Goal: Transaction & Acquisition: Purchase product/service

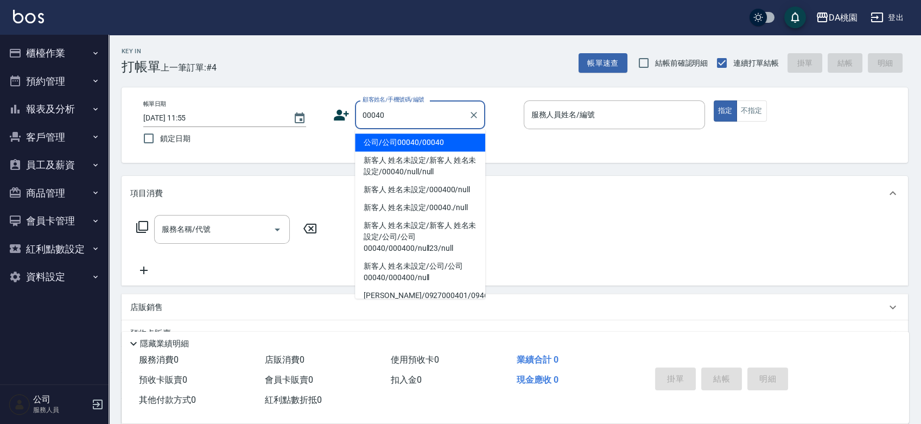
type input "公司/公司00040/00040"
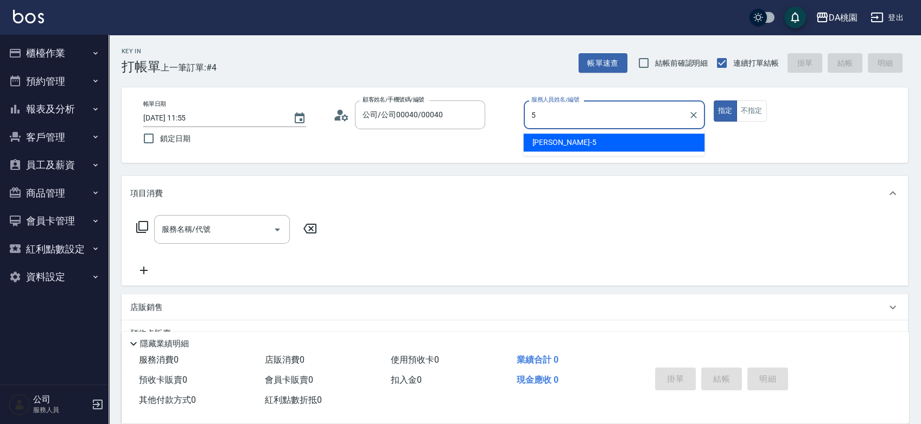
type input "5"
type button "true"
type input "[PERSON_NAME]-5"
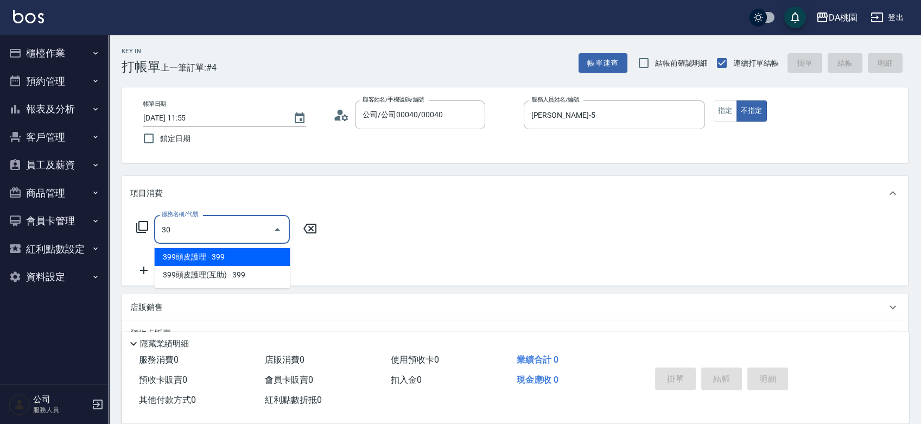
type input "303"
type input "30"
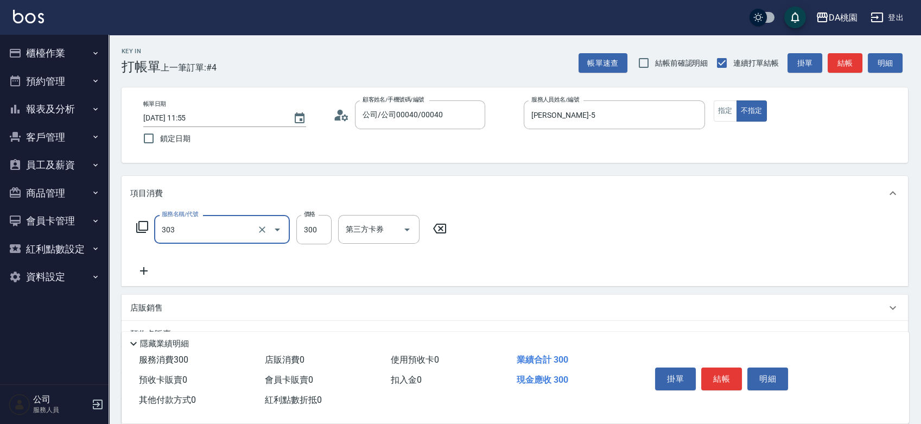
type input "A級剪髮(303)"
type input "0"
type input "35"
type input "30"
type input "350"
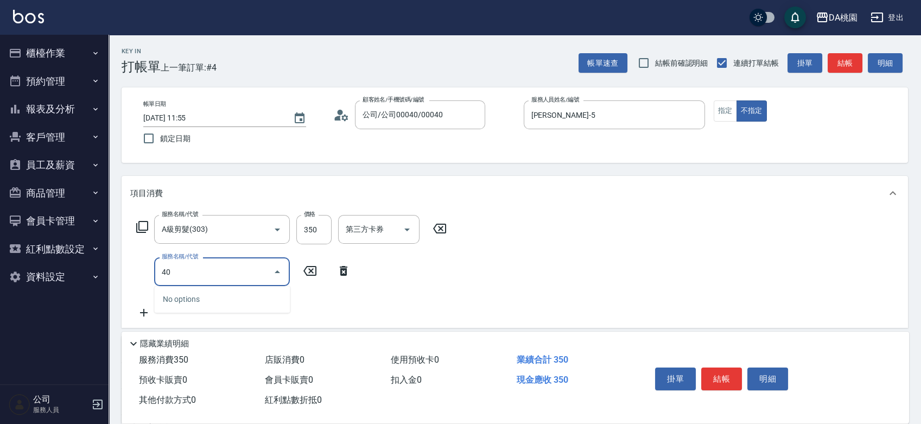
type input "400"
type input "180"
type input "染髮(400)"
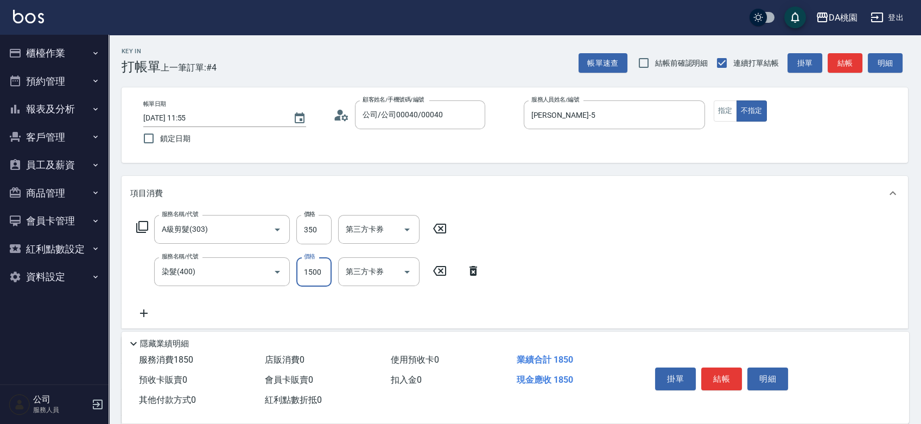
type input "2"
type input "30"
type input "200"
type input "230"
type input "2000"
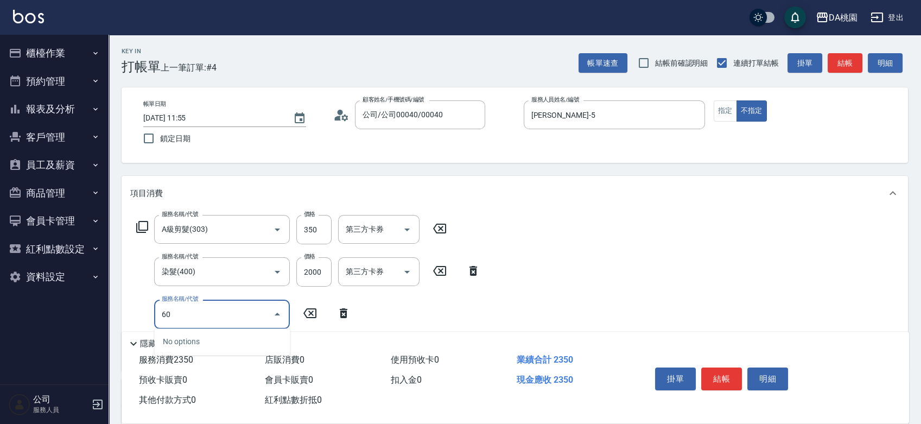
type input "608"
type input "350"
type input "鱗脂質護髮(608)"
type input "2"
type input "230"
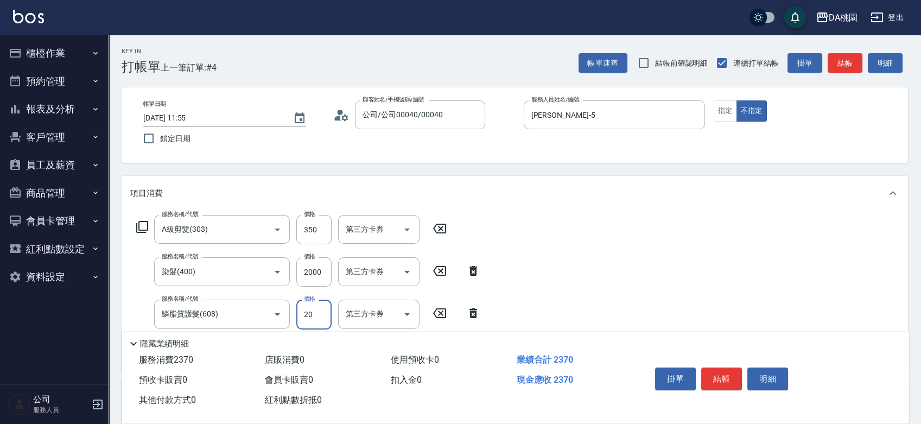
type input "200"
type input "250"
type input "2000"
type input "430"
type input "2000"
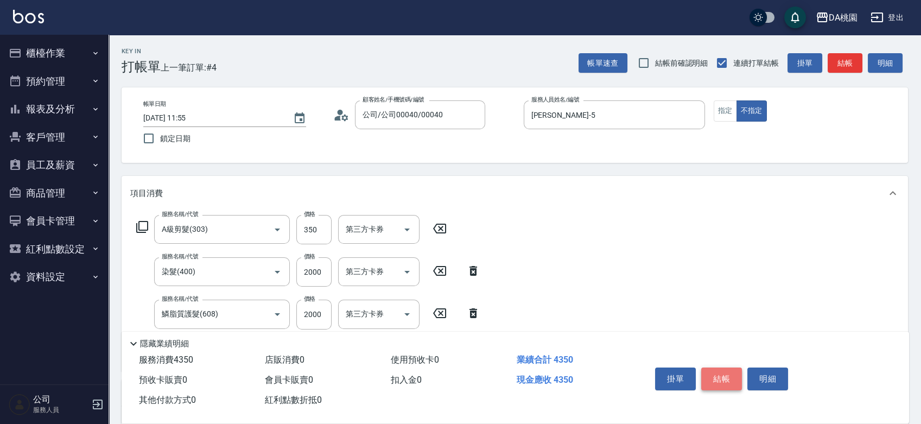
click at [721, 367] on button "結帳" at bounding box center [721, 378] width 41 height 23
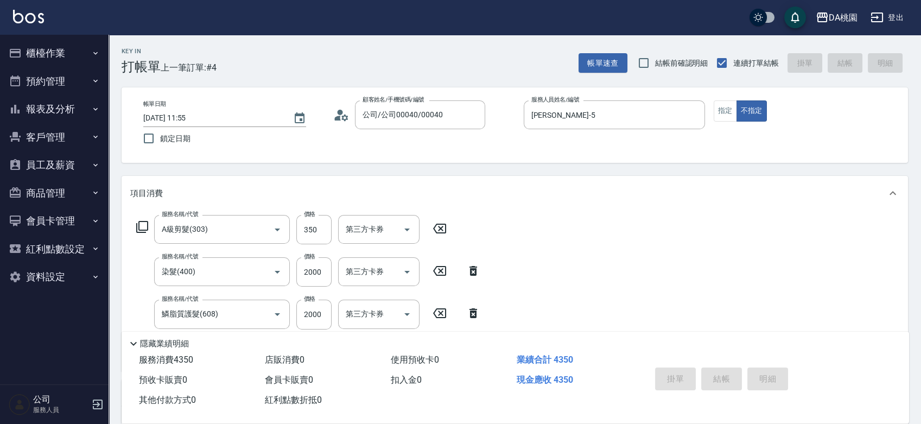
type input "2025/10/06 13:37"
type input "0"
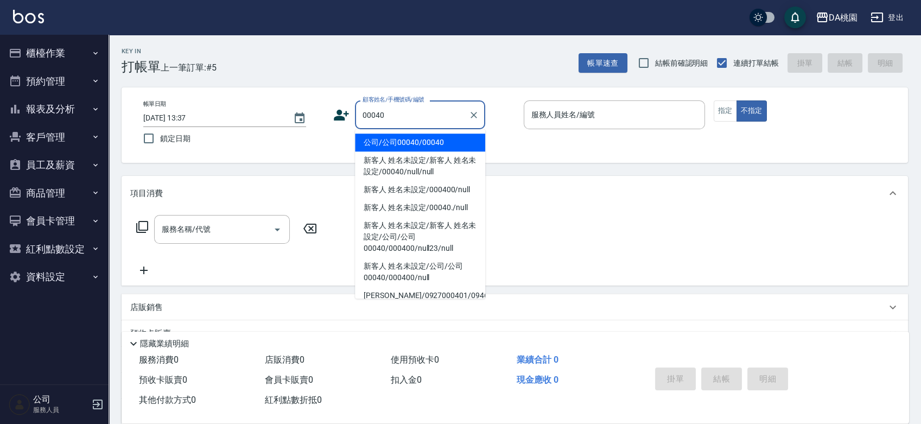
type input "公司/公司00040/00040"
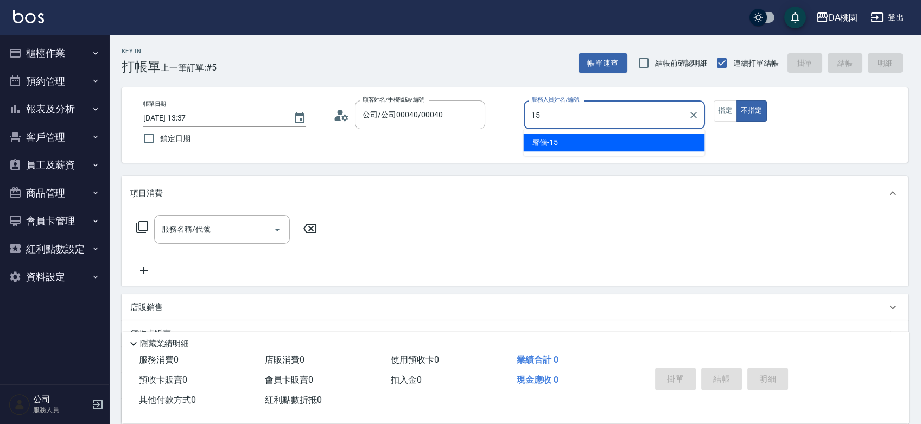
type input "馨儀-15"
type button "false"
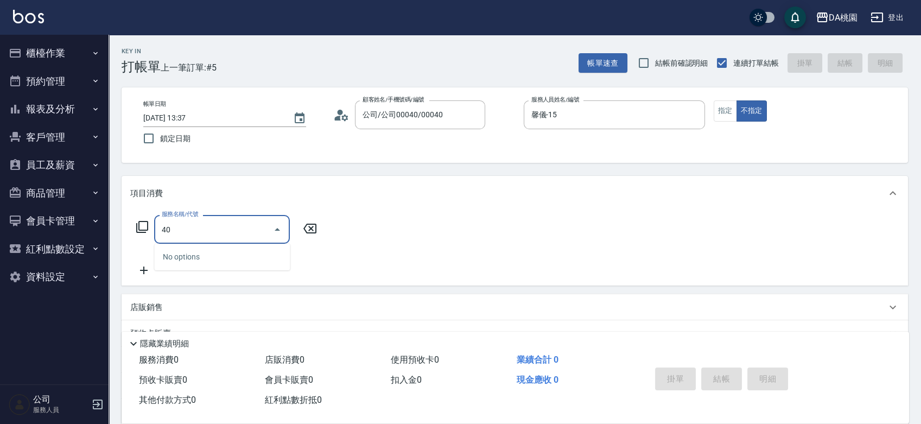
type input "400"
type input "150"
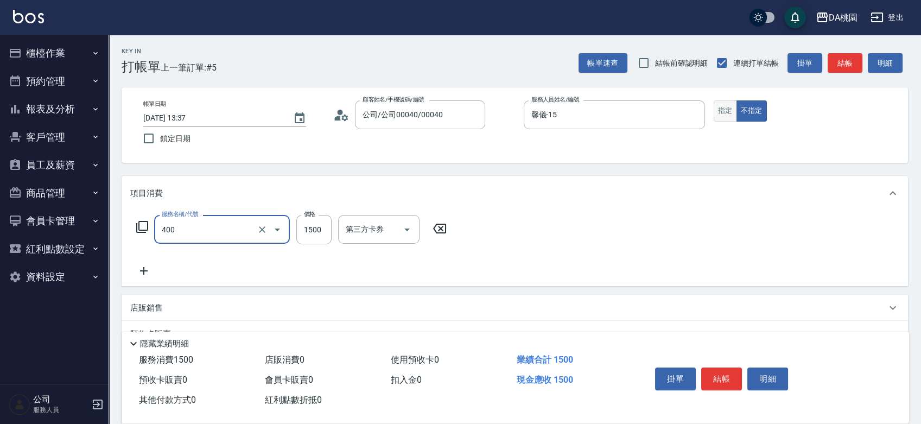
type input "染髮(400)"
drag, startPoint x: 725, startPoint y: 107, endPoint x: 719, endPoint y: 114, distance: 8.8
click at [724, 110] on button "指定" at bounding box center [724, 110] width 23 height 21
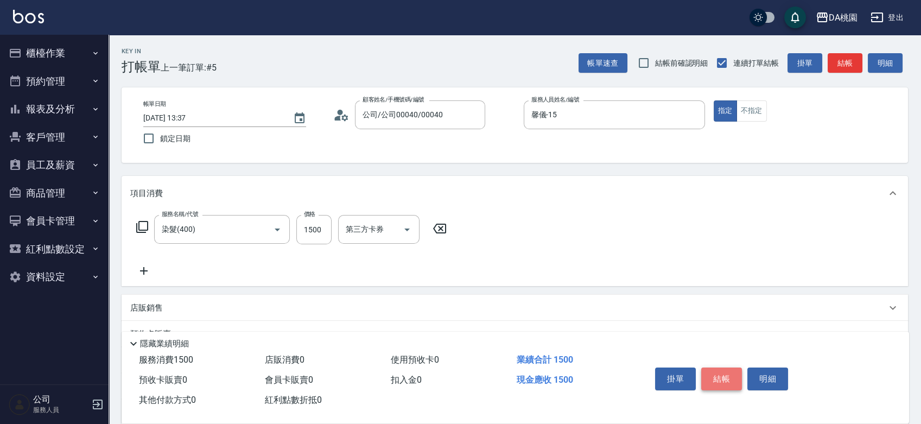
click at [724, 367] on button "結帳" at bounding box center [721, 378] width 41 height 23
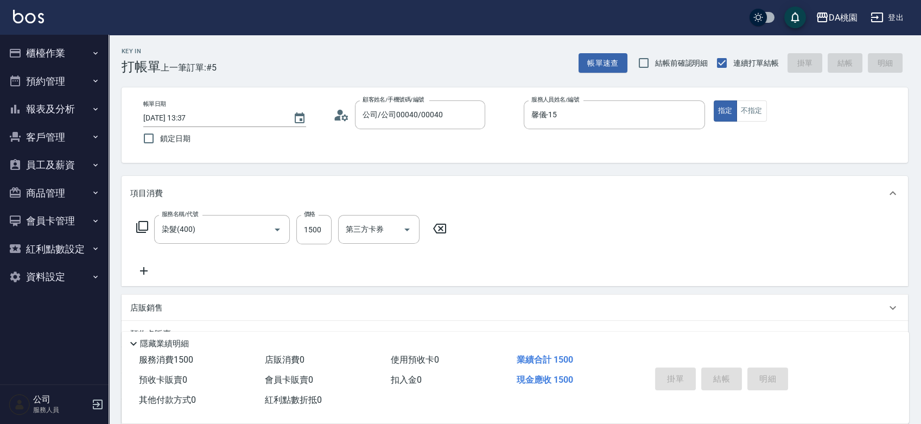
type input "2025/10/06 13:38"
type input "0"
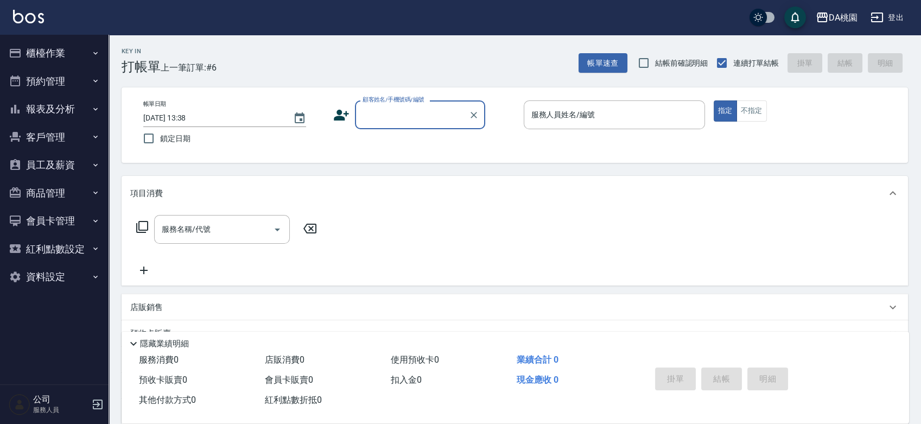
click at [69, 76] on button "預約管理" at bounding box center [54, 81] width 100 height 28
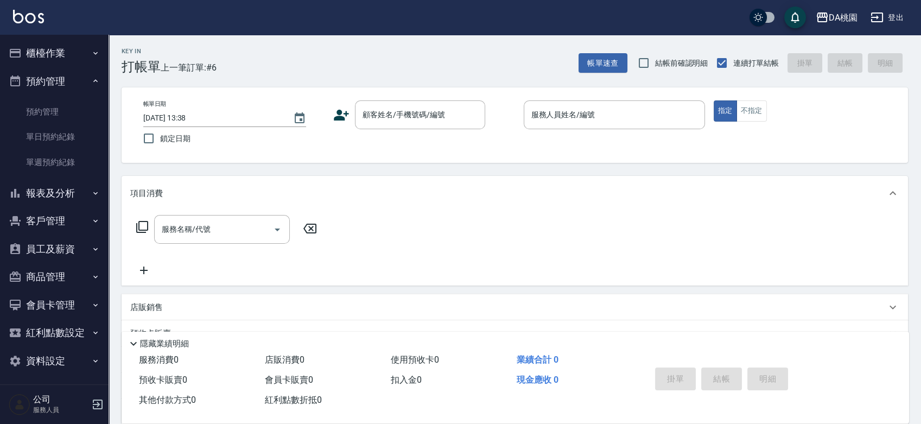
click at [69, 75] on button "預約管理" at bounding box center [54, 81] width 100 height 28
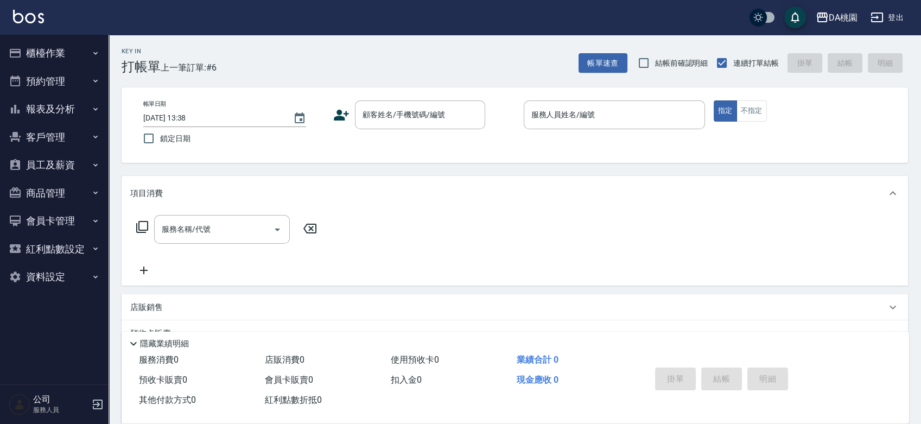
click at [67, 41] on button "櫃檯作業" at bounding box center [54, 53] width 100 height 28
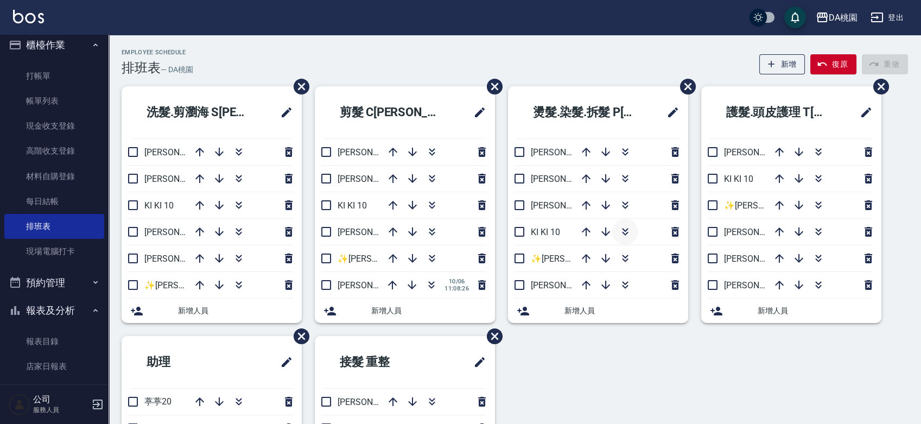
scroll to position [60, 0]
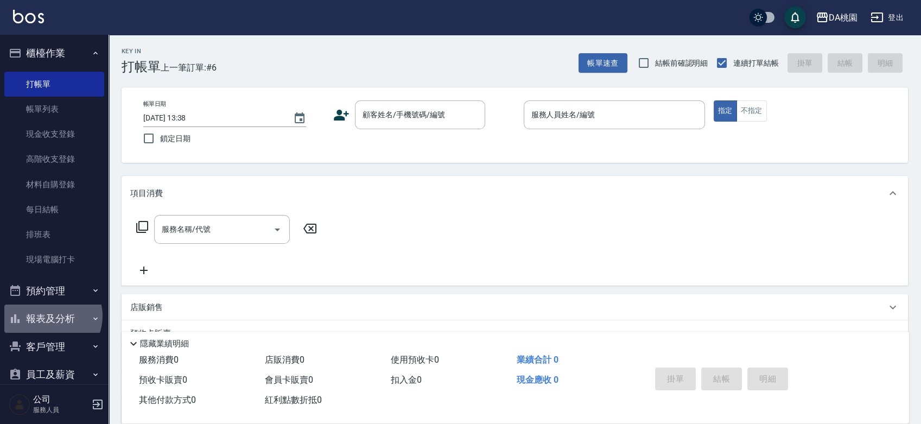
click at [52, 316] on button "報表及分析" at bounding box center [54, 318] width 100 height 28
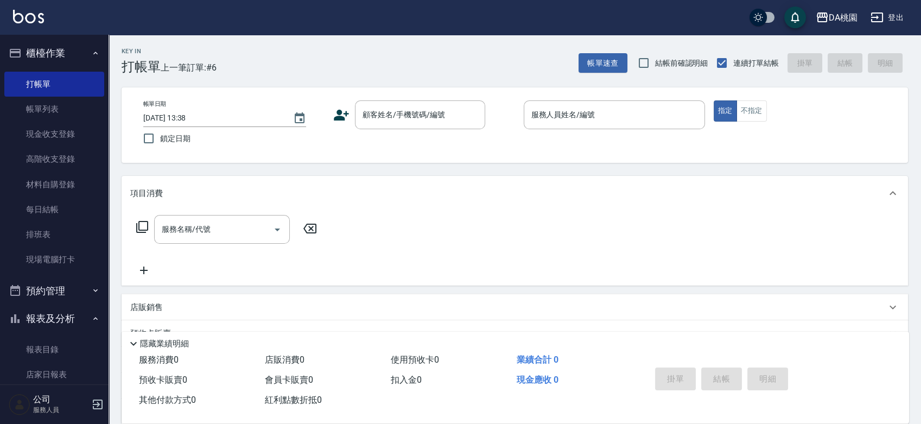
scroll to position [181, 0]
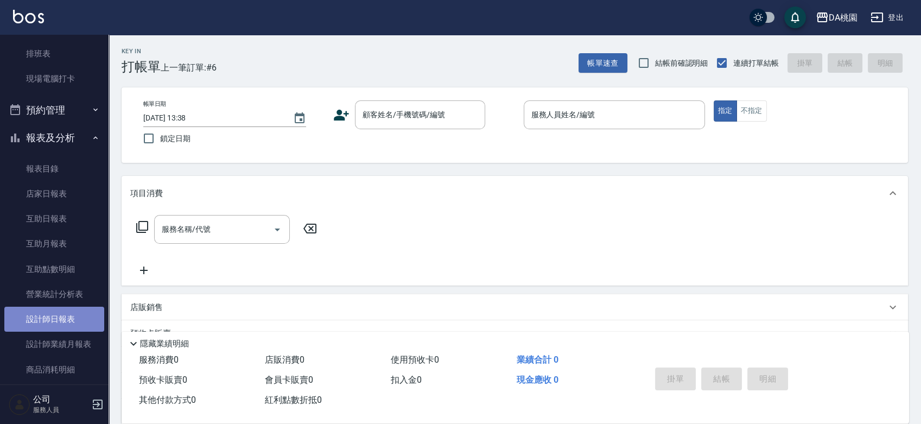
click at [57, 316] on link "設計師日報表" at bounding box center [54, 319] width 100 height 25
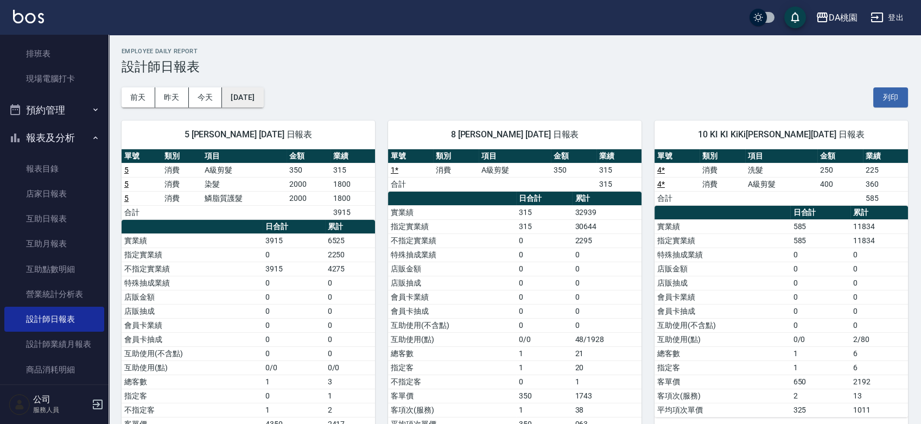
click at [263, 100] on button "[DATE]" at bounding box center [242, 97] width 41 height 20
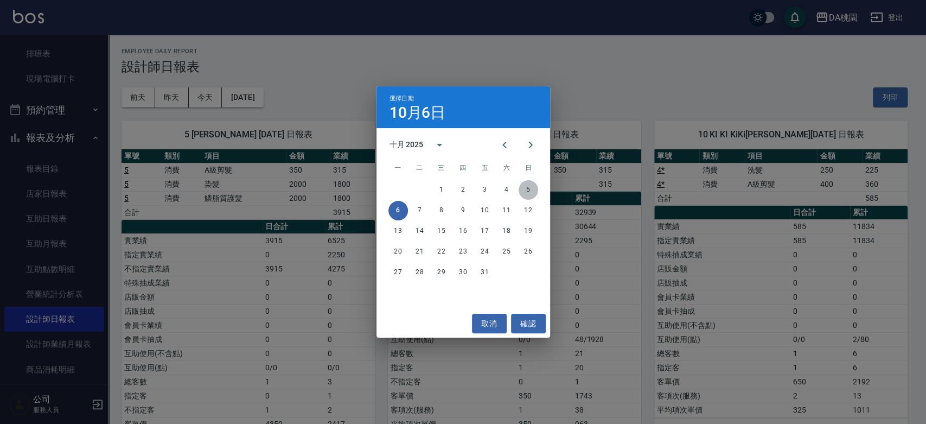
click at [533, 187] on button "5" at bounding box center [529, 190] width 20 height 20
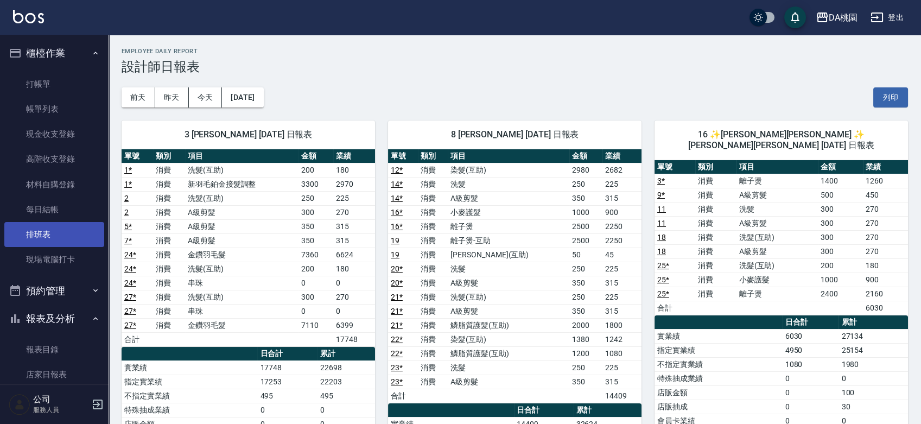
click at [52, 231] on link "排班表" at bounding box center [54, 234] width 100 height 25
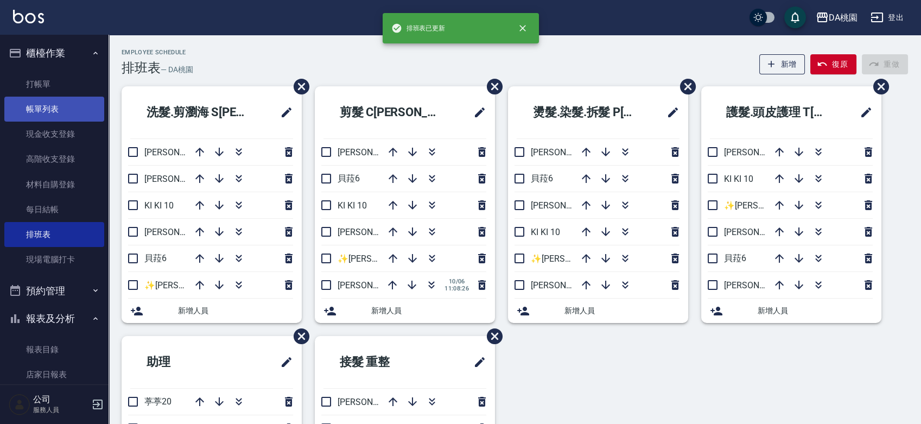
click at [53, 107] on link "帳單列表" at bounding box center [54, 109] width 100 height 25
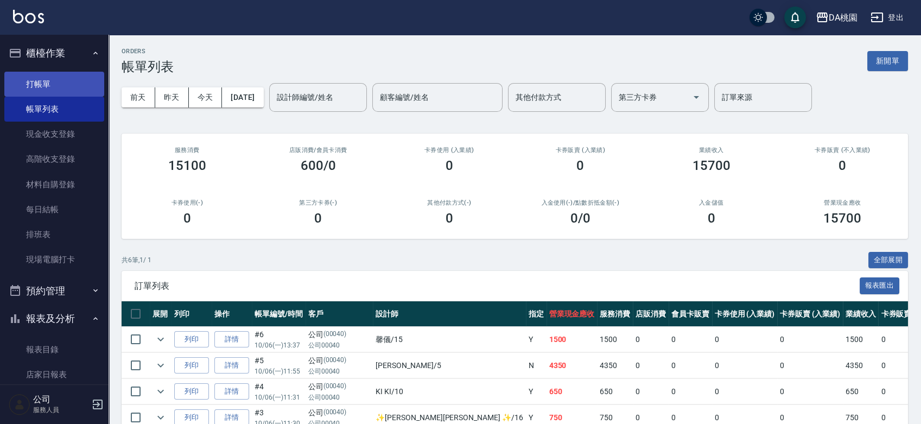
click at [39, 82] on link "打帳單" at bounding box center [54, 84] width 100 height 25
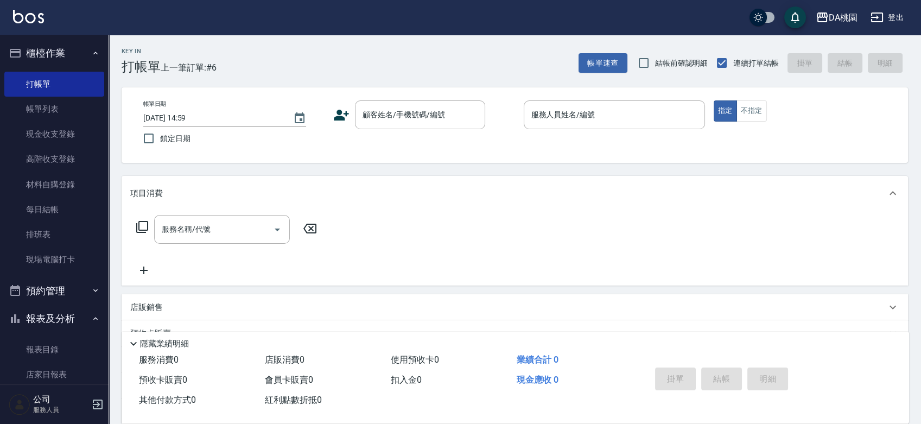
click at [508, 138] on div "帳單日期 2025/10/06 14:59 鎖定日期 顧客姓名/手機號碼/編號 顧客姓名/手機號碼/編號 服務人員姓名/編號 服務人員姓名/編號 指定 不指定" at bounding box center [515, 124] width 760 height 49
click at [422, 106] on input "顧客姓名/手機號碼/編號" at bounding box center [412, 114] width 104 height 19
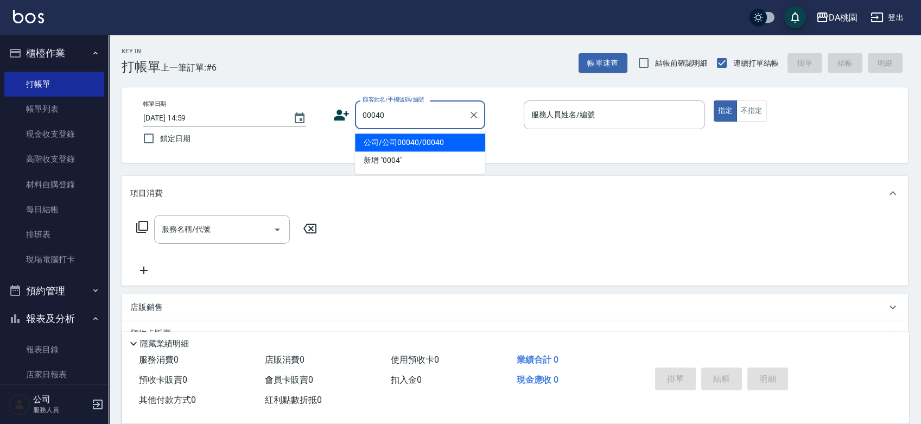
type input "公司/公司00040/00040"
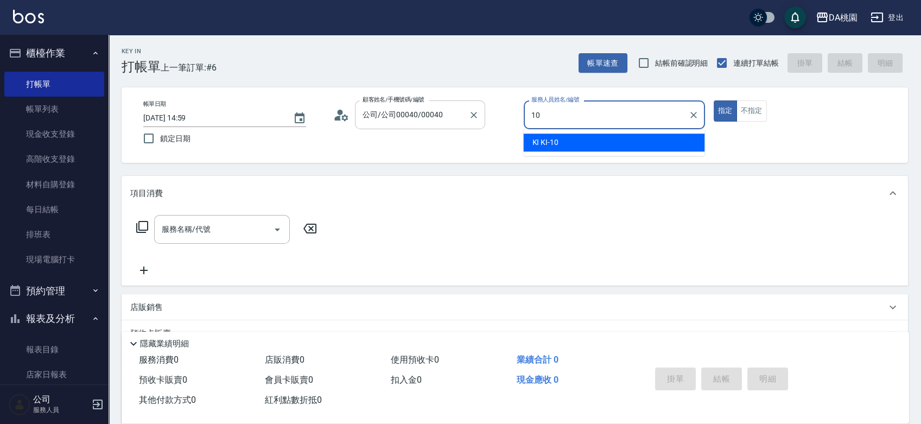
type input "KI KI -10"
type button "true"
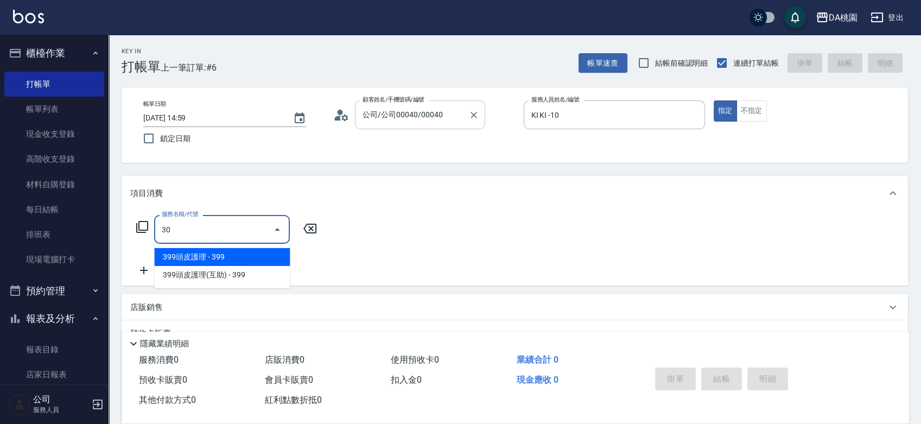
type input "303"
type input "30"
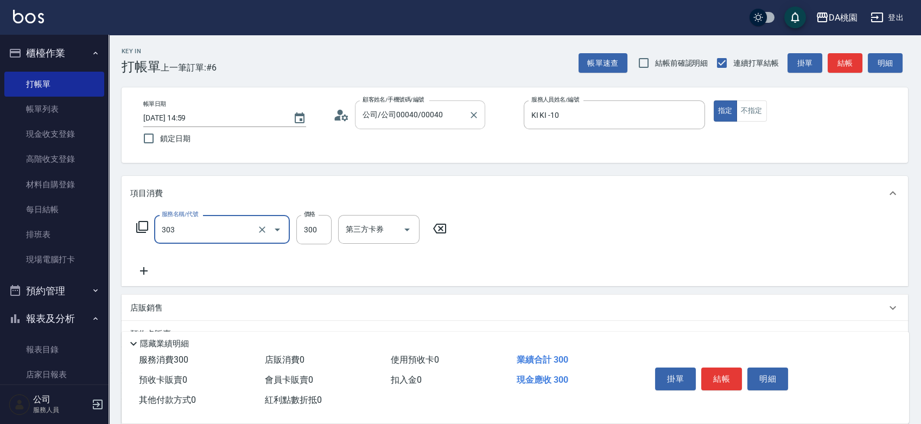
type input "A級剪髮(303)"
type input "0"
type input "350"
type input "30"
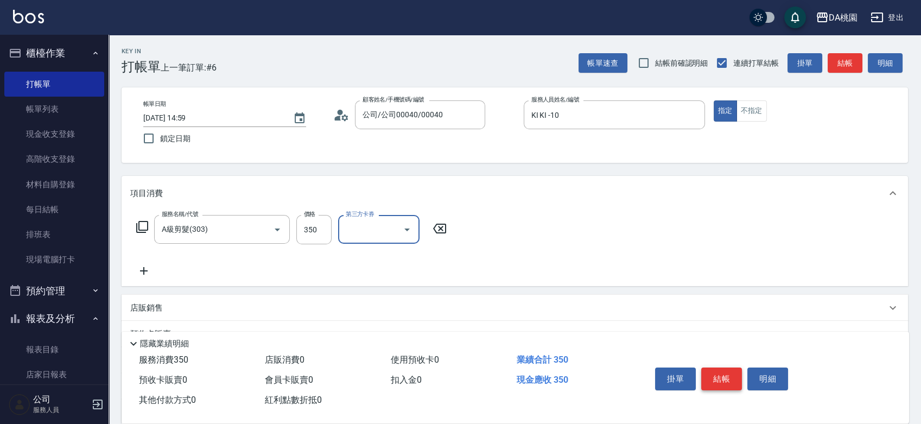
click at [715, 372] on button "結帳" at bounding box center [721, 378] width 41 height 23
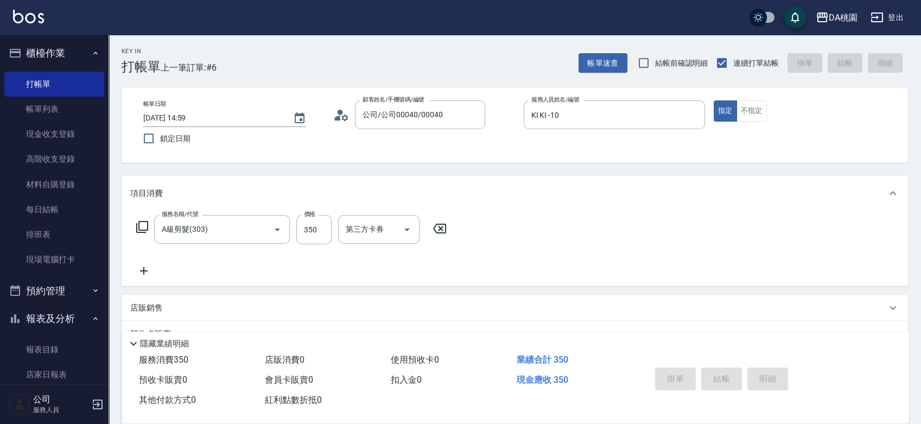
type input "2025/10/06 15:00"
type input "0"
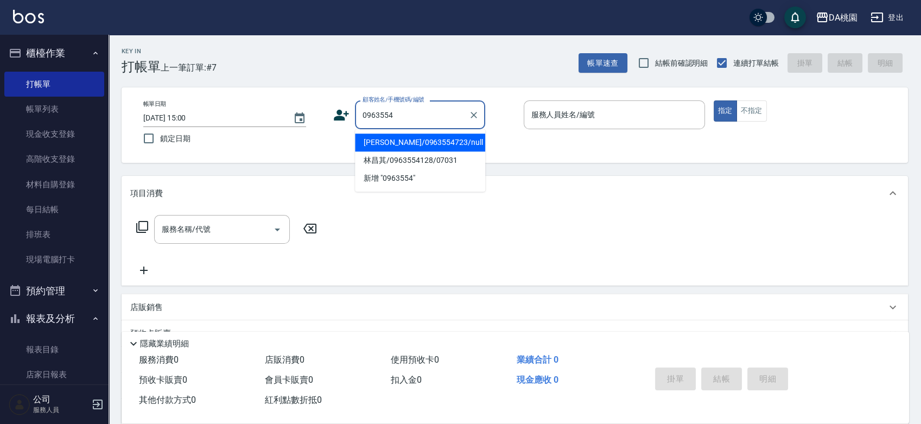
click at [428, 143] on li "[PERSON_NAME]/0963554723/null" at bounding box center [420, 142] width 130 height 18
type input "[PERSON_NAME]/0963554723/null"
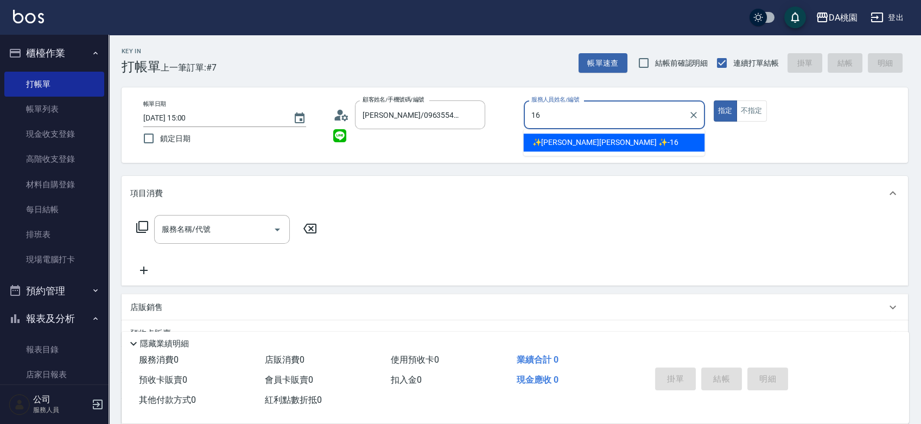
type input "✨[PERSON_NAME][PERSON_NAME] ✨-16"
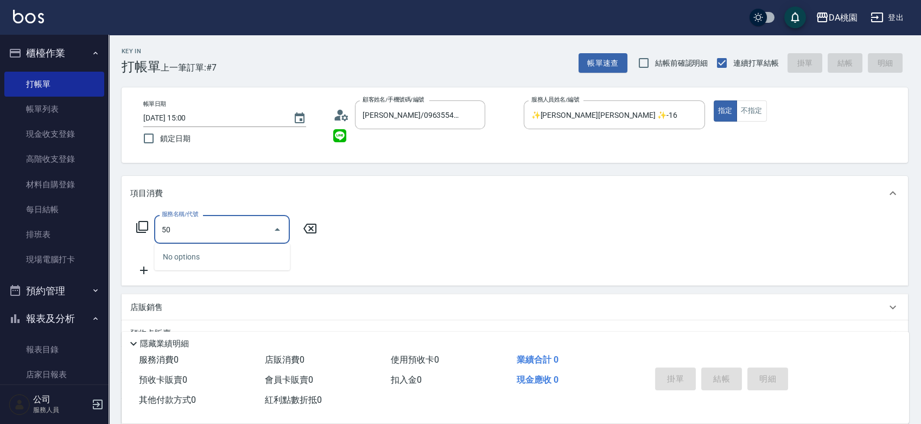
type input "500"
type input "20"
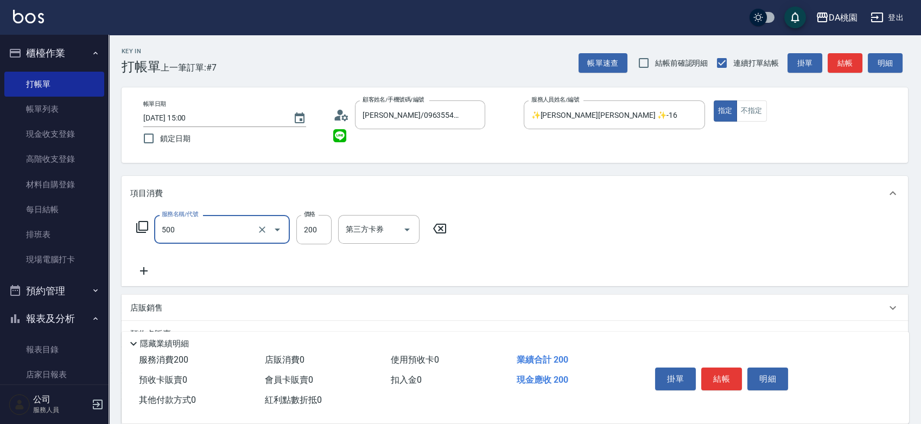
type input "洗髮(500)"
type input "0"
type input "25"
type input "20"
type input "250"
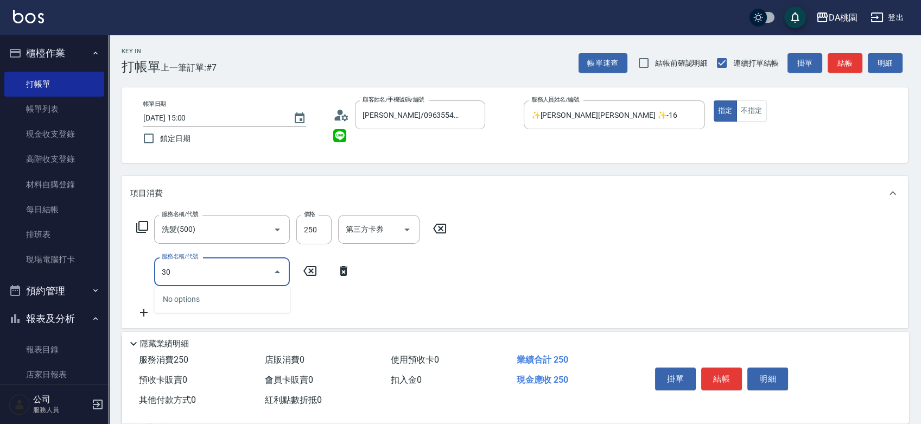
type input "303"
type input "50"
type input "A級剪髮(303)"
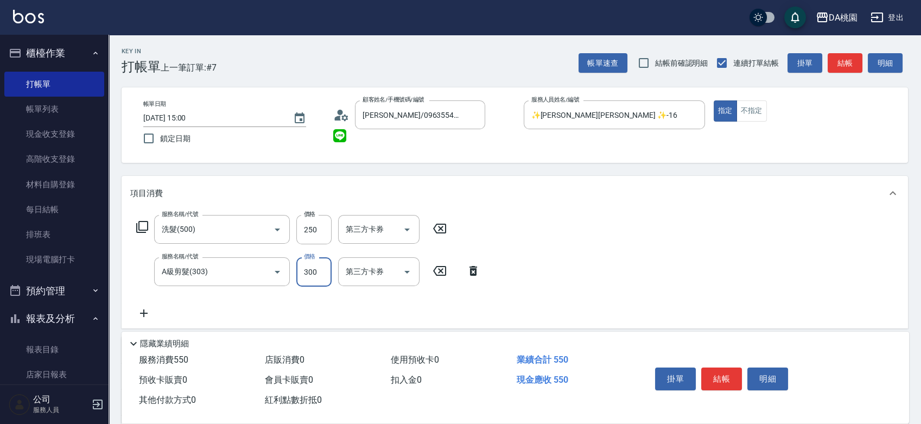
type input "5"
type input "20"
type input "50"
type input "30"
type input "500"
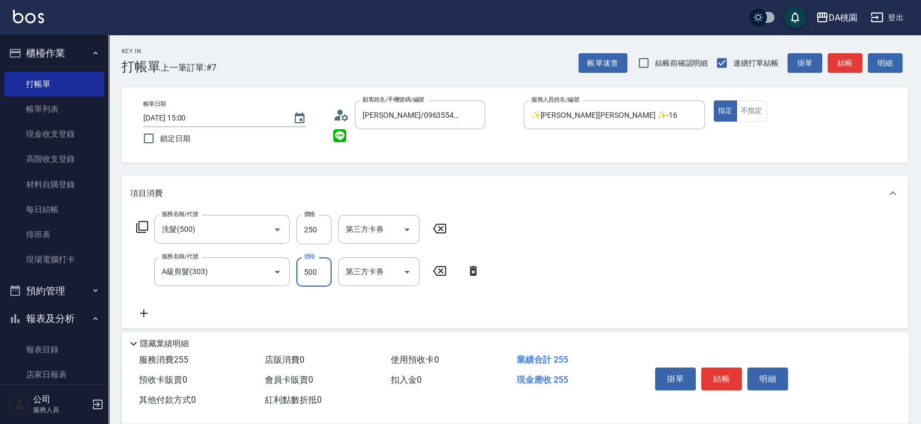
type input "70"
type input "500"
click at [730, 381] on button "結帳" at bounding box center [721, 378] width 41 height 23
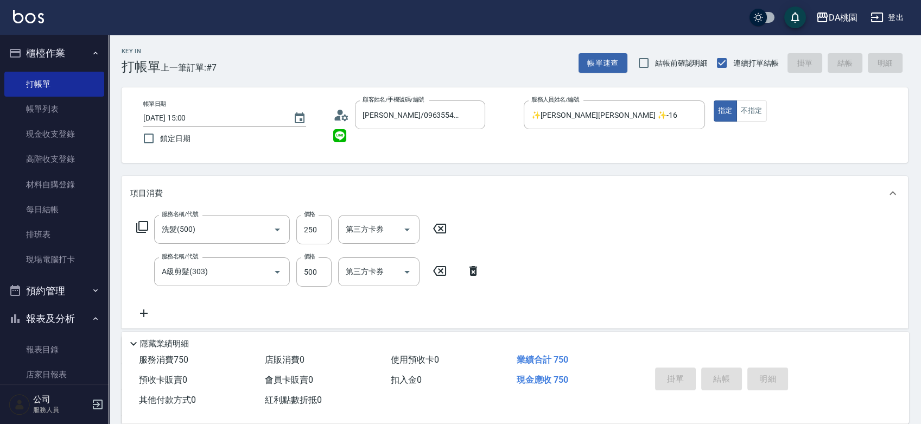
type input "2025/10/06 15:01"
type input "0"
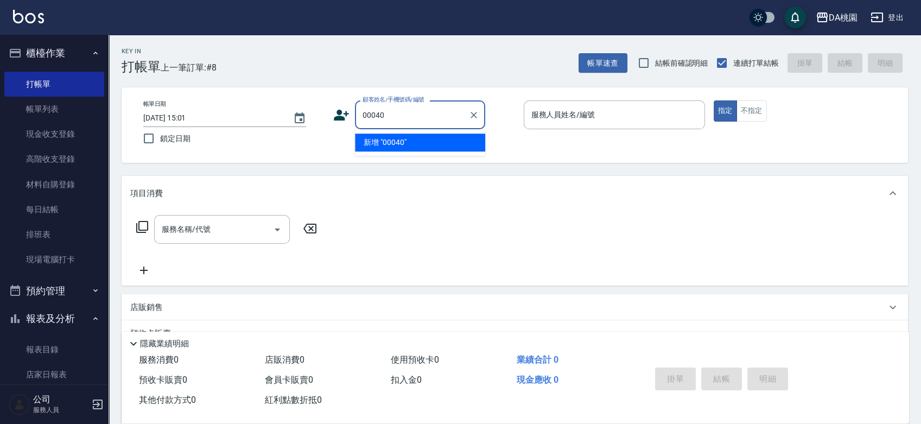
type input "00040"
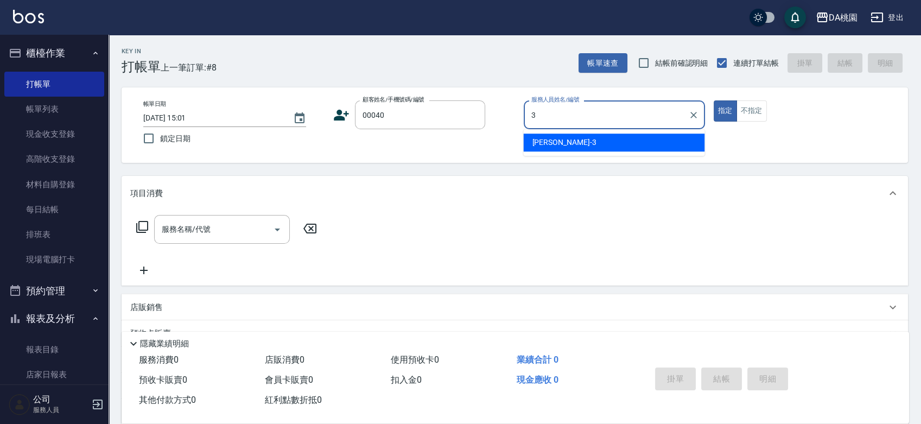
type input "[PERSON_NAME]-3"
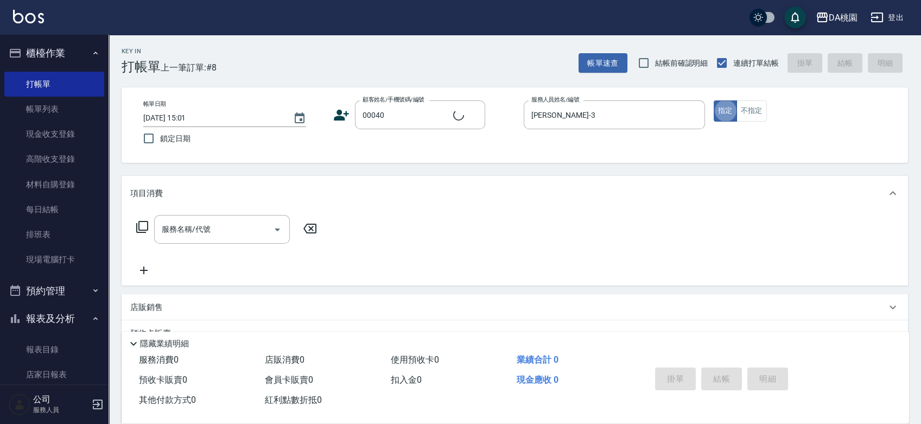
type input "公司/公司00040/00040"
click at [138, 226] on icon at bounding box center [142, 227] width 12 height 12
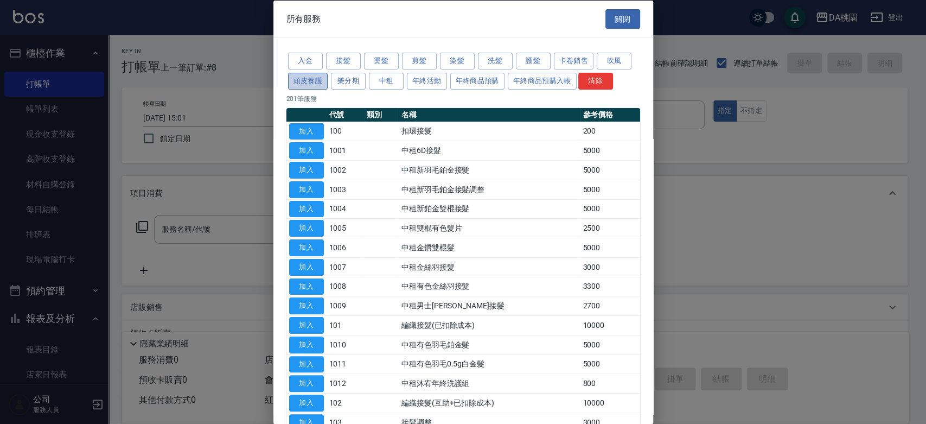
click at [320, 79] on button "頭皮養護" at bounding box center [308, 80] width 40 height 17
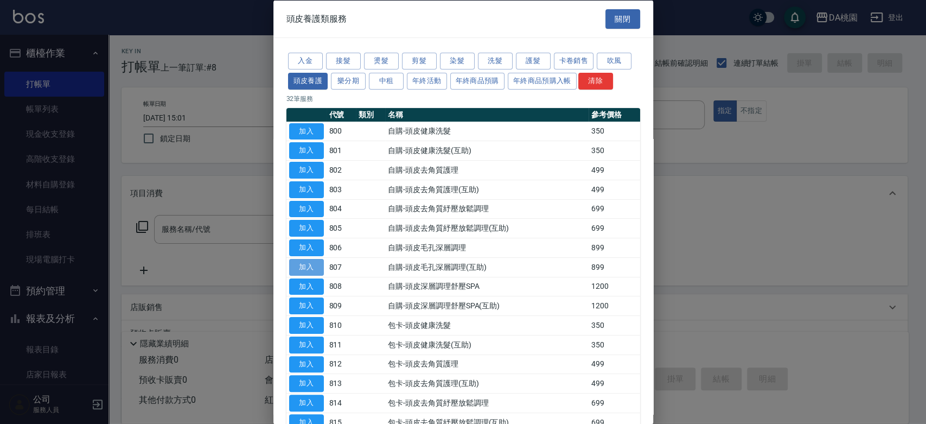
click at [312, 266] on button "加入" at bounding box center [306, 266] width 35 height 17
type input "自購-頭皮毛孔深層調理(互助)(807)"
type input "80"
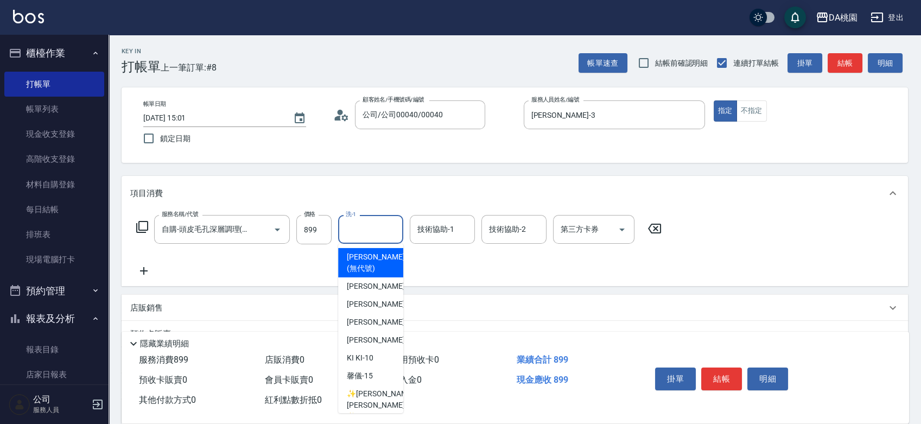
click at [359, 235] on input "洗-1" at bounding box center [370, 229] width 55 height 19
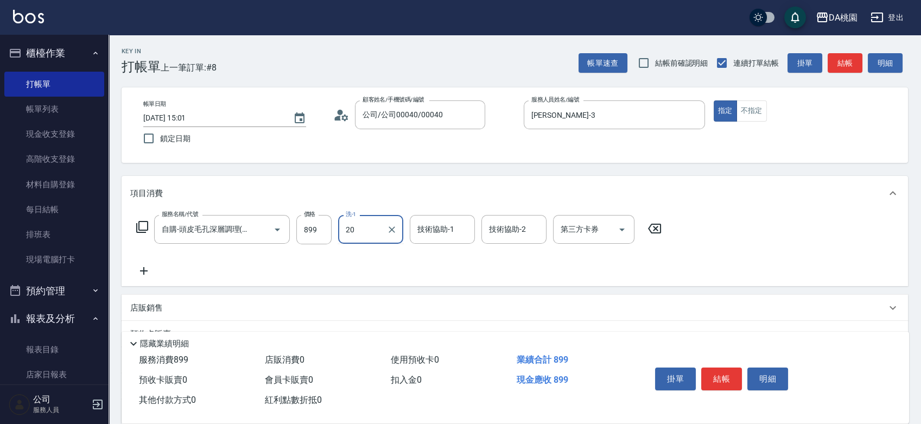
type input "葶葶-20"
click at [145, 226] on icon at bounding box center [142, 226] width 13 height 13
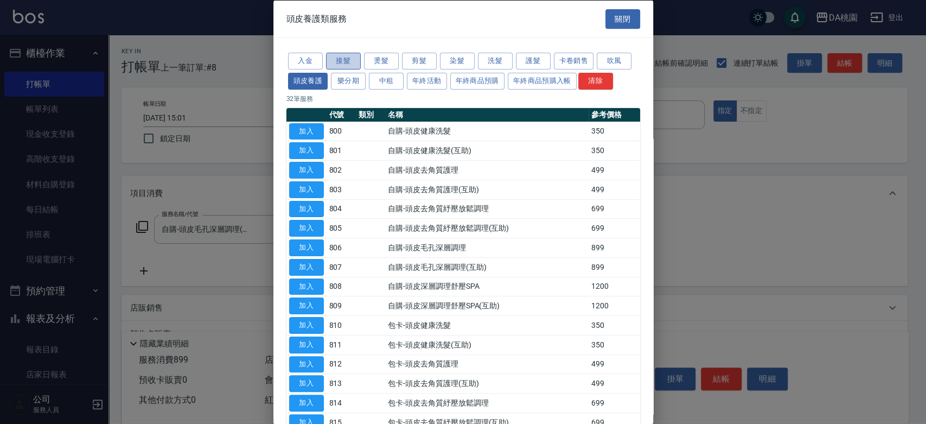
click at [350, 58] on button "接髮" at bounding box center [343, 61] width 35 height 17
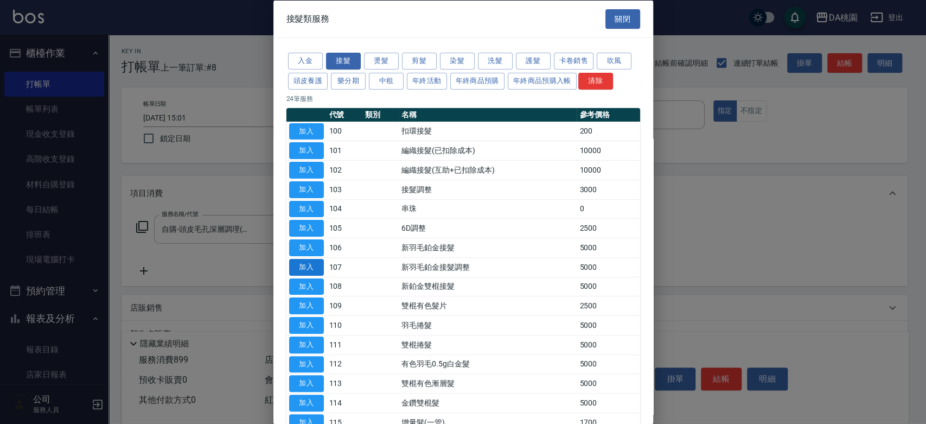
click at [301, 264] on button "加入" at bounding box center [306, 266] width 35 height 17
type input "580"
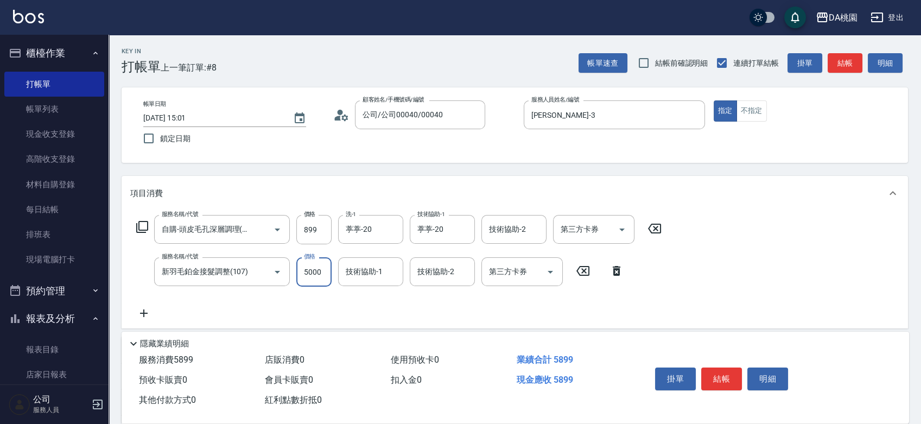
click at [311, 272] on input "5000" at bounding box center [313, 271] width 35 height 29
type input "4"
type input "90"
type input "450"
type input "130"
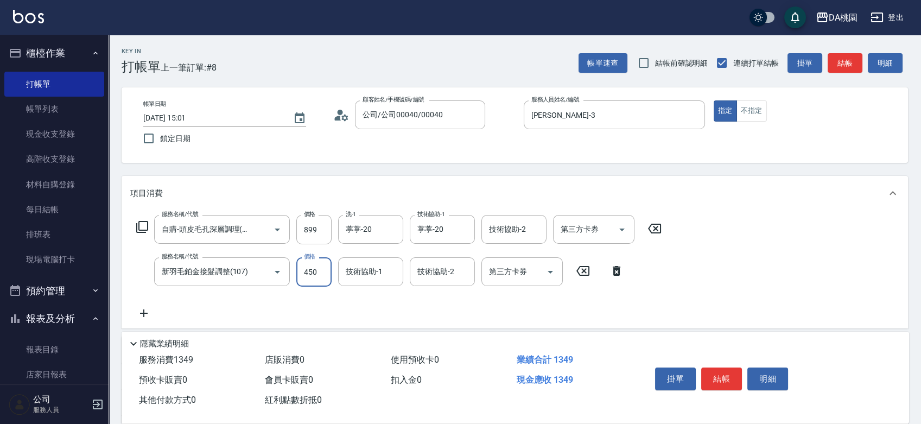
type input "4500"
type input "530"
type input "4500"
click at [725, 370] on button "結帳" at bounding box center [721, 378] width 41 height 23
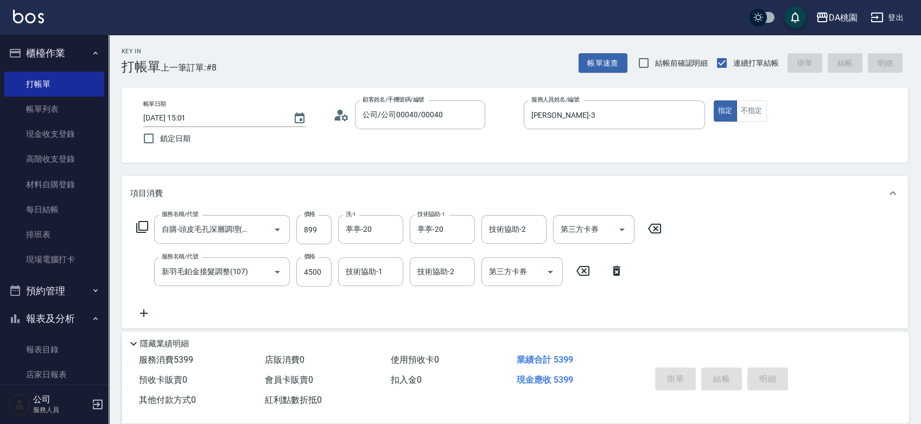
type input "0"
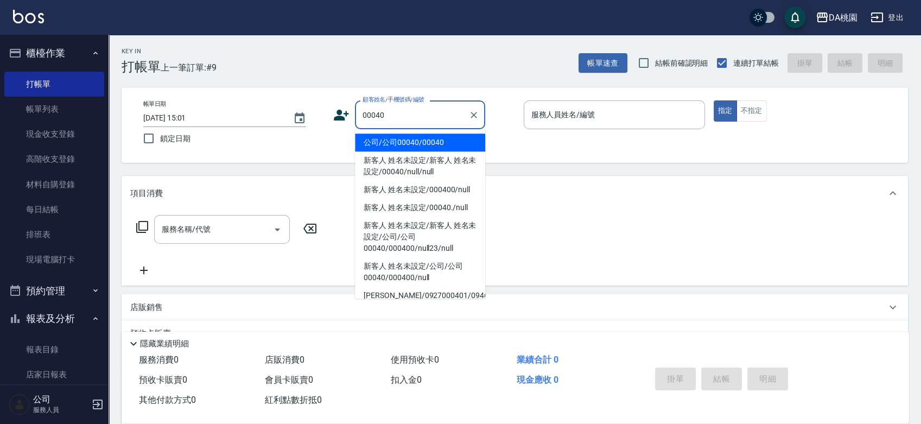
type input "公司/公司00040/00040"
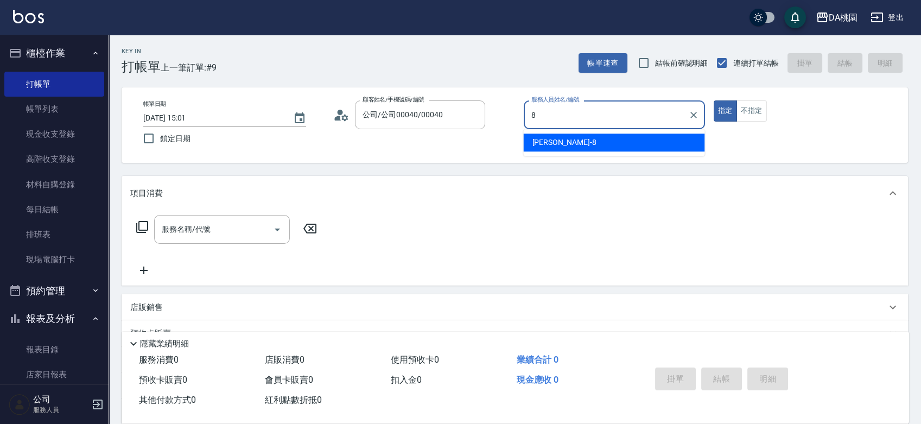
type input "桑妮-8"
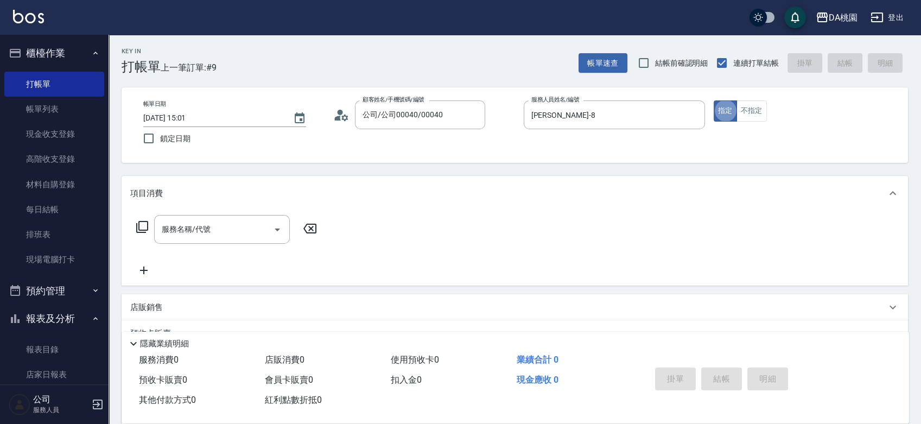
click at [143, 225] on icon at bounding box center [142, 226] width 13 height 13
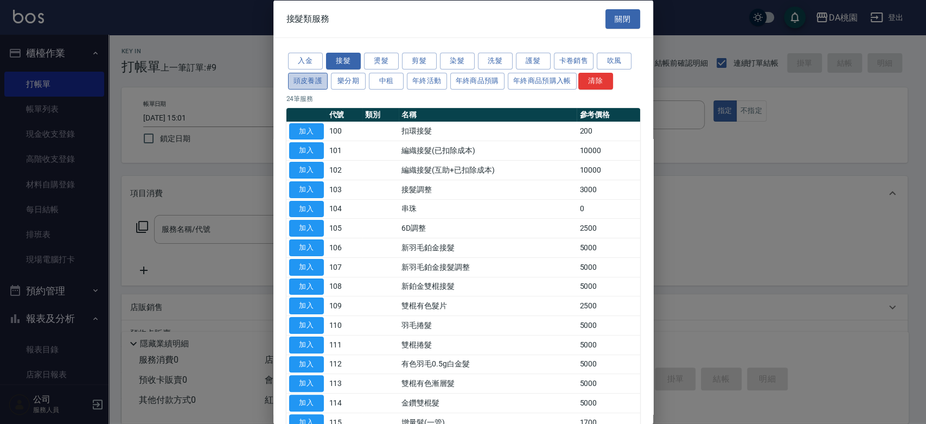
click at [313, 82] on button "頭皮養護" at bounding box center [308, 80] width 40 height 17
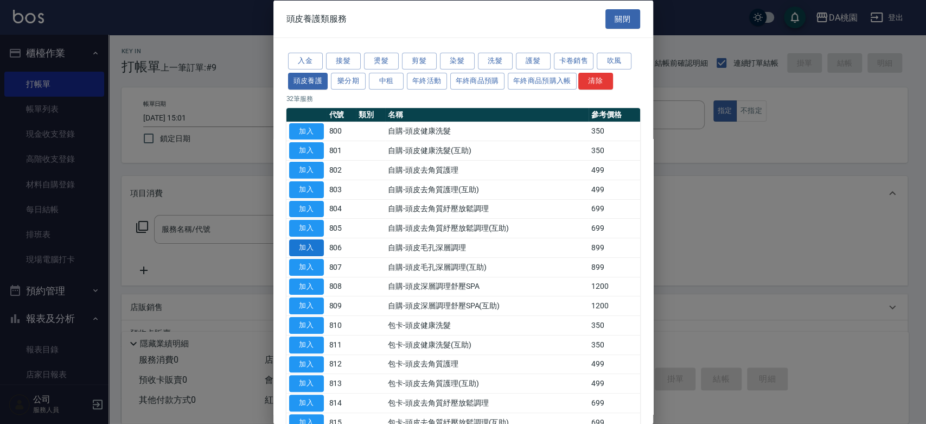
click at [304, 243] on button "加入" at bounding box center [306, 247] width 35 height 17
type input "自購-頭皮毛孔深層調理(806)"
type input "80"
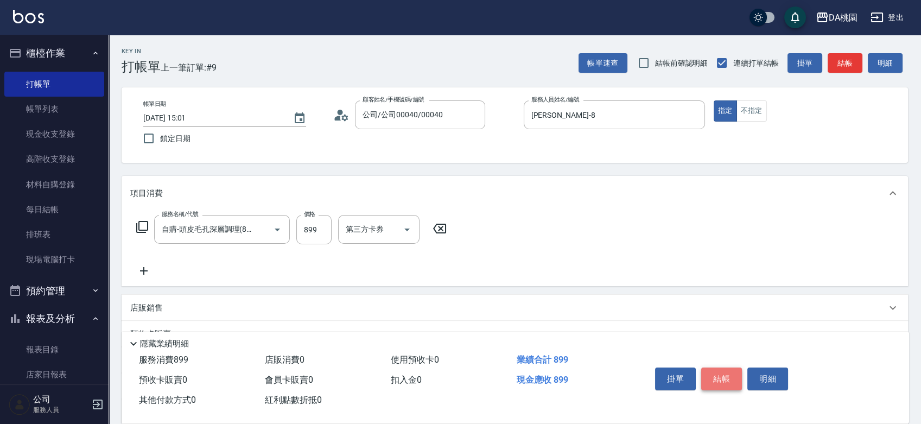
click at [733, 377] on button "結帳" at bounding box center [721, 378] width 41 height 23
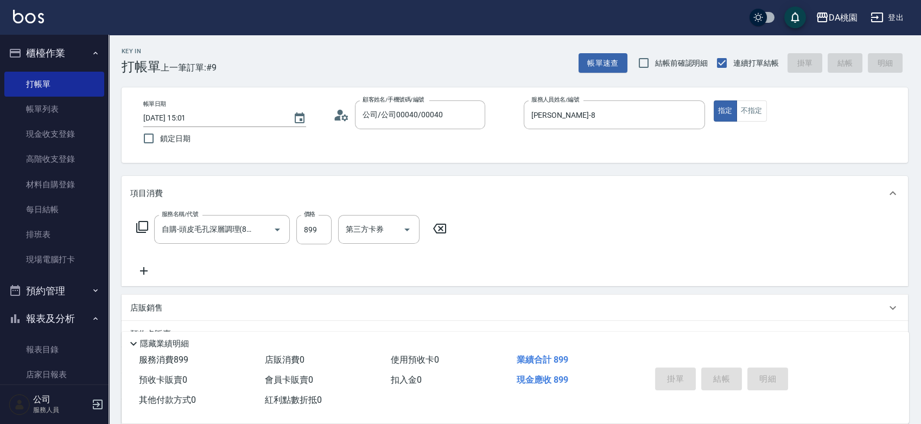
type input "[DATE] 15:02"
type input "0"
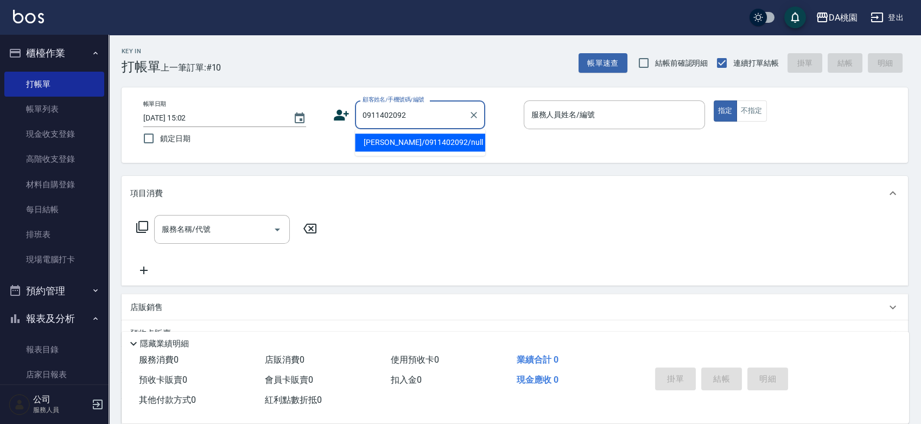
type input "[PERSON_NAME]/0911402092/null"
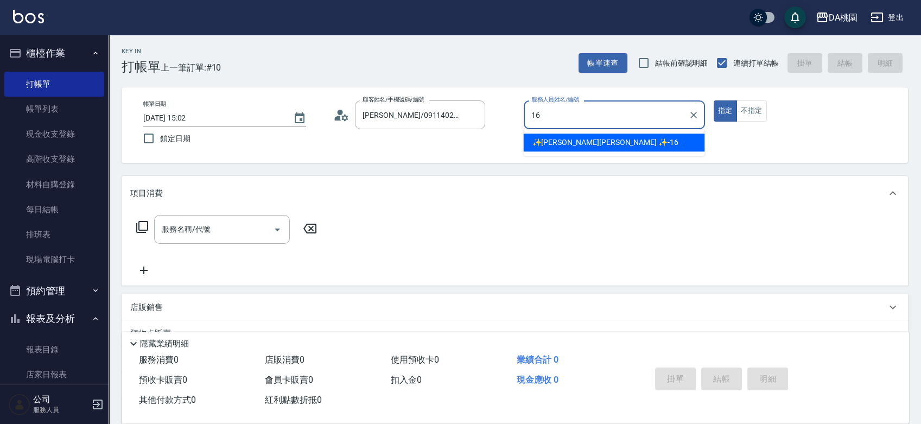
type input "✨[PERSON_NAME][PERSON_NAME] ✨-16"
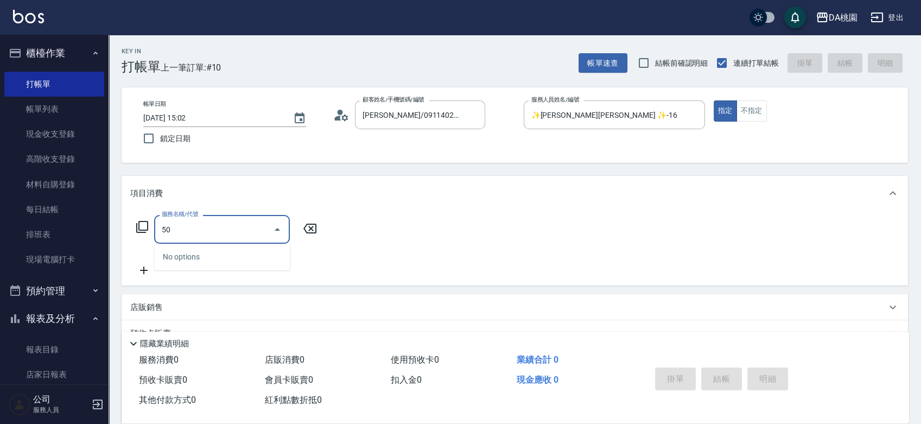
type input "500"
type input "20"
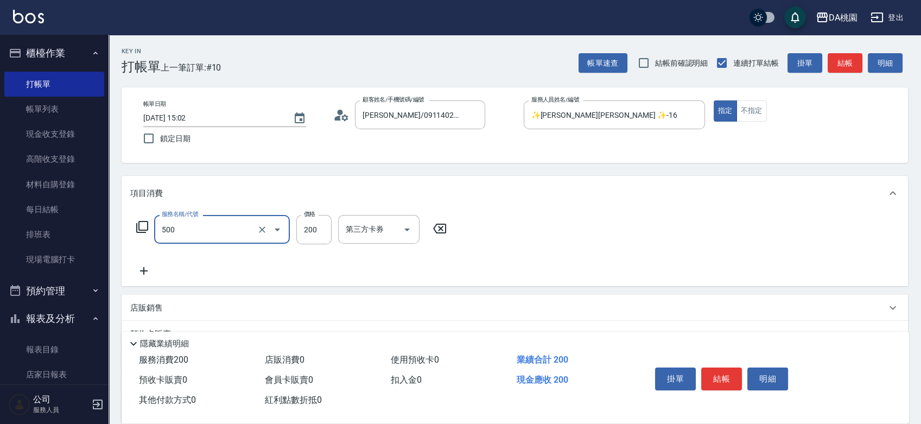
type input "洗髮(500)"
type input "0"
type input "25"
type input "20"
type input "250"
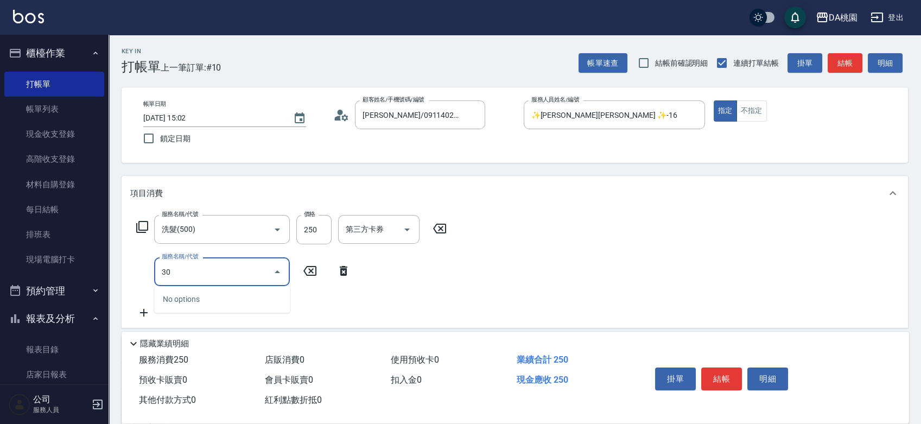
type input "303"
type input "50"
type input "A級剪髮(303)"
type input "5"
type input "20"
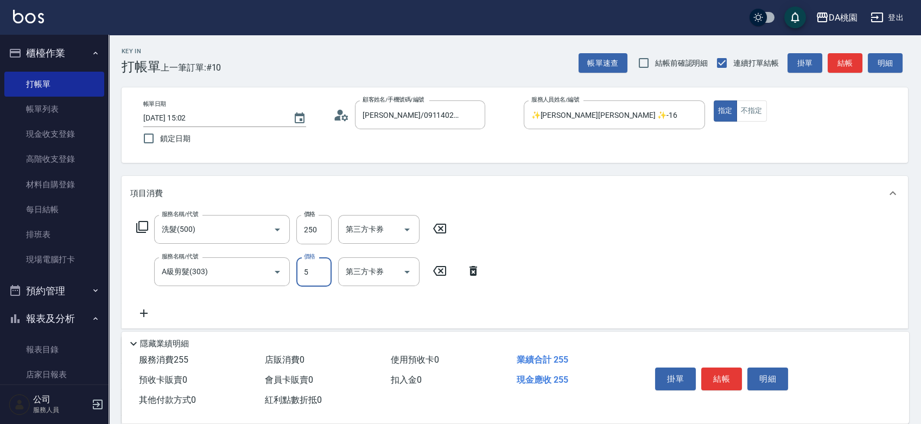
type input "50"
type input "30"
type input "500"
type input "70"
type input "500"
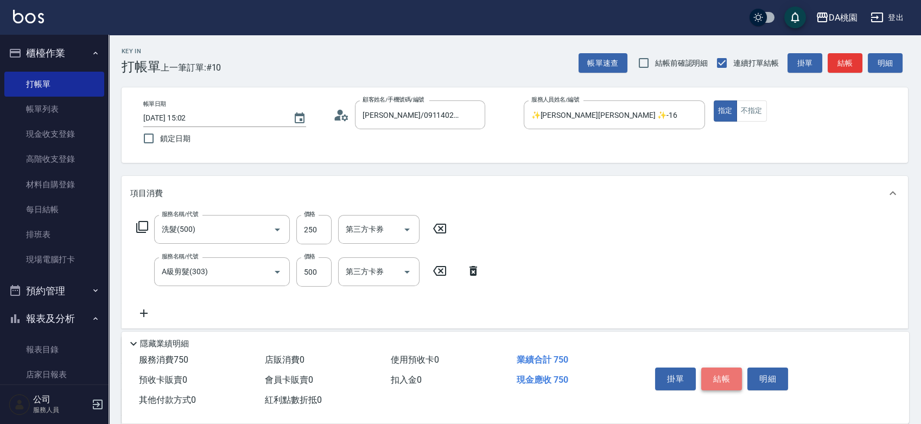
click at [717, 369] on button "結帳" at bounding box center [721, 378] width 41 height 23
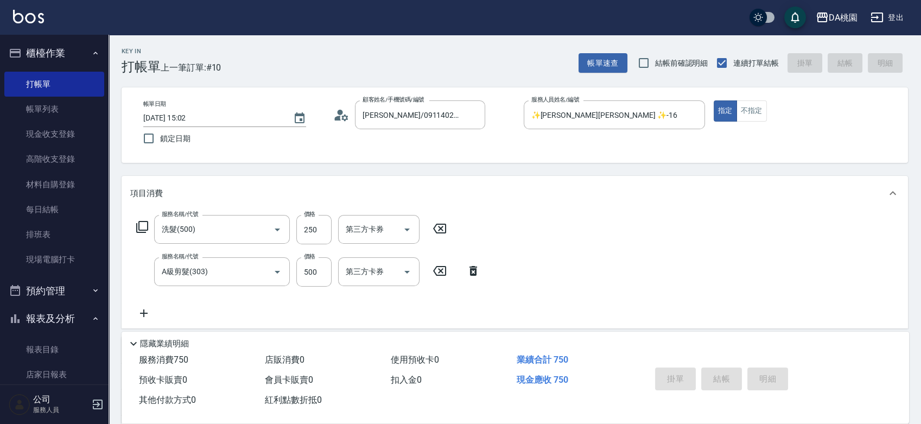
type input "0"
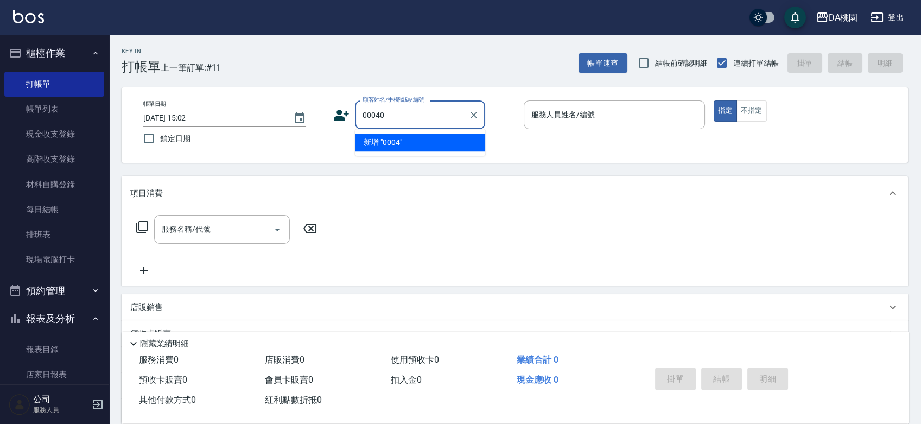
type input "00040"
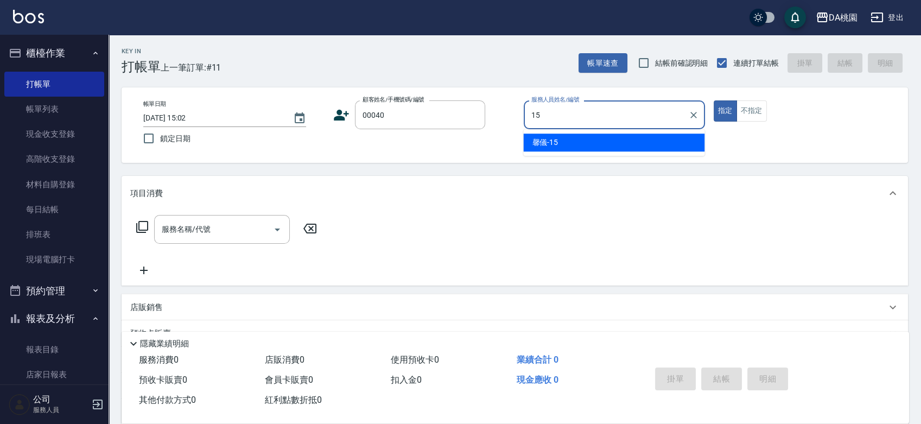
type input "馨儀-15"
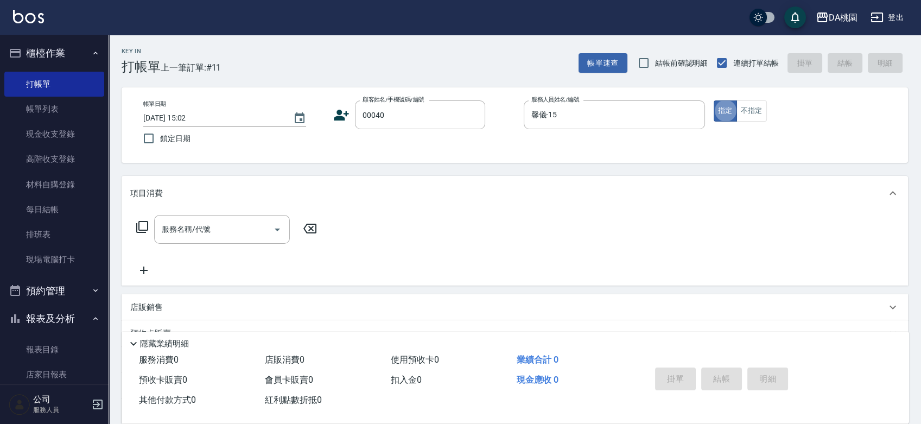
type input "公司/公司00040/00040"
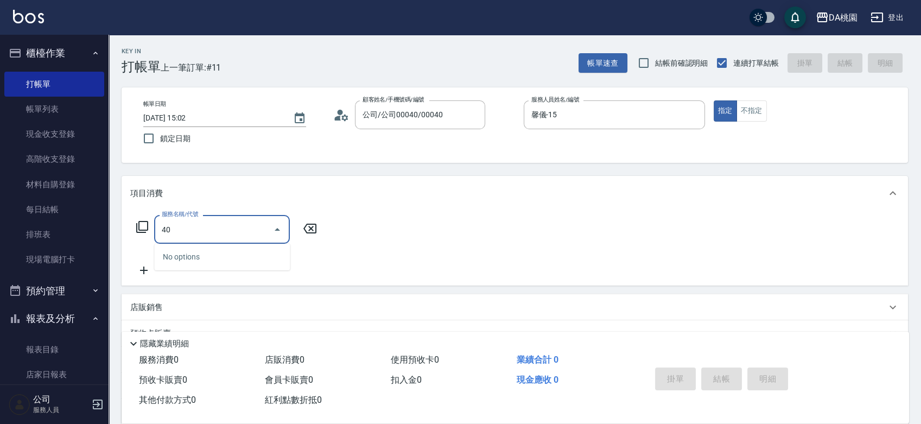
type input "400"
type input "150"
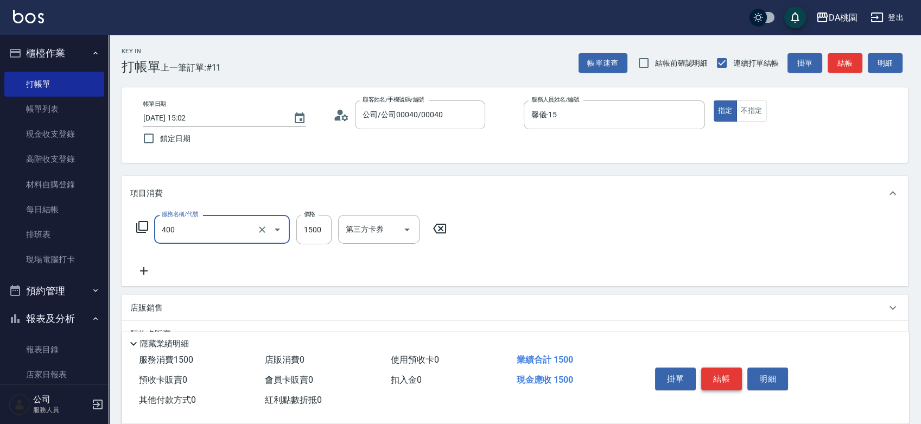
type input "染髮(400)"
type input "1"
type input "0"
type input "130"
type input "10"
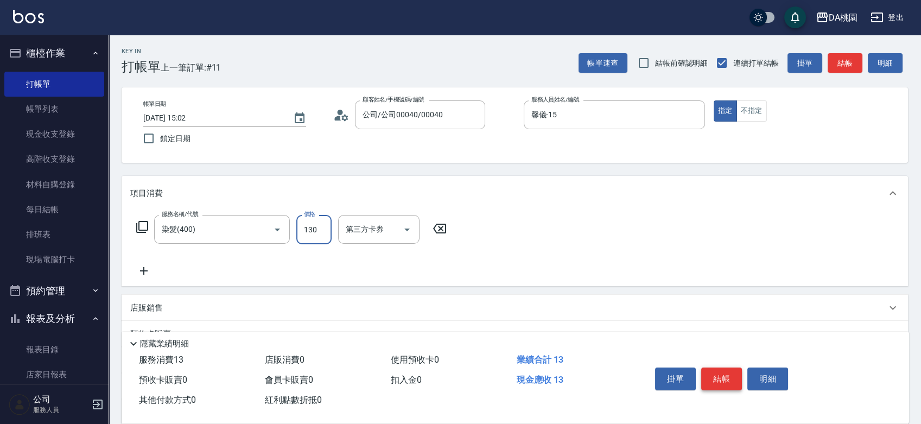
type input "1300"
type input "130"
type input "1300"
click at [717, 369] on button "結帳" at bounding box center [721, 378] width 41 height 23
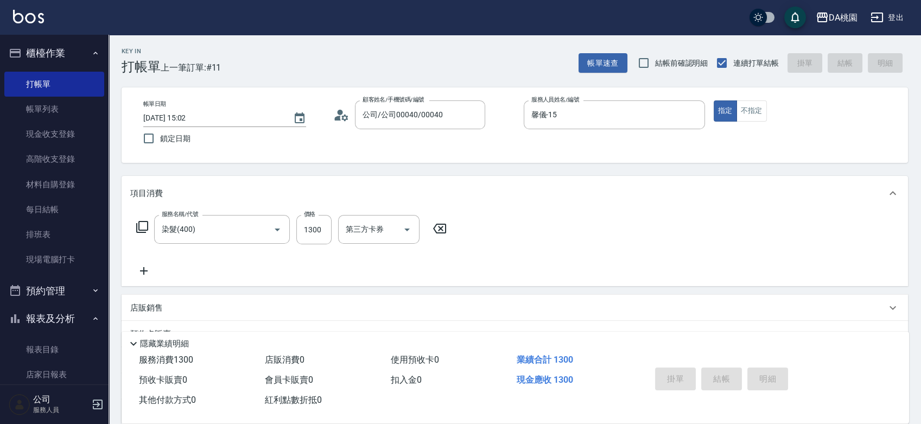
type input "0"
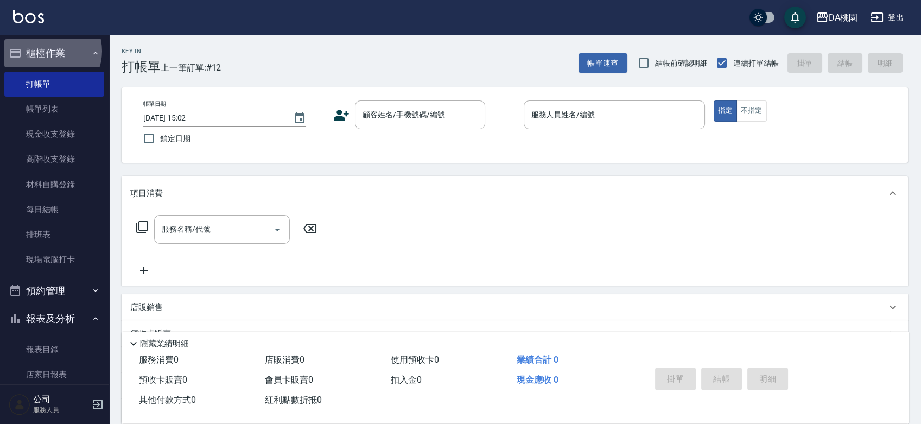
click at [47, 51] on button "櫃檯作業" at bounding box center [54, 53] width 100 height 28
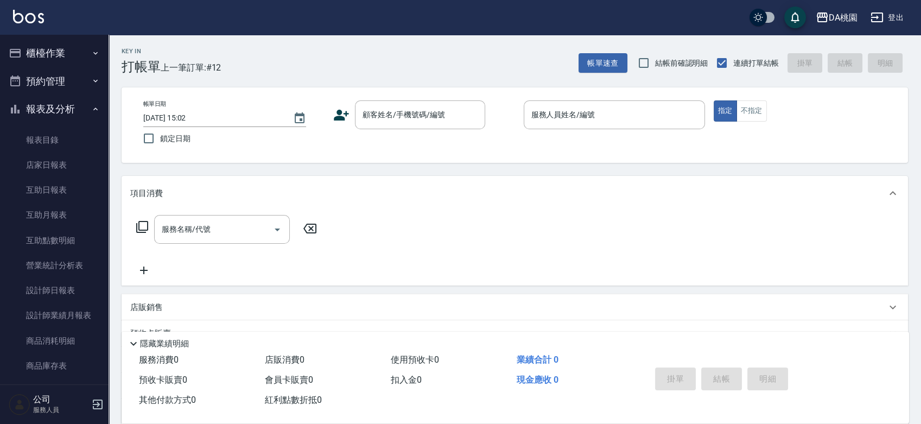
click at [94, 48] on button "櫃檯作業" at bounding box center [54, 53] width 100 height 28
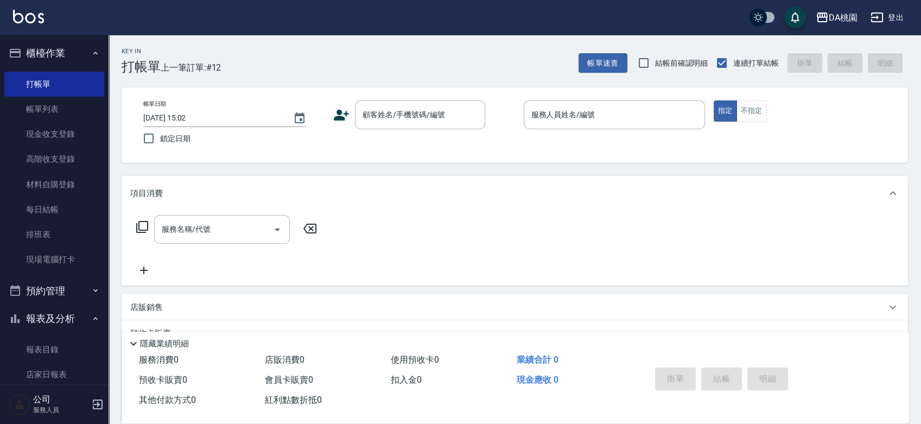
drag, startPoint x: 40, startPoint y: 226, endPoint x: 133, endPoint y: 168, distance: 110.7
click at [40, 227] on link "排班表" at bounding box center [54, 234] width 100 height 25
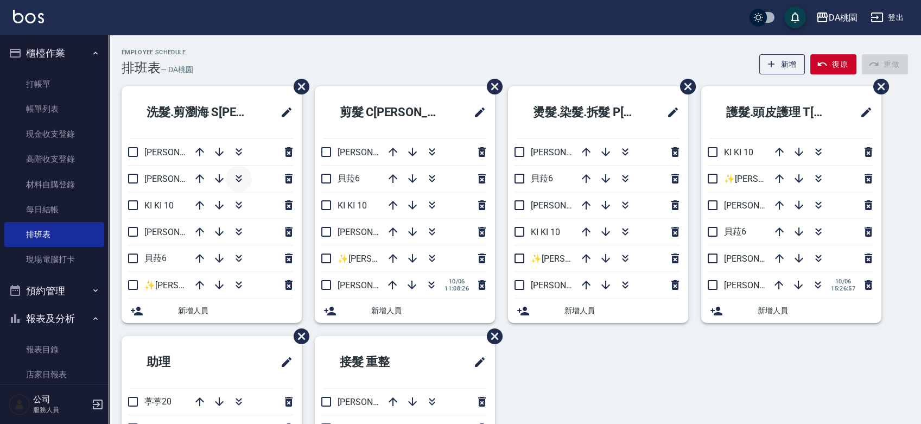
click at [238, 182] on icon "button" at bounding box center [238, 178] width 13 height 13
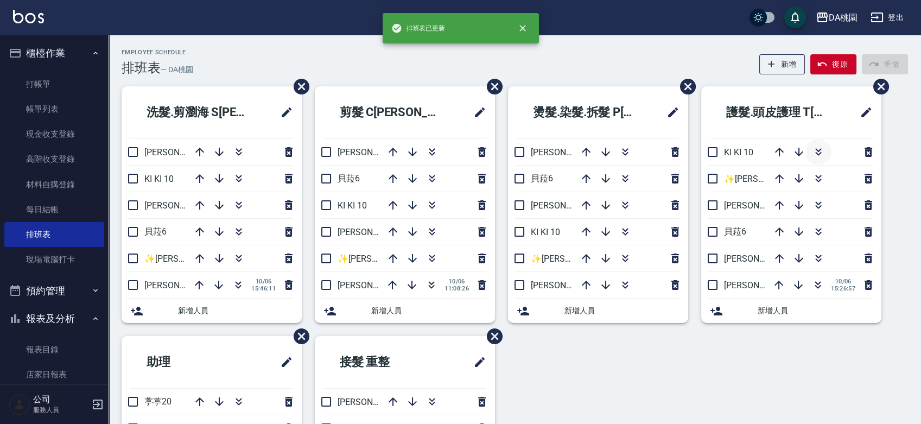
click at [823, 150] on icon "button" at bounding box center [818, 151] width 13 height 13
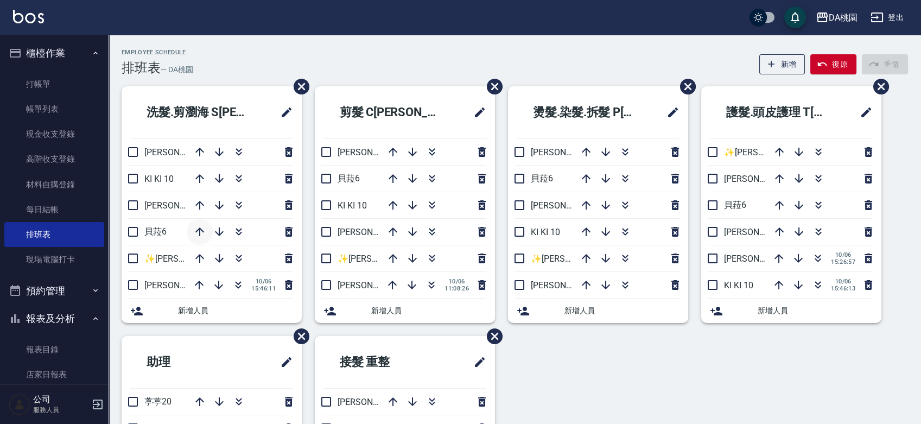
click at [200, 227] on icon "button" at bounding box center [199, 231] width 13 height 13
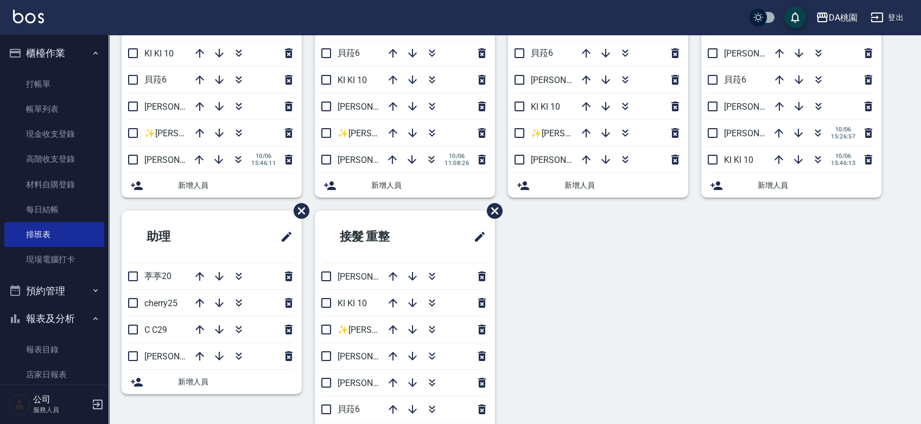
scroll to position [44, 0]
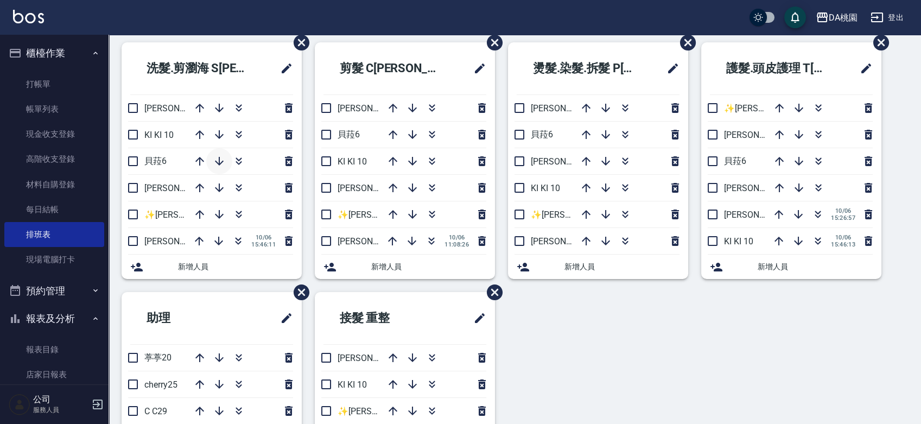
click at [222, 162] on icon "button" at bounding box center [219, 161] width 13 height 13
click at [239, 184] on icon "button" at bounding box center [238, 187] width 13 height 13
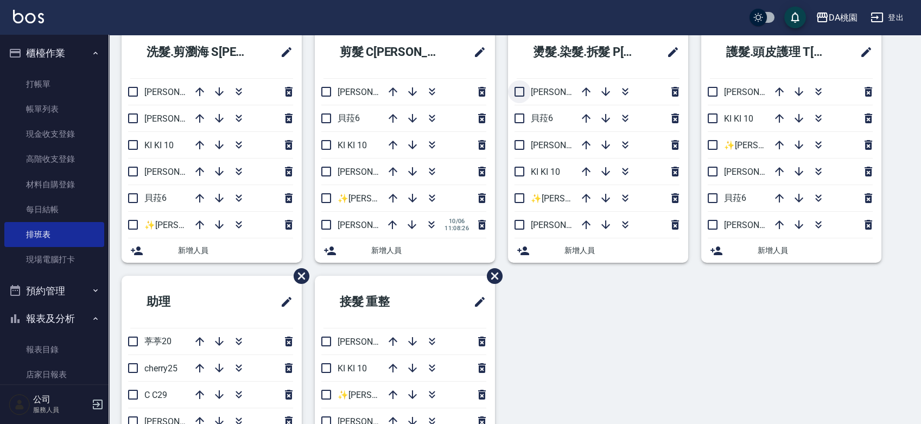
scroll to position [8, 0]
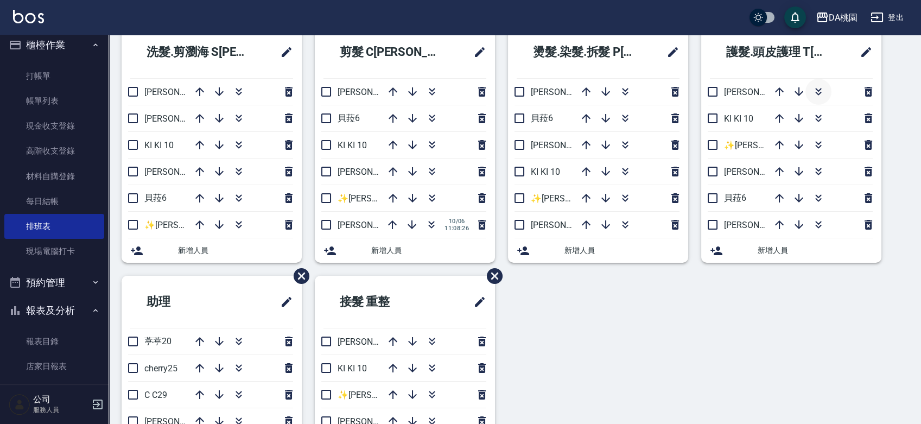
click at [813, 86] on icon "button" at bounding box center [818, 91] width 13 height 13
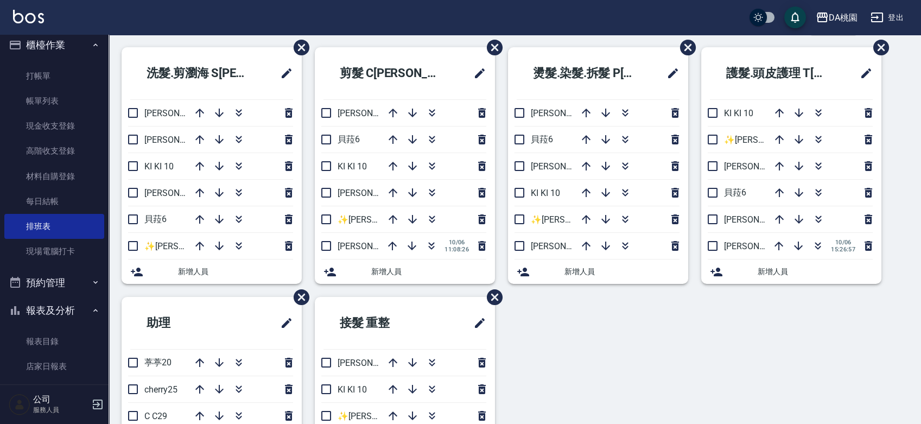
scroll to position [60, 0]
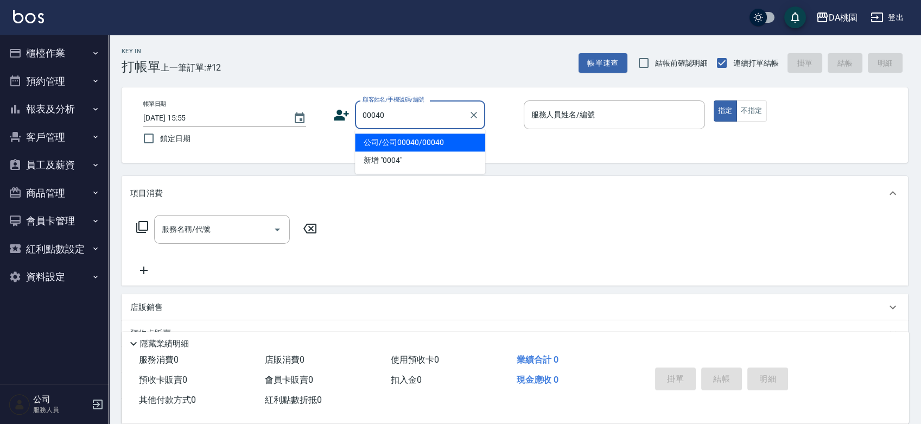
type input "公司/公司00040/00040"
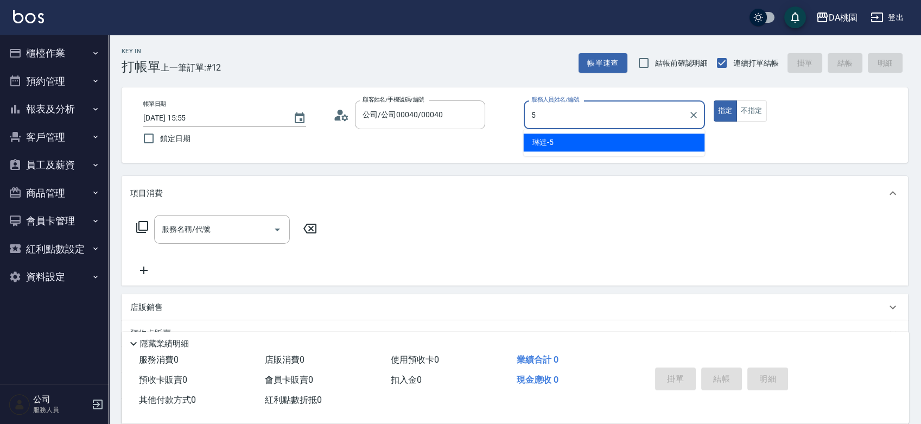
type input "[PERSON_NAME]-5"
type button "true"
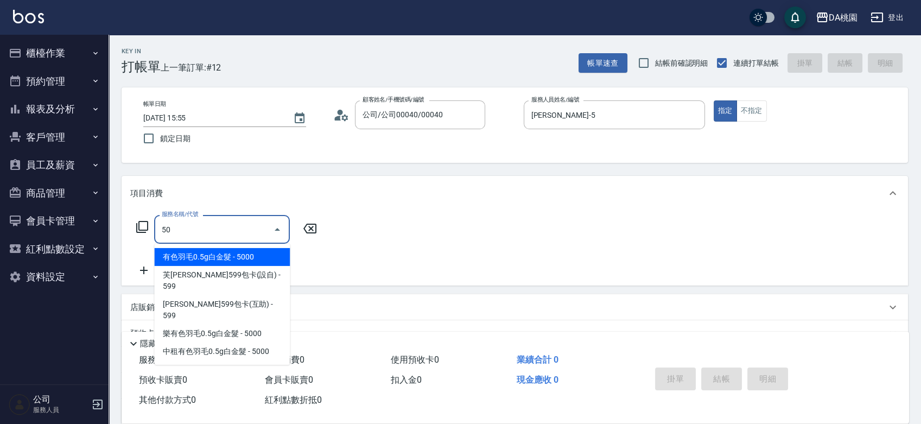
type input "500"
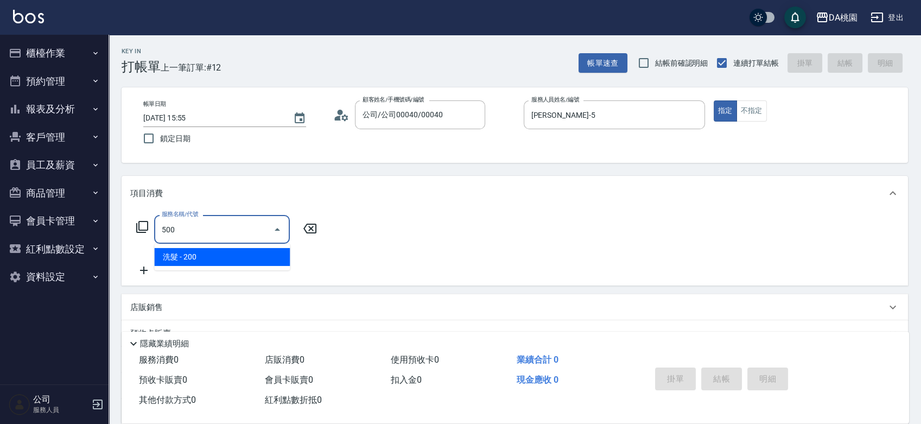
type input "20"
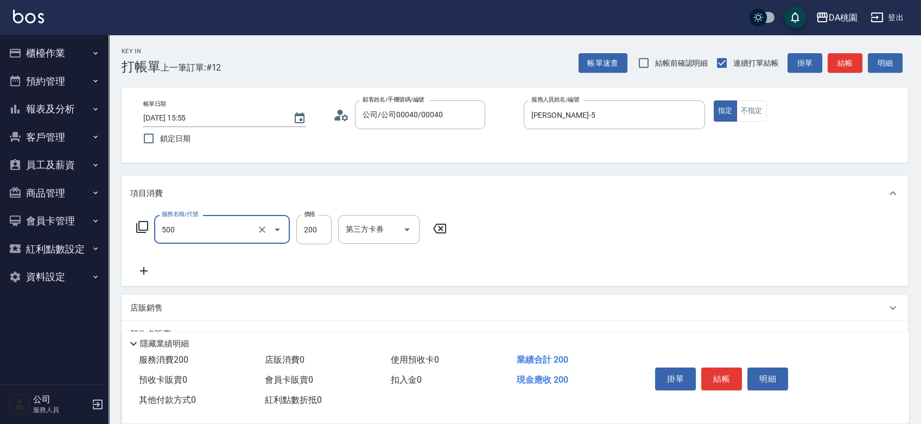
type input "洗髮(500)"
type input "2"
type input "0"
type input "250"
type input "20"
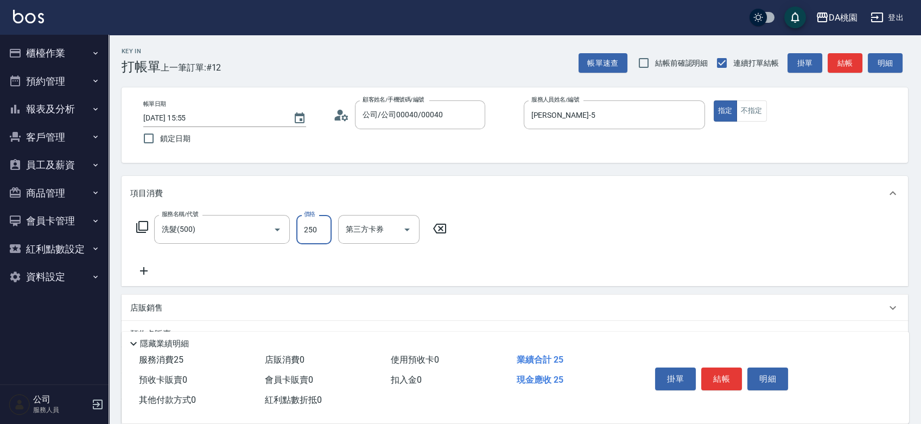
type input "250"
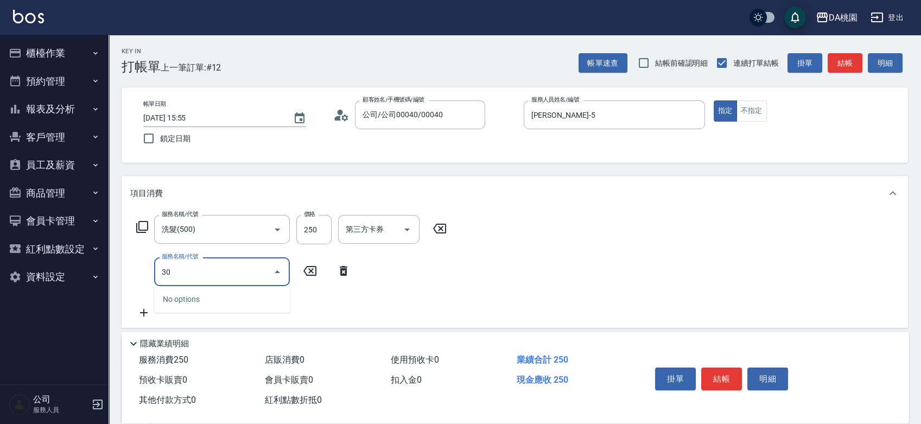
type input "303"
type input "50"
type input "A級剪髮(303)"
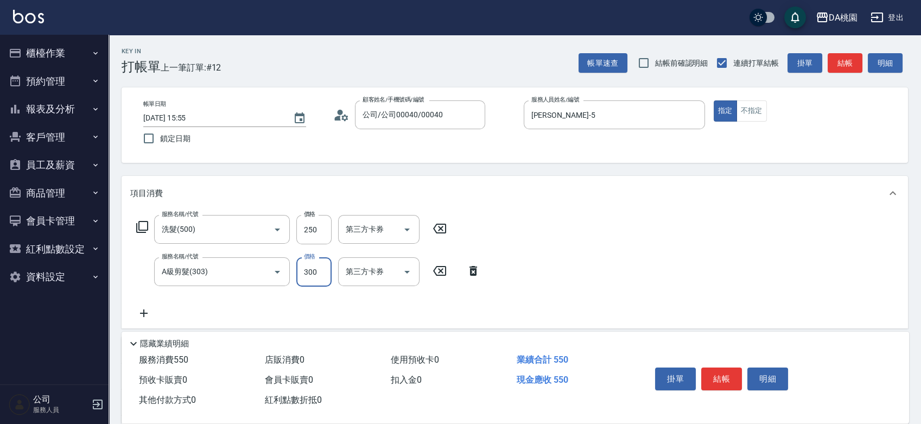
type input "20"
type input "35"
type input "60"
type input "350"
type input "500"
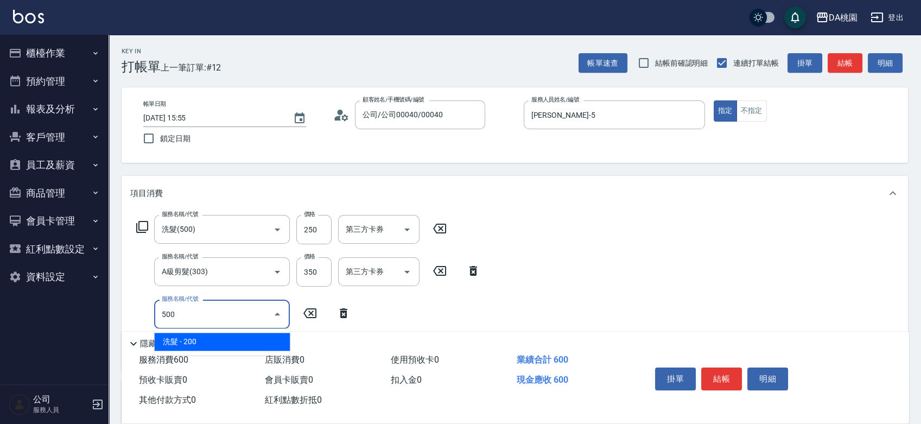
type input "80"
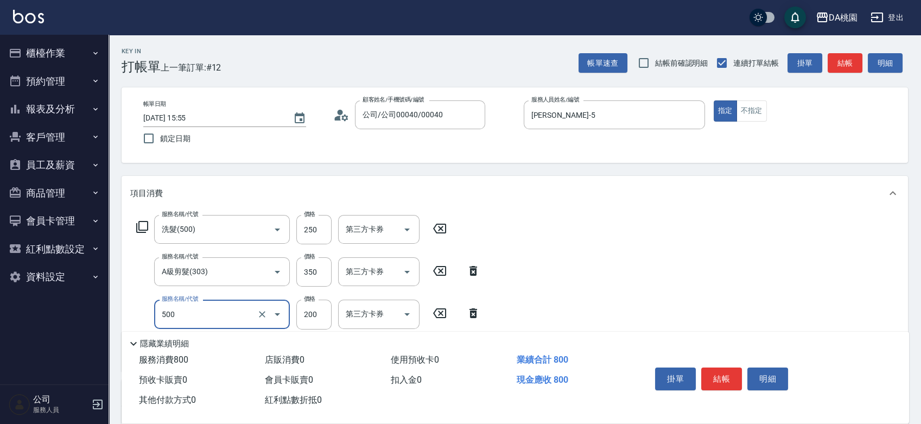
type input "洗髮(500)"
type input "2"
type input "60"
type input "250"
type input "80"
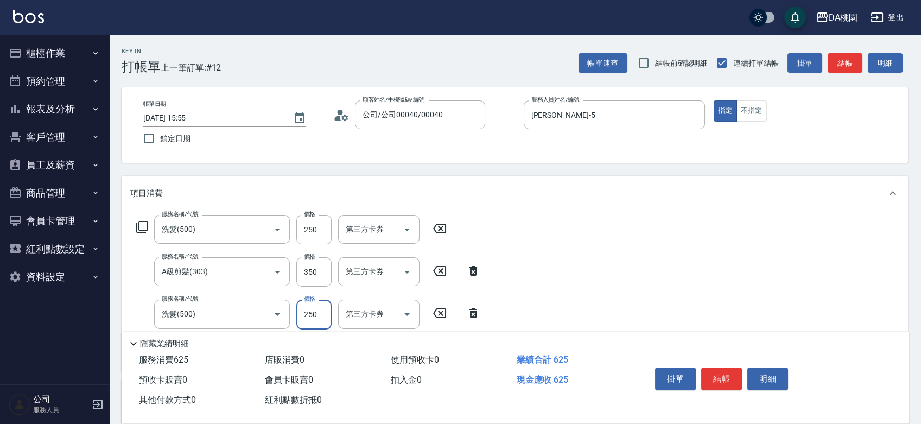
type input "250"
type input "303"
type input "110"
type input "A級剪髮(303)"
type input "80"
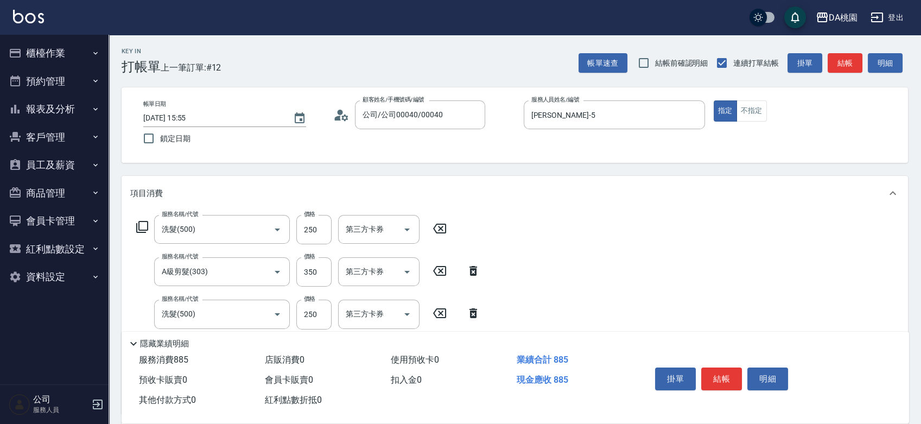
type input "350"
type input "120"
type input "350"
type input "303"
type input "150"
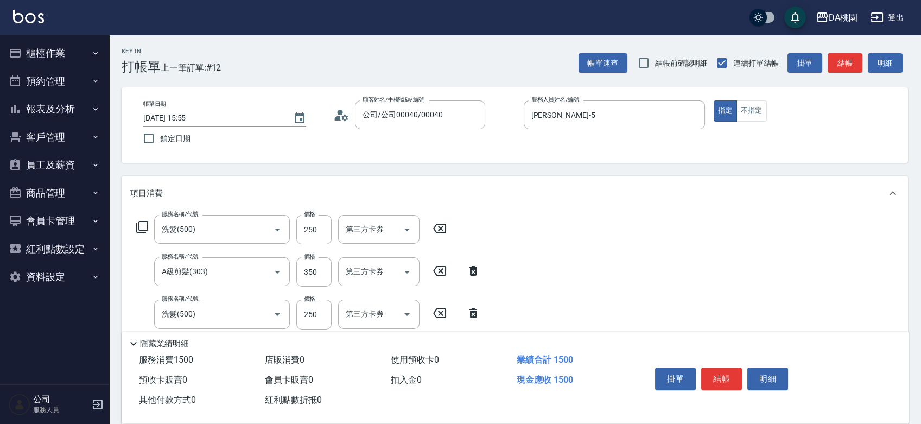
type input "A級剪髮(303)"
type input "120"
type input "350"
type input "150"
type input "350"
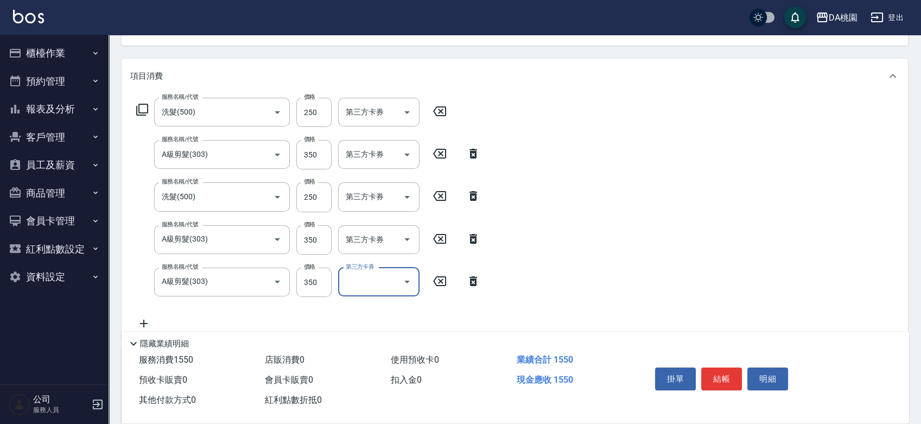
scroll to position [120, 0]
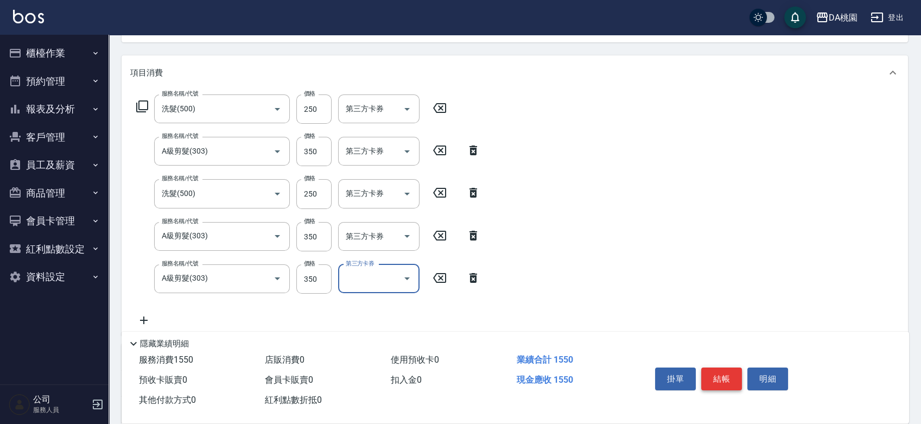
click at [715, 368] on button "結帳" at bounding box center [721, 378] width 41 height 23
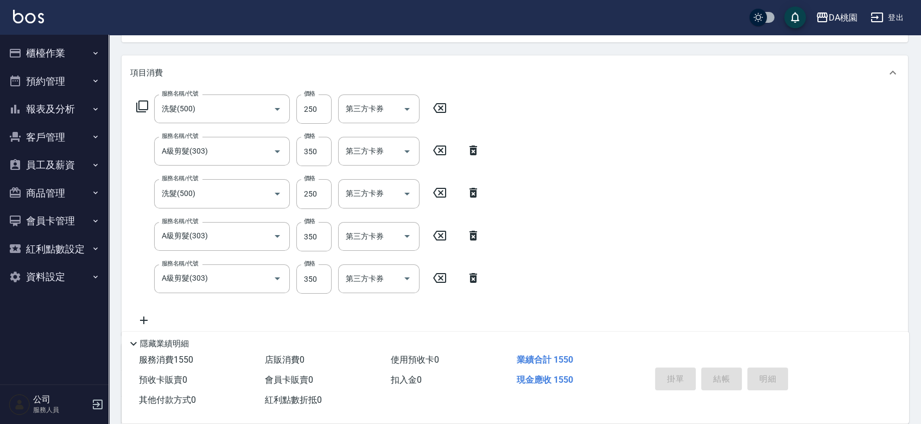
type input "[DATE] 15:56"
type input "0"
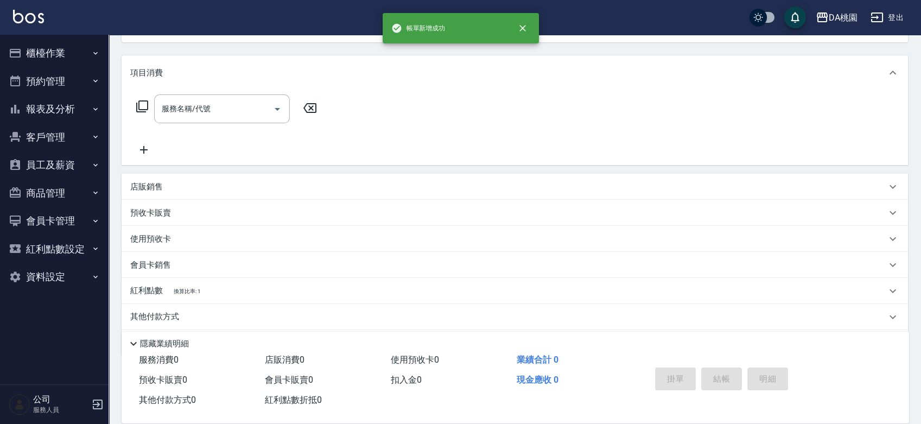
scroll to position [105, 0]
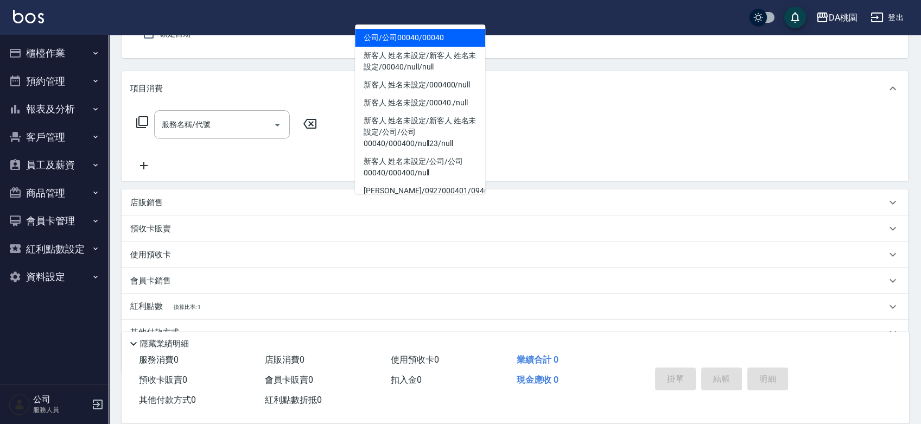
type input "公司/公司00040/00040"
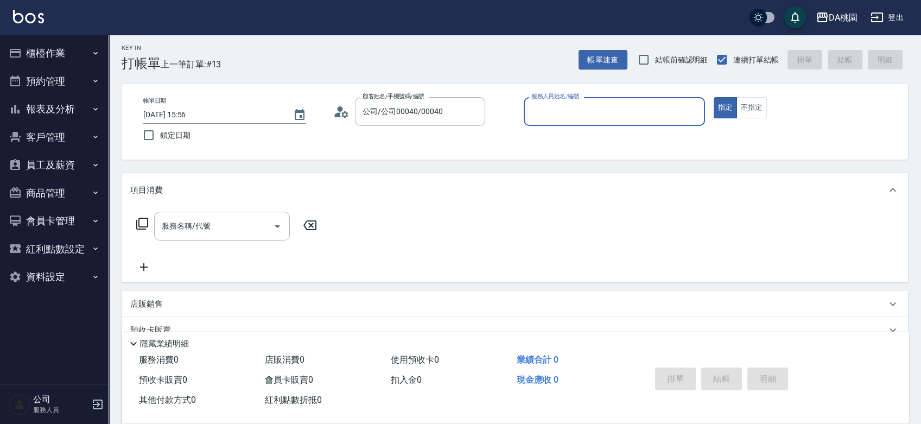
scroll to position [0, 0]
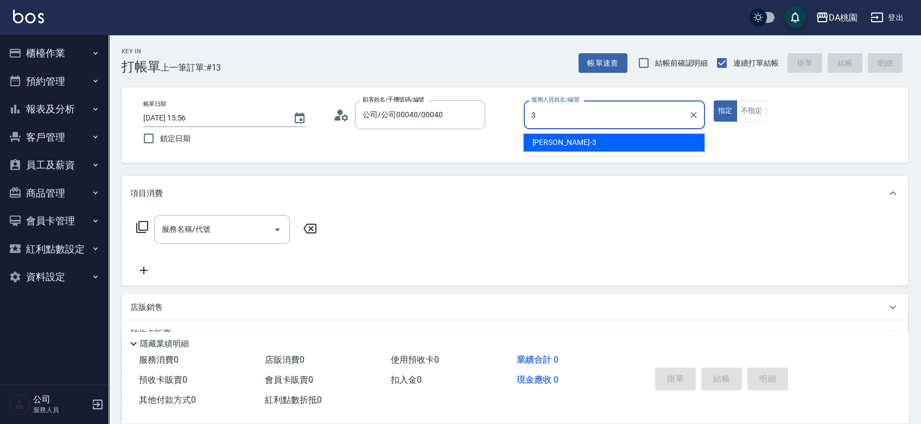
type input "[PERSON_NAME]-3"
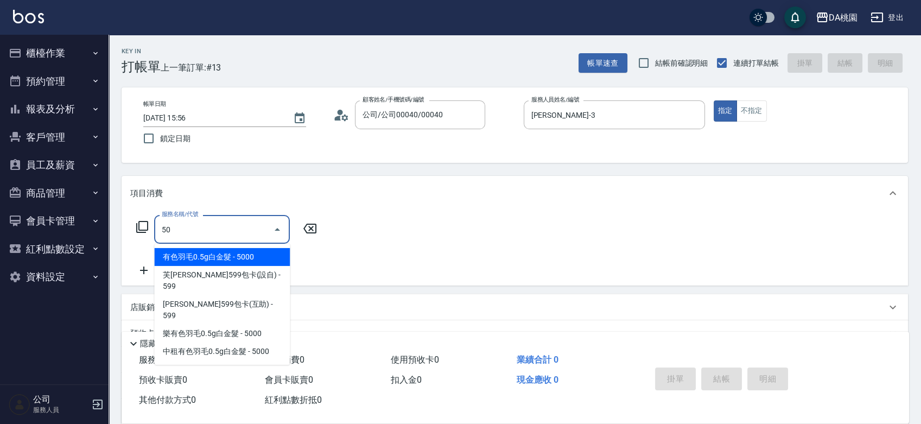
type input "500"
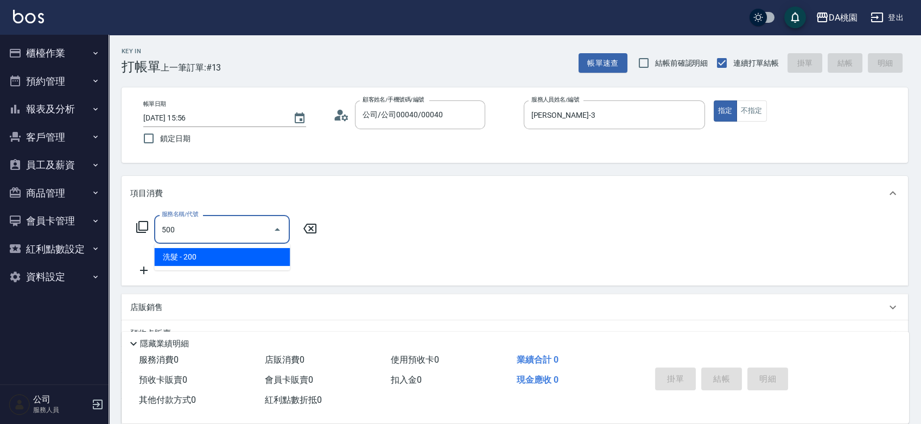
type input "20"
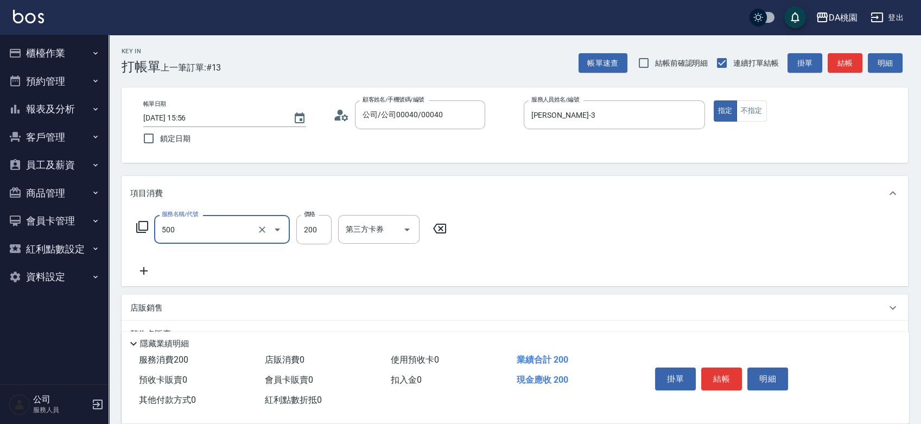
type input "洗髮(500)"
type input "2"
type input "0"
type input "250"
type input "20"
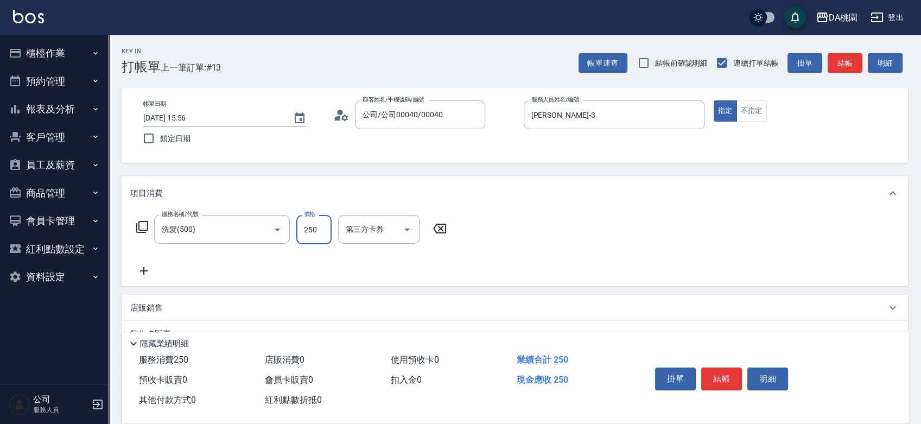
type input "250"
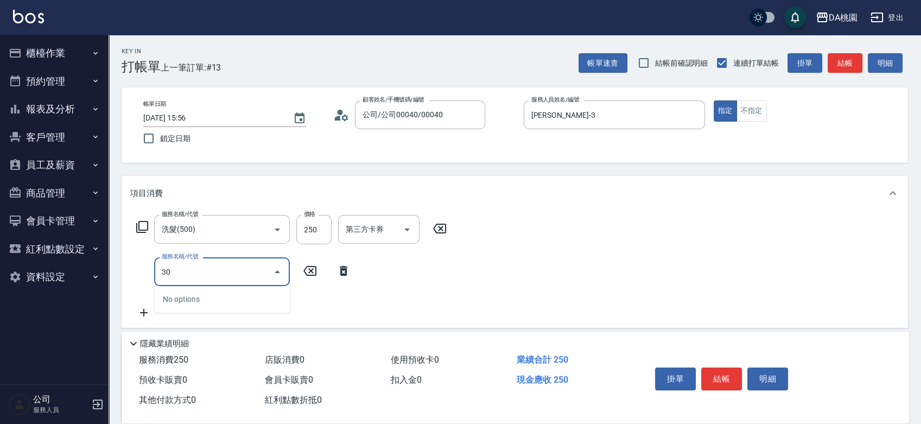
type input "303"
type input "50"
type input "20"
type input "5"
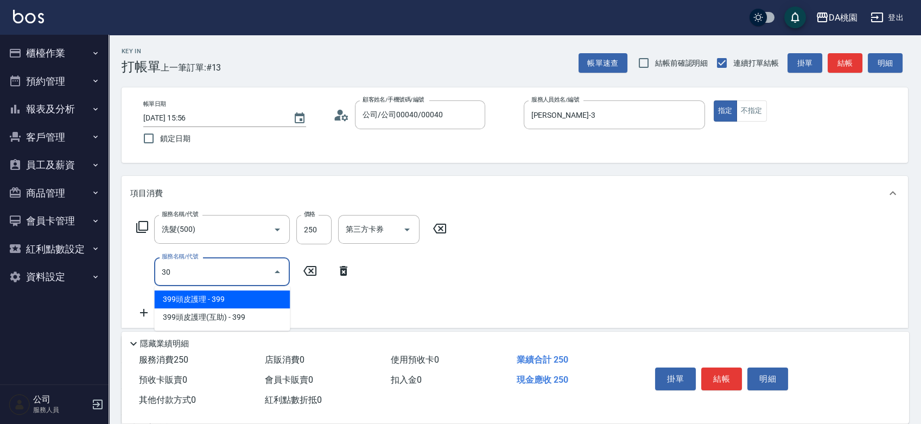
type input "303"
type input "50"
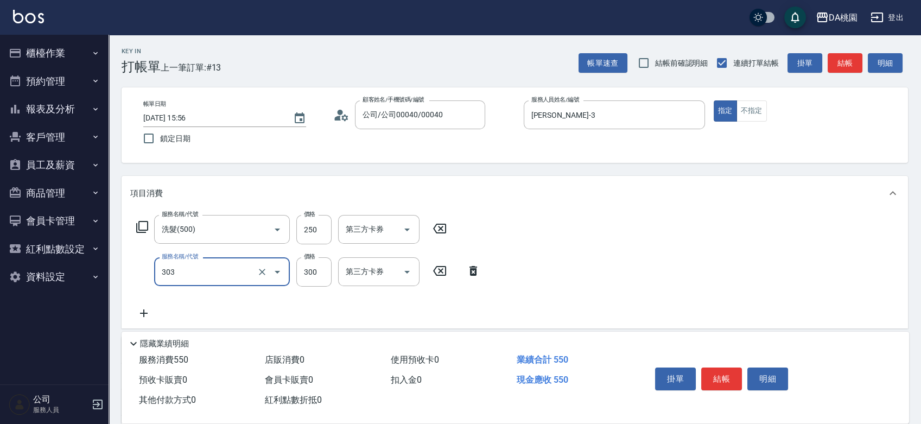
type input "A級剪髮(303)"
type input "20"
type input "350"
type input "60"
type input "350"
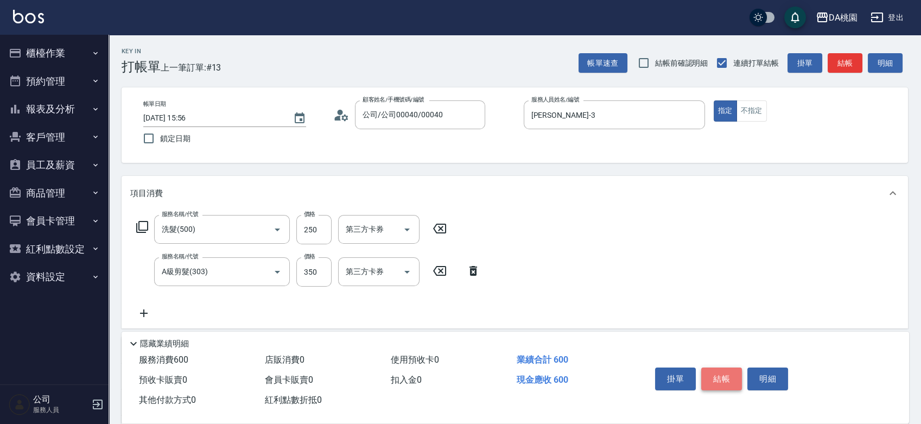
click at [724, 377] on button "結帳" at bounding box center [721, 378] width 41 height 23
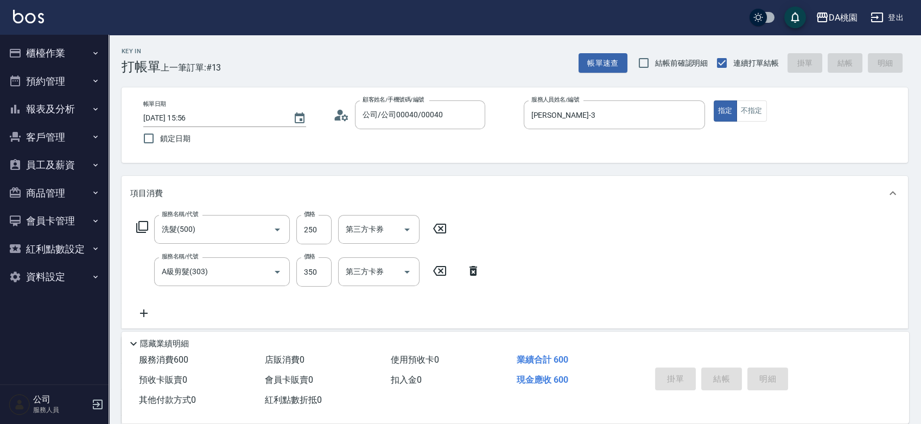
type input "0"
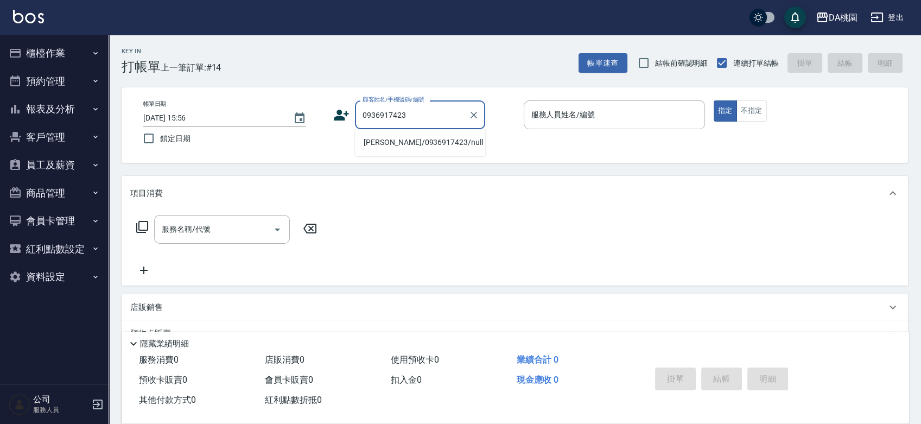
type input "[PERSON_NAME]/0936917423/null"
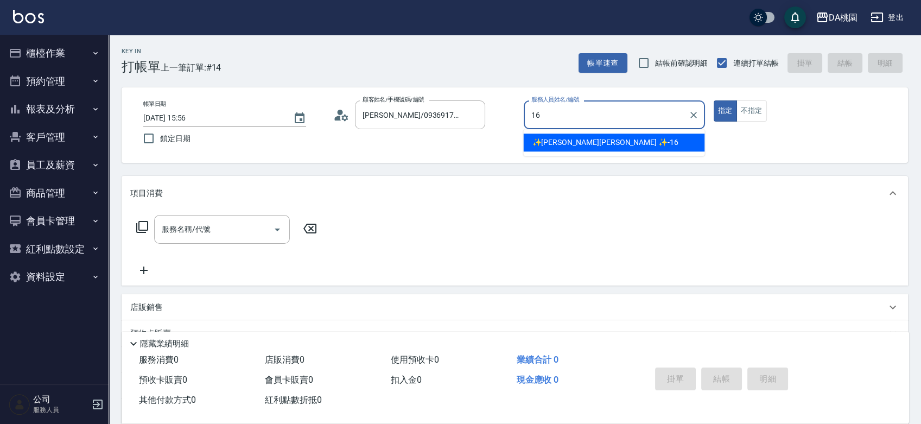
type input "✨[PERSON_NAME][PERSON_NAME] ✨-16"
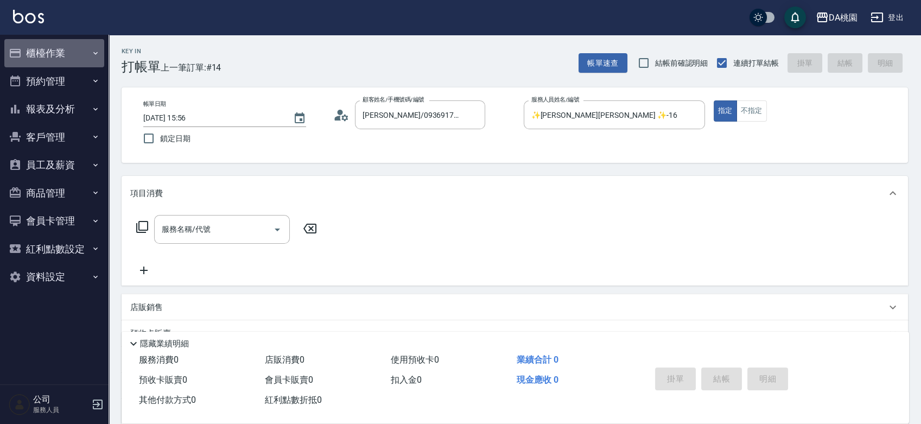
click at [48, 49] on button "櫃檯作業" at bounding box center [54, 53] width 100 height 28
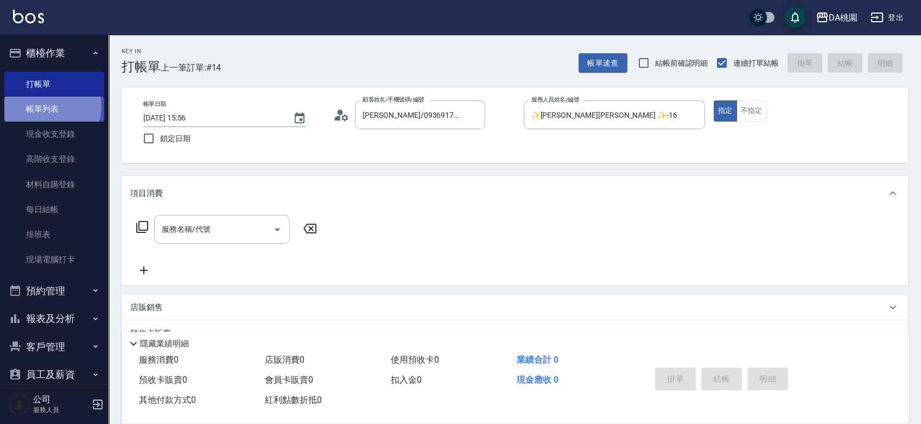
click at [49, 106] on link "帳單列表" at bounding box center [54, 109] width 100 height 25
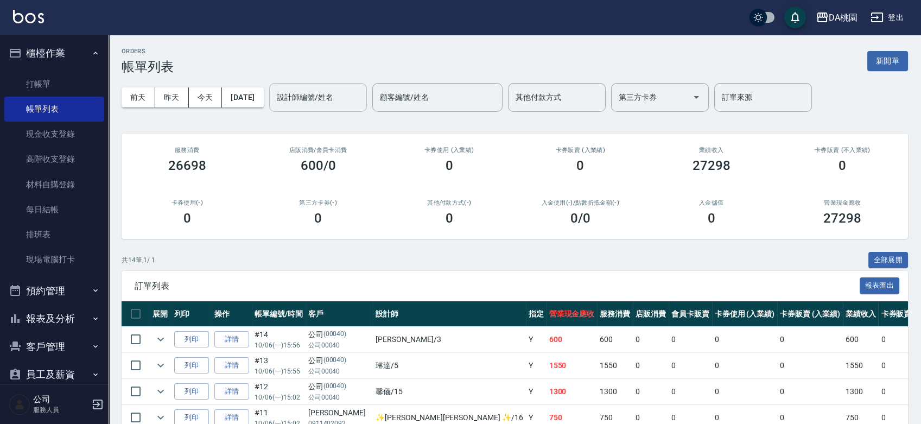
click at [358, 105] on input "設計師編號/姓名" at bounding box center [318, 97] width 88 height 19
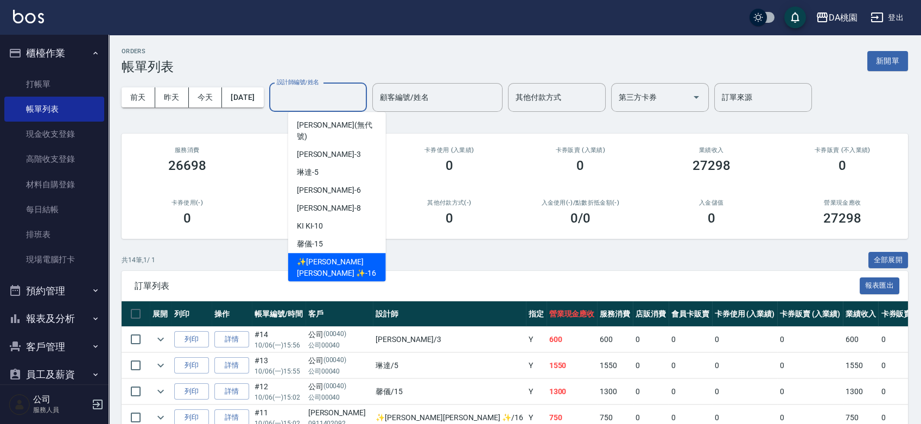
click at [347, 256] on span "✨[PERSON_NAME][PERSON_NAME] ✨ -16" at bounding box center [337, 267] width 80 height 23
type input "✨[PERSON_NAME][PERSON_NAME] ✨-16"
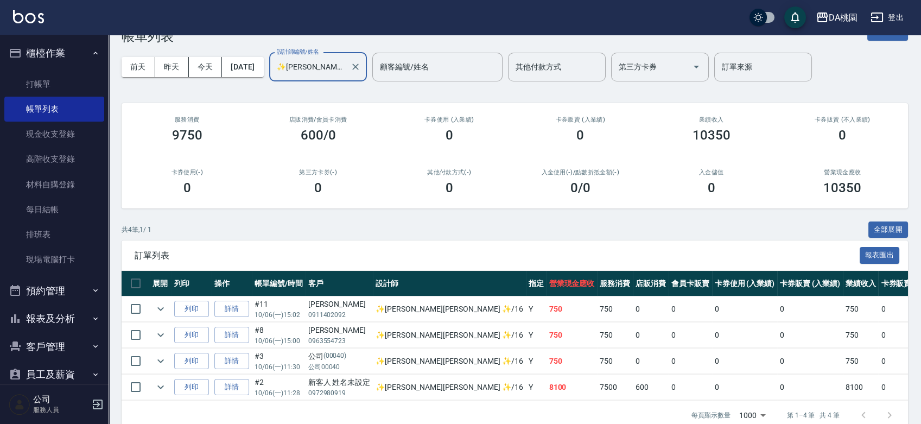
scroll to position [58, 0]
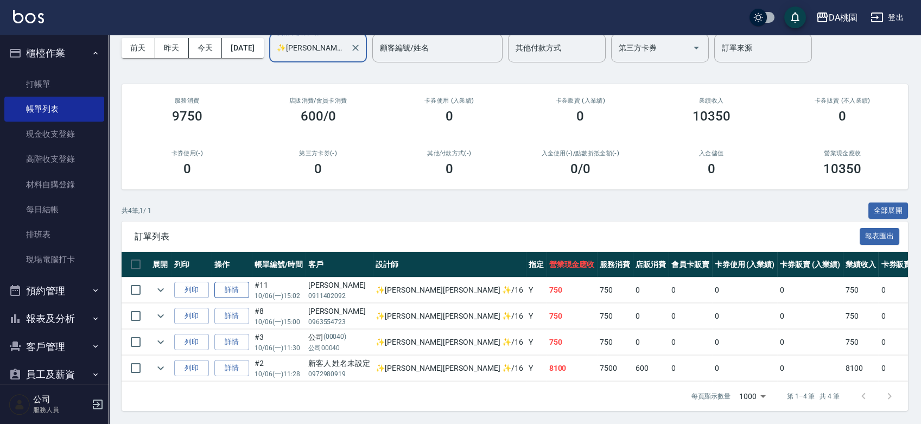
click at [234, 285] on link "詳情" at bounding box center [231, 290] width 35 height 17
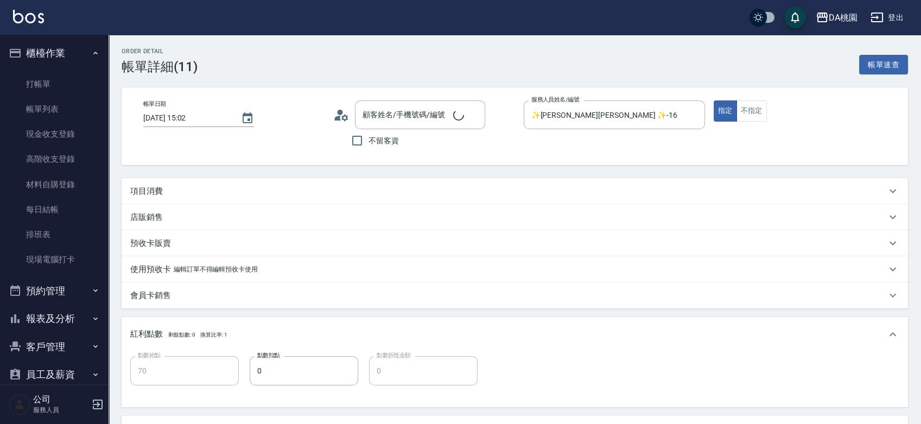
type input "[DATE] 15:02"
type input "✨[PERSON_NAME][PERSON_NAME] ✨-16"
type input "70"
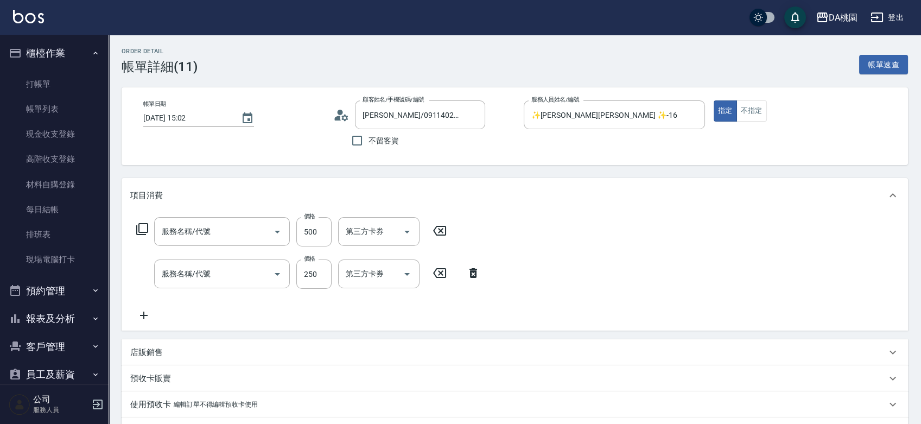
type input "[PERSON_NAME]/0911402092/null"
type input "A級剪髮(303)"
type input "洗髮(500)"
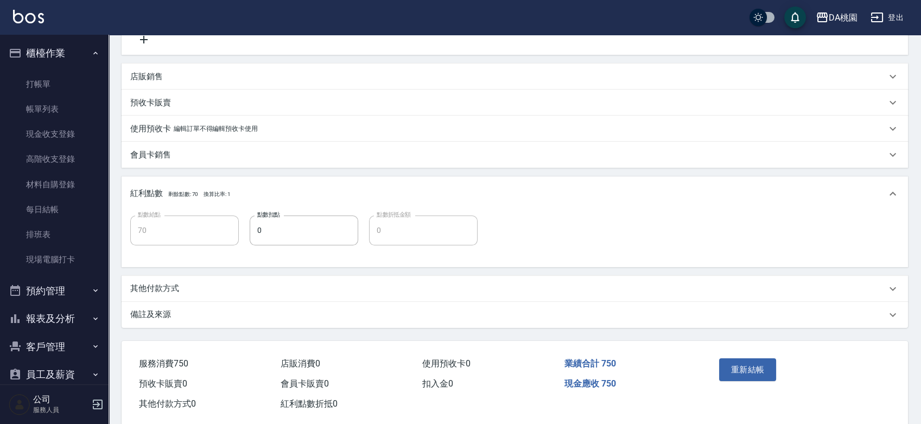
scroll to position [295, 0]
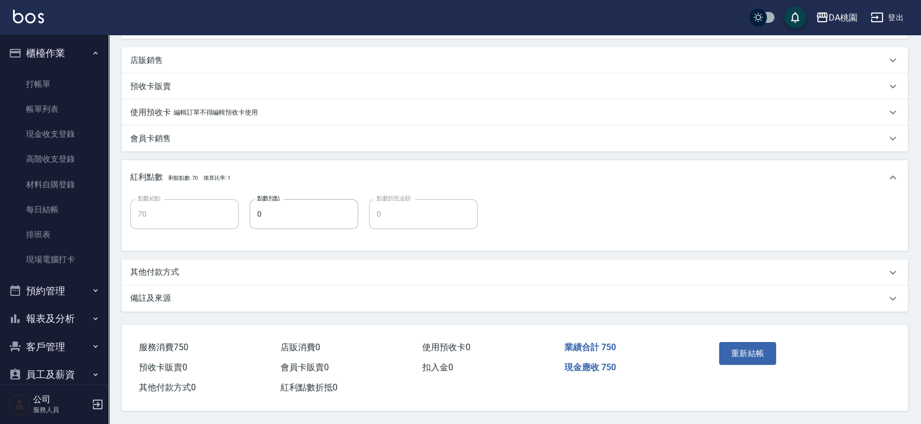
click at [211, 262] on div "其他付款方式" at bounding box center [515, 272] width 786 height 26
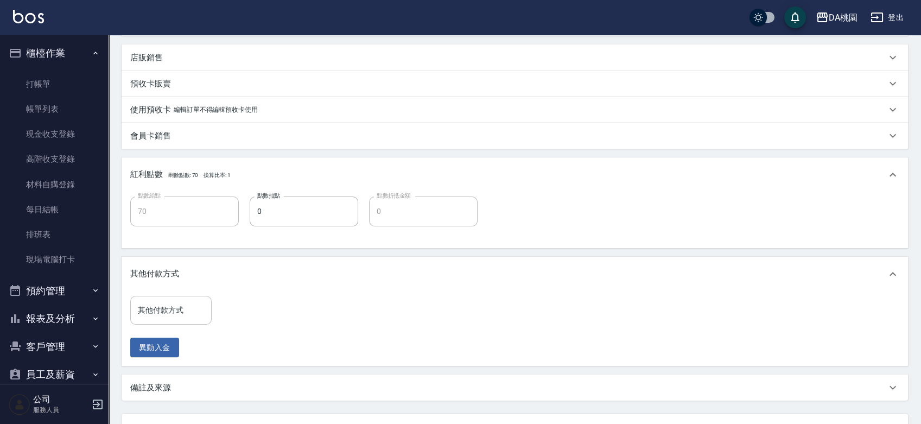
click at [165, 315] on input "其他付款方式" at bounding box center [171, 310] width 72 height 19
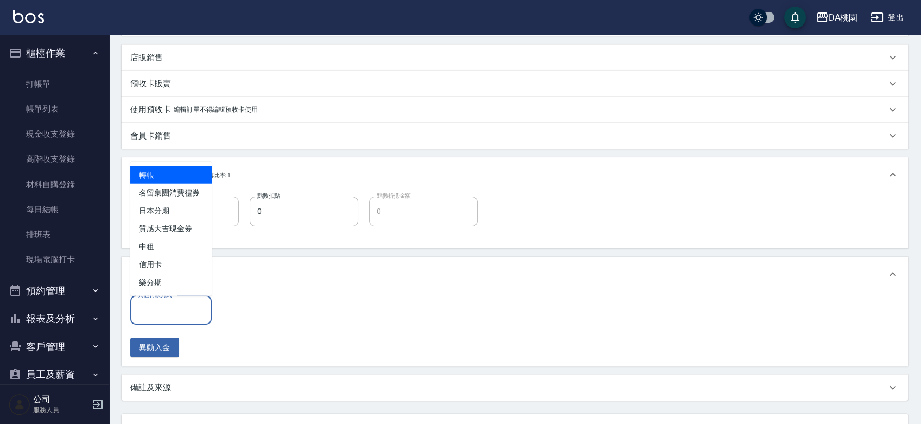
click at [150, 180] on span "轉帳" at bounding box center [170, 175] width 81 height 18
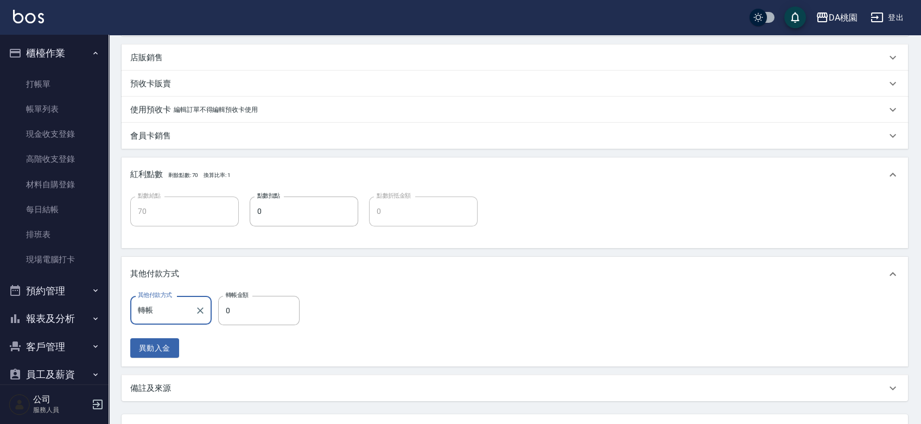
type input "轉帳"
click at [225, 308] on input "0" at bounding box center [258, 310] width 81 height 29
type input "75"
type input "60"
type input "750"
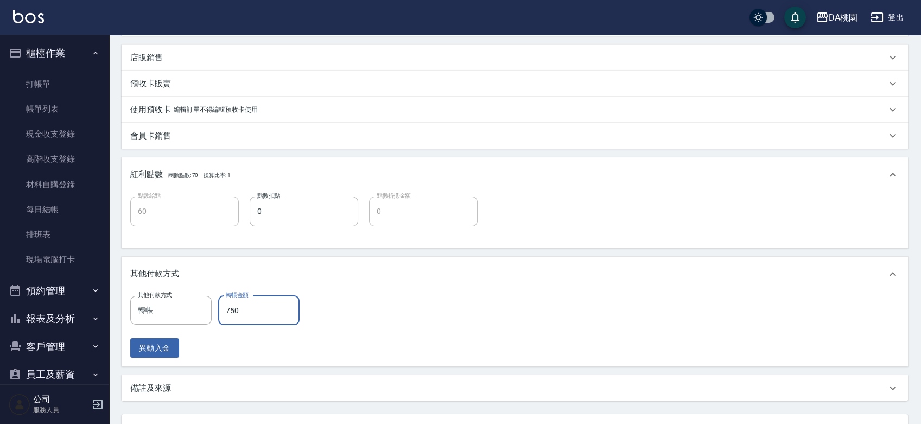
type input "0"
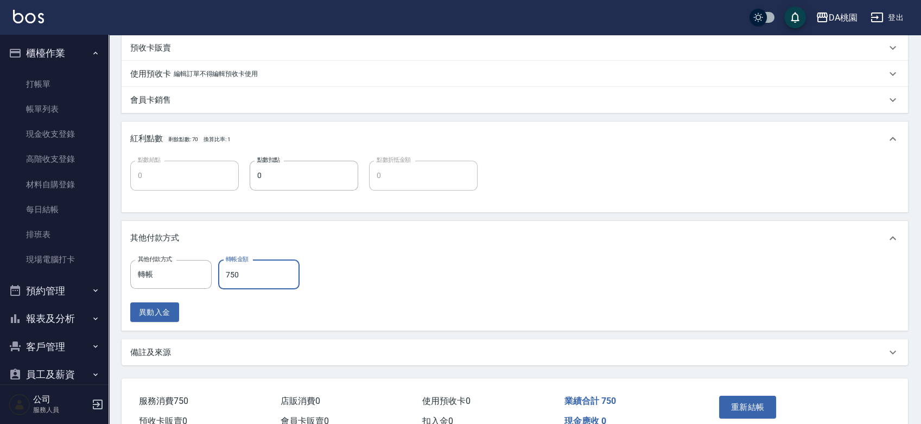
scroll to position [387, 0]
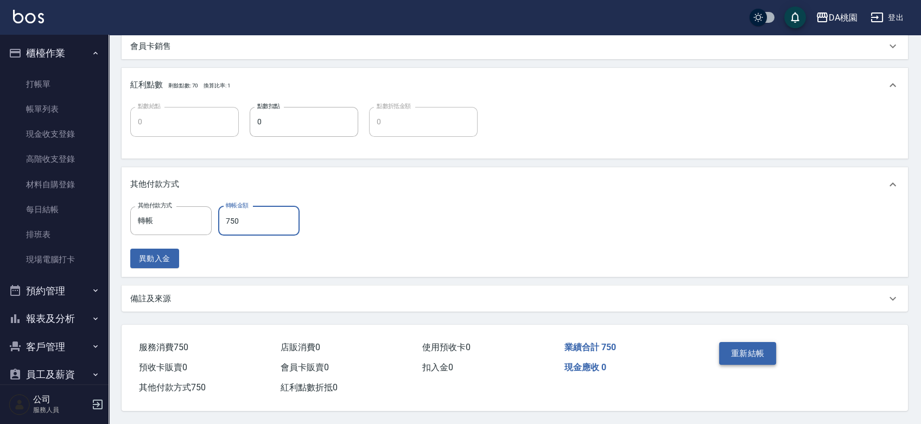
type input "750"
click at [732, 350] on button "重新結帳" at bounding box center [748, 353] width 58 height 23
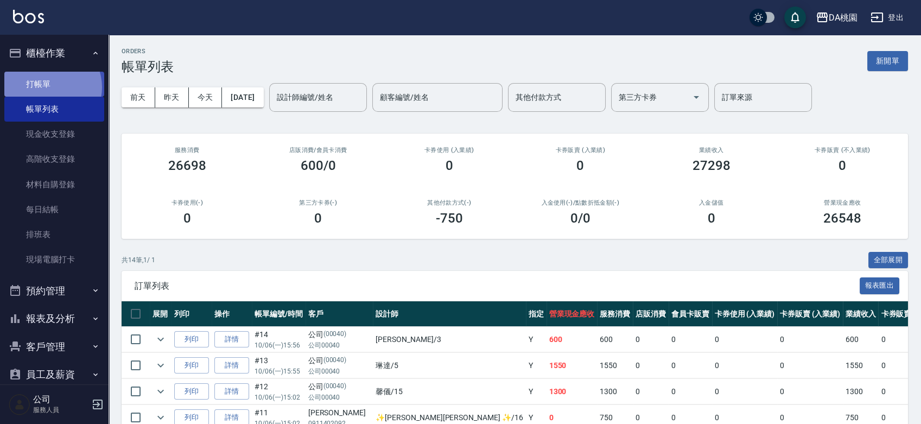
click at [49, 87] on link "打帳單" at bounding box center [54, 84] width 100 height 25
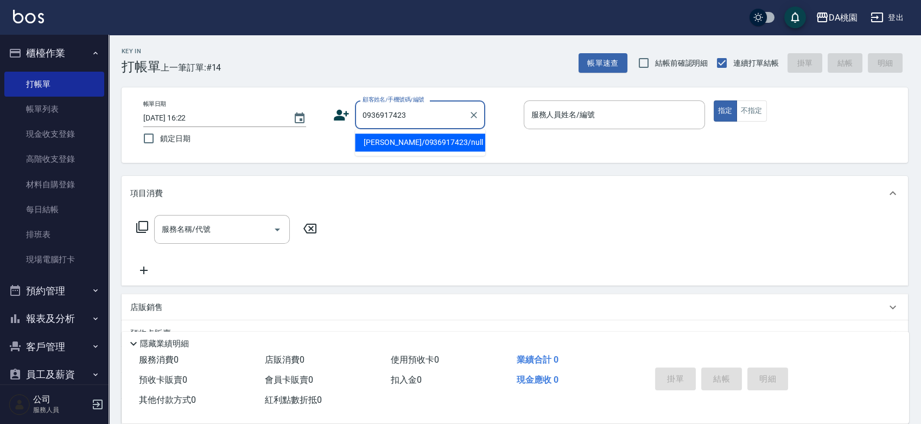
type input "[PERSON_NAME]/0936917423/null"
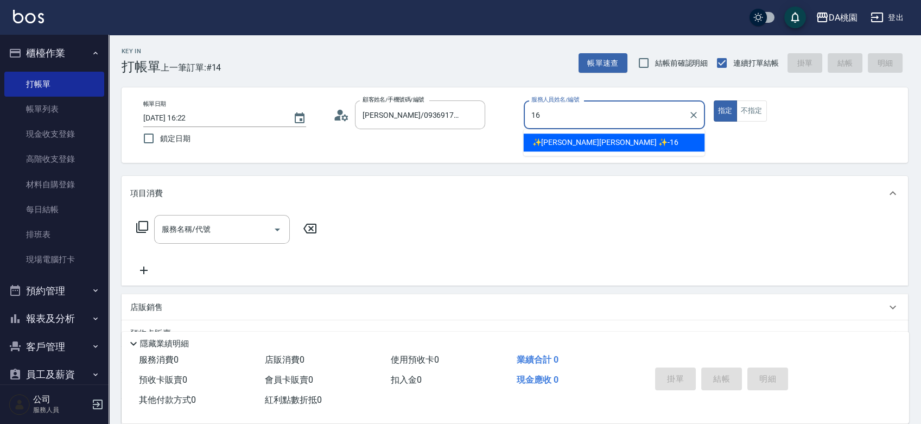
type input "✨[PERSON_NAME][PERSON_NAME] ✨-16"
type button "true"
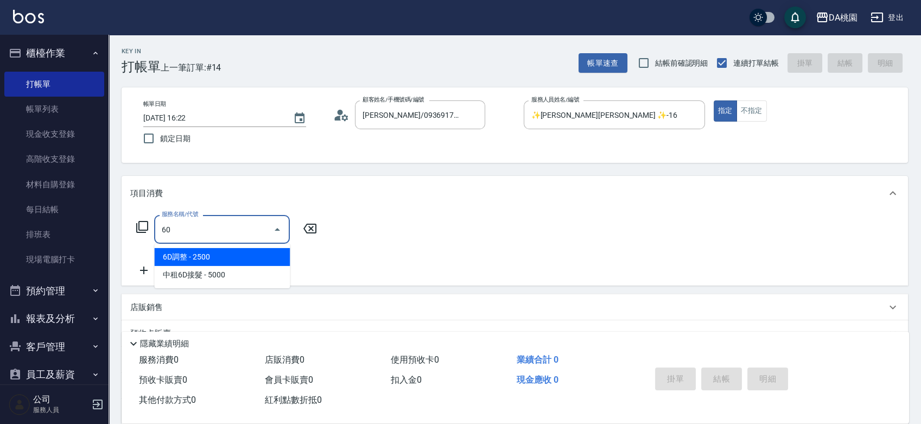
type input "609"
type input "120"
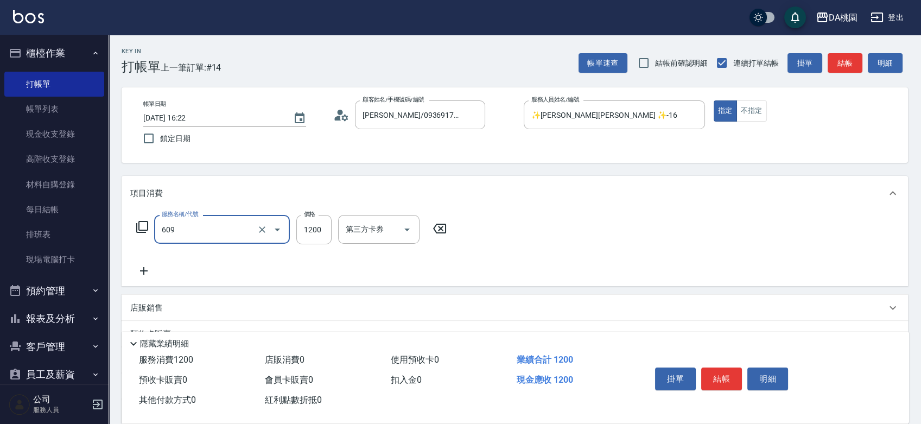
type input "鱗脂質護髮(互助)(609)"
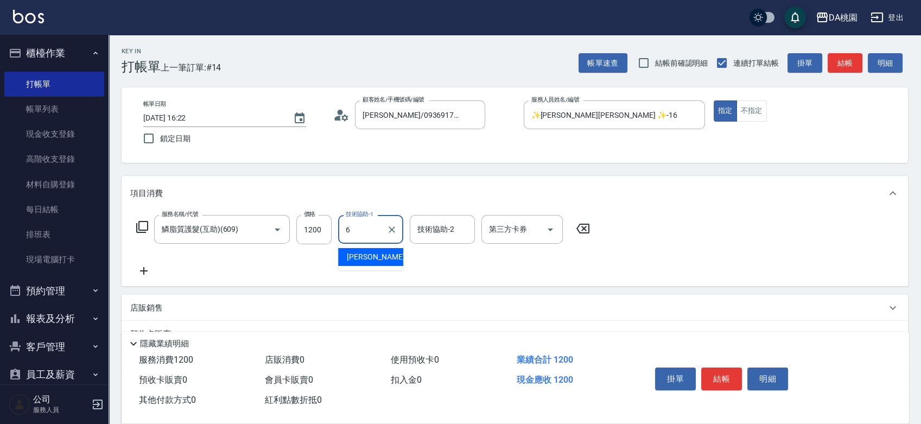
type input "[PERSON_NAME]-6"
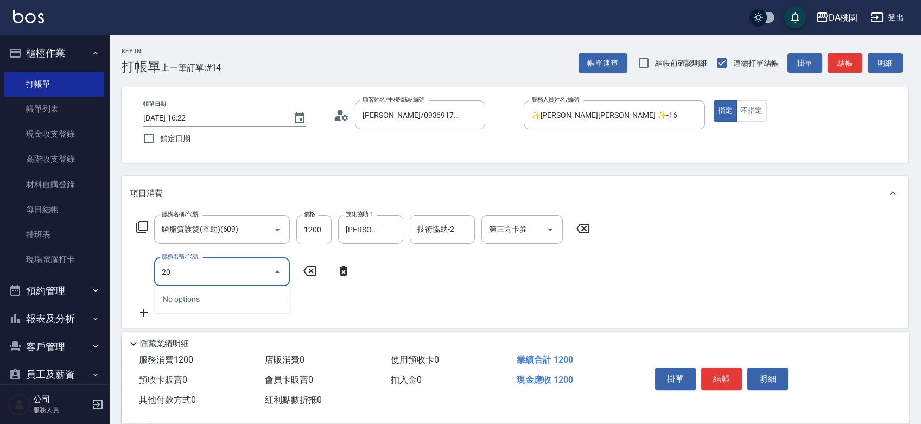
type input "201"
type input "270"
type input "離子燙-互助(201)"
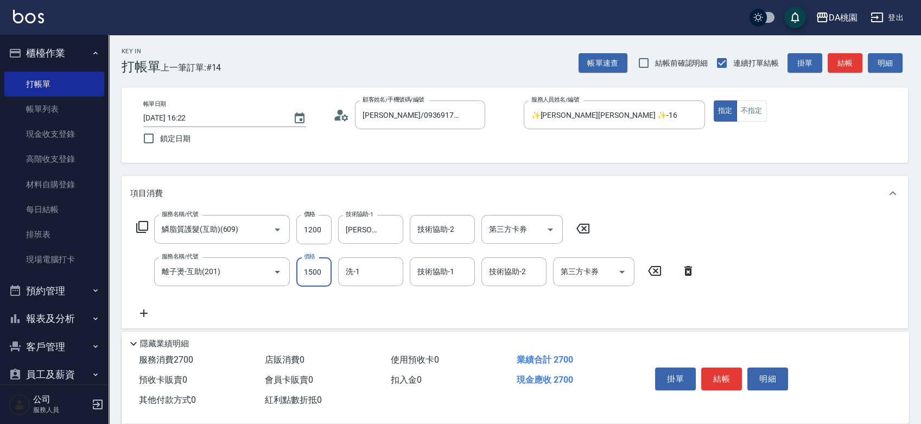
type input "2"
type input "120"
type input "289"
type input "140"
type input "2899"
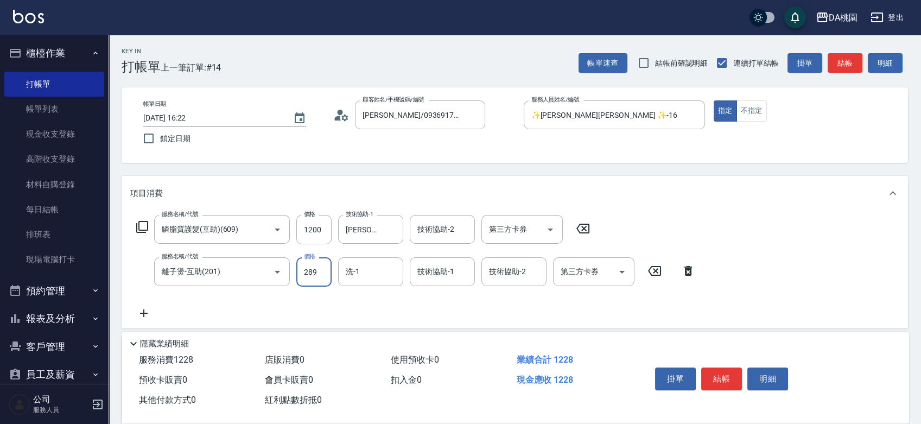
type input "400"
type input "2899"
type input "[PERSON_NAME]-6"
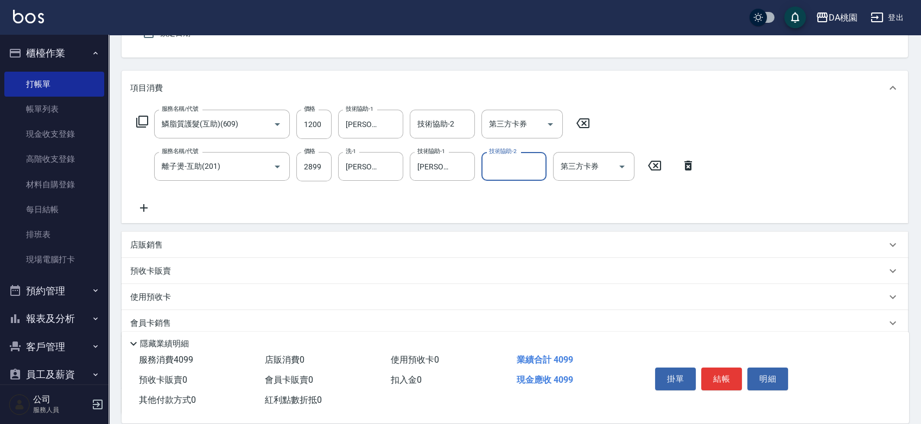
scroll to position [198, 0]
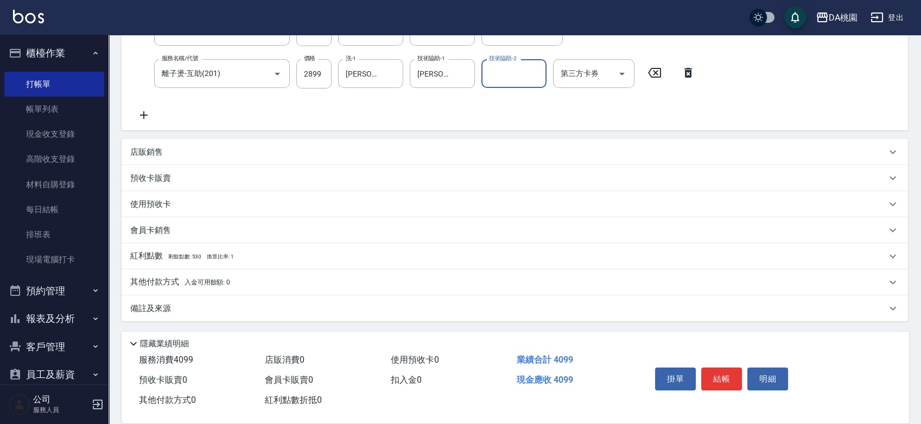
click at [256, 283] on div "其他付款方式 入金可用餘額: 0" at bounding box center [508, 282] width 756 height 12
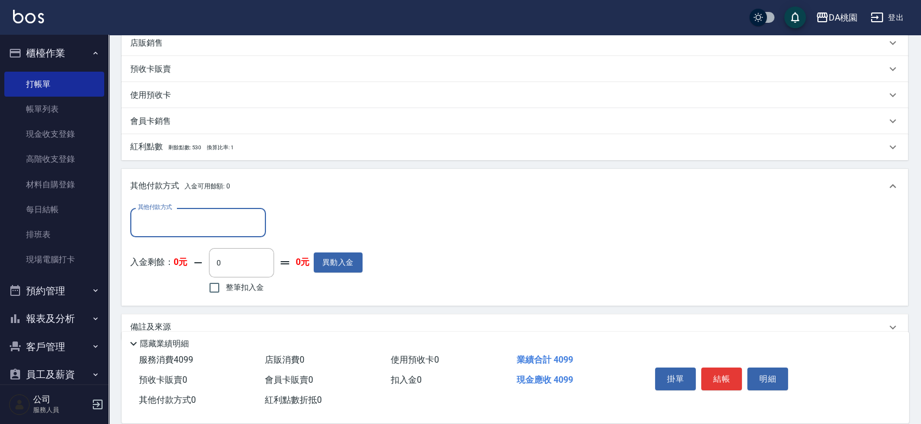
scroll to position [325, 0]
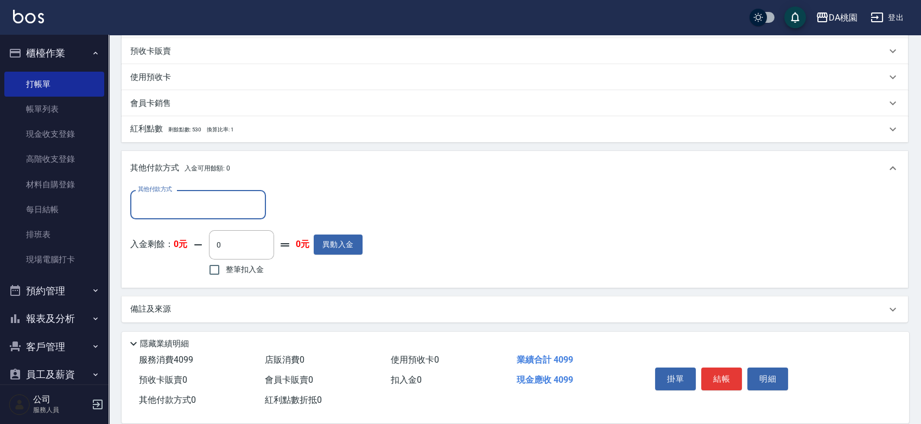
click at [191, 198] on input "其他付款方式" at bounding box center [198, 204] width 126 height 19
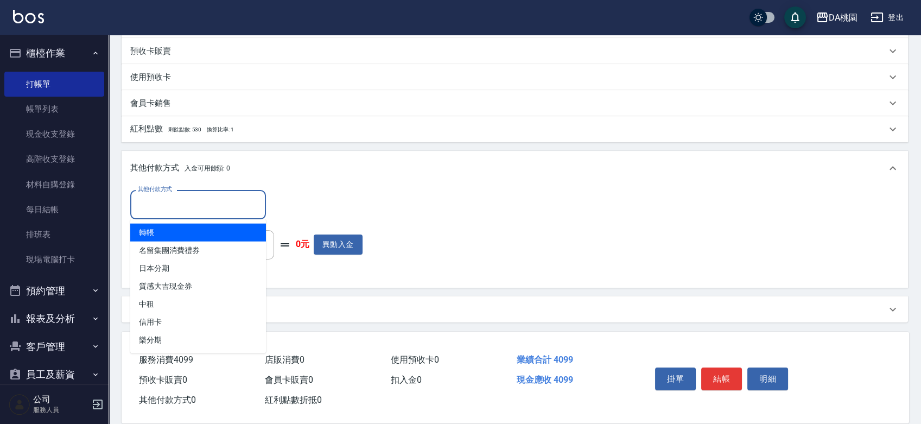
click at [181, 231] on span "轉帳" at bounding box center [198, 233] width 136 height 18
type input "轉帳"
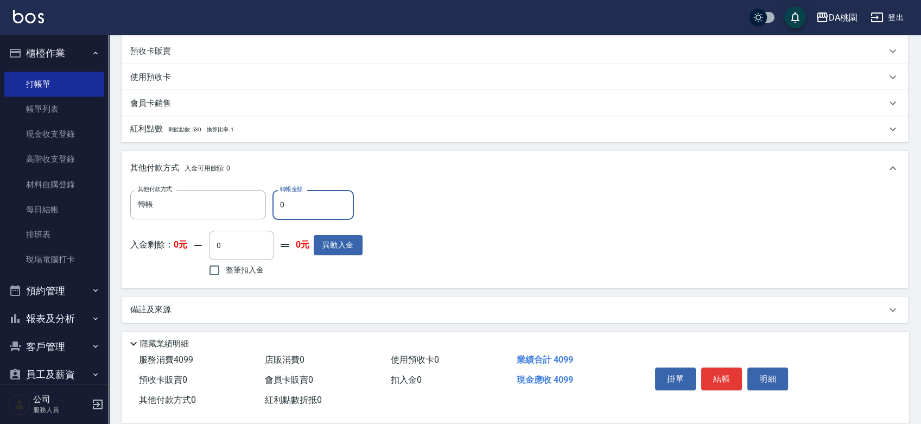
click at [272, 208] on input "0" at bounding box center [312, 204] width 81 height 29
type input "409"
type input "360"
type input "4099"
type input "0"
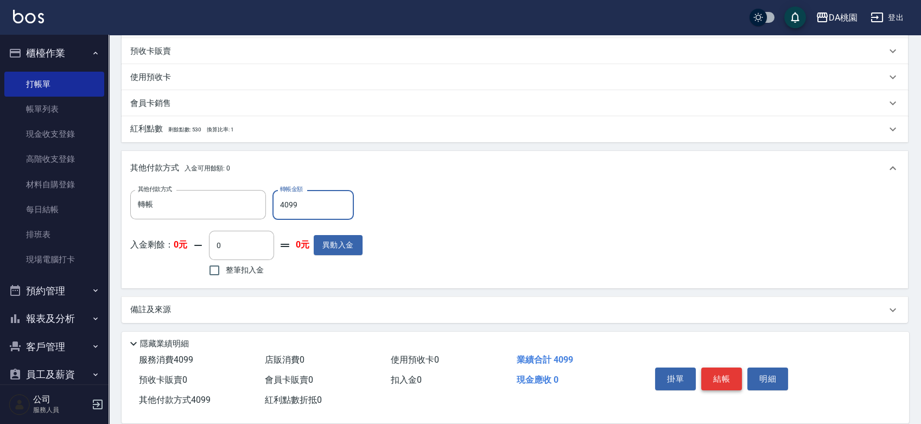
type input "4099"
click at [709, 382] on button "結帳" at bounding box center [721, 378] width 41 height 23
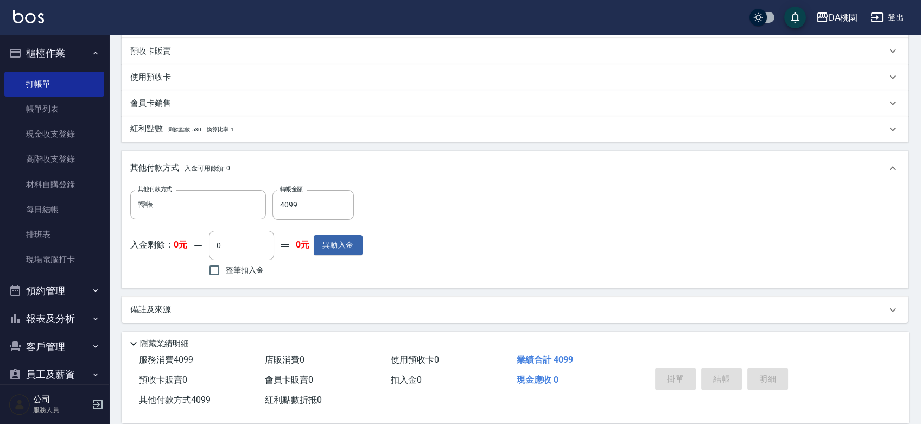
type input "[DATE] 16:23"
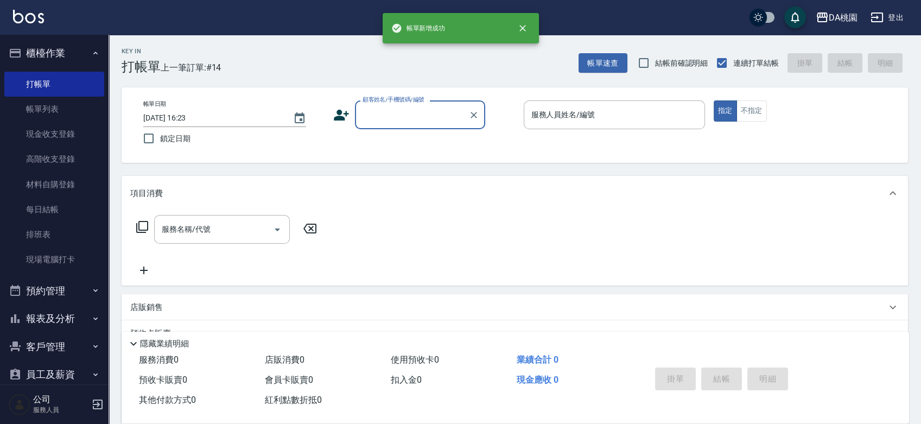
scroll to position [0, 0]
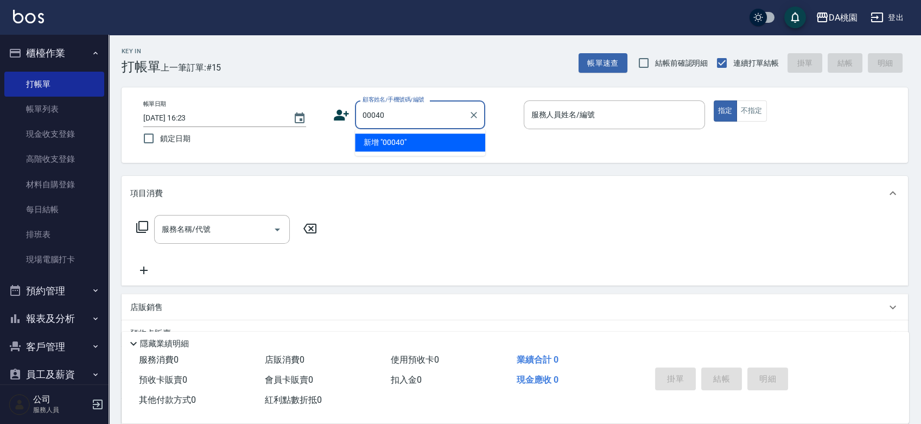
type input "00040"
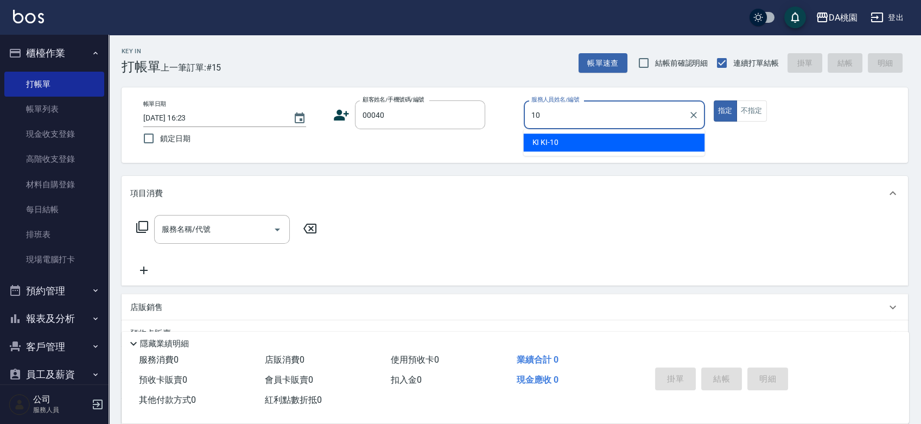
type input "KI KI -10"
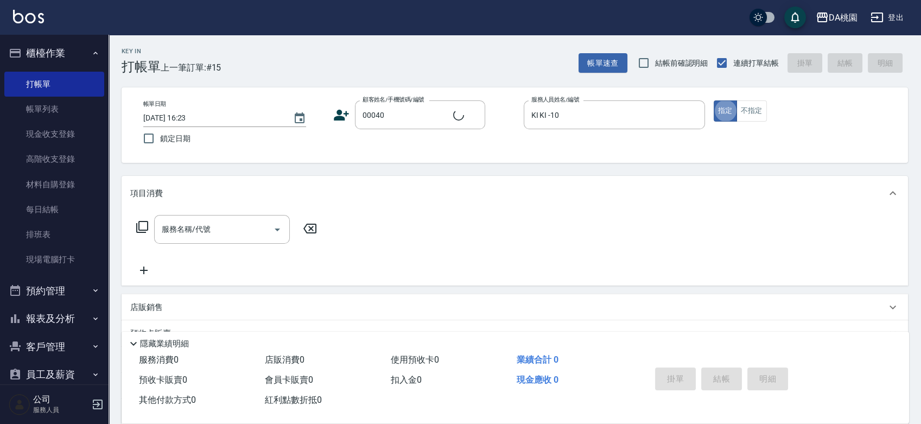
type input "公司/公司00040/00040"
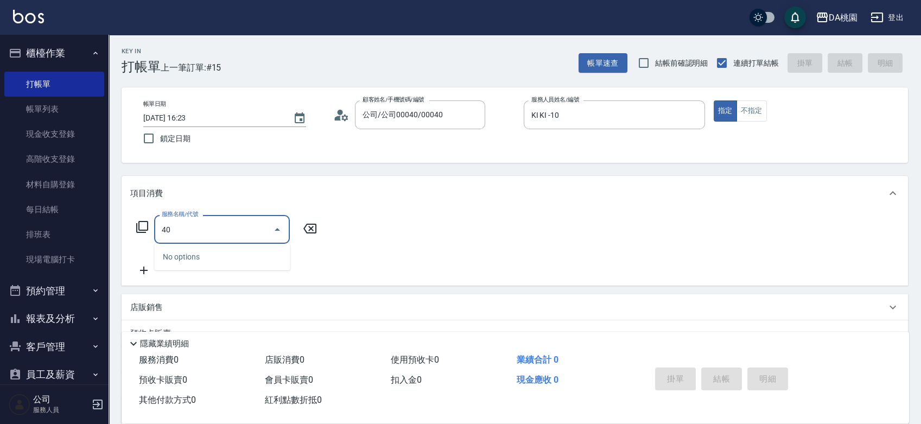
type input "400"
type input "150"
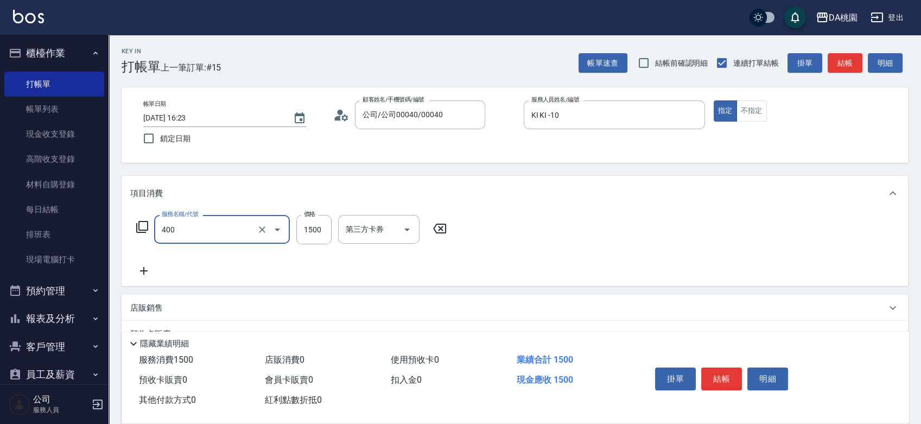
type input "染髮(400)"
type input "2"
type input "0"
type input "25"
type input "20"
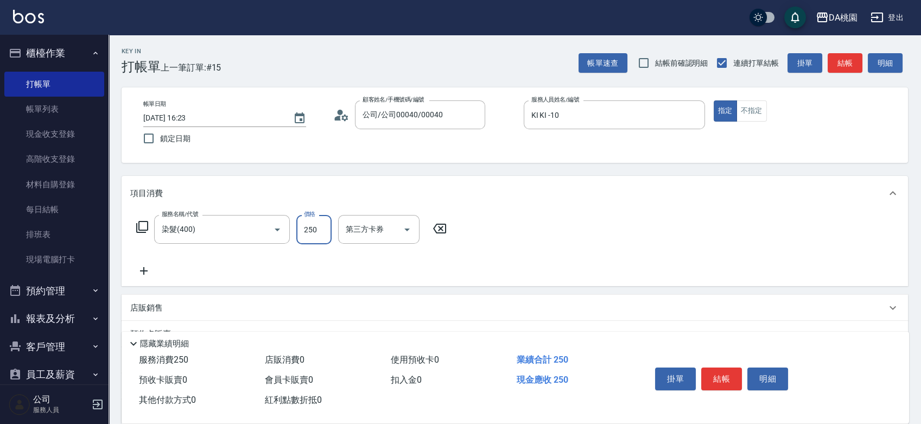
type input "2500"
type input "250"
type input "2500"
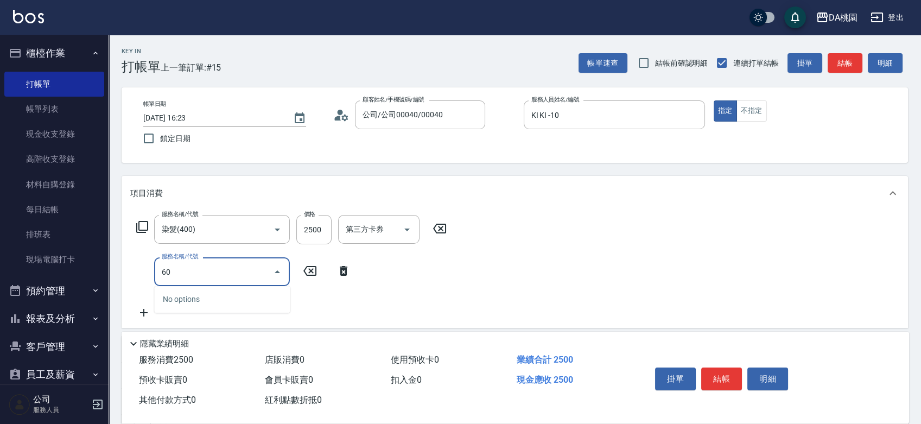
type input "608"
type input "370"
type input "鱗脂質護髮(608)"
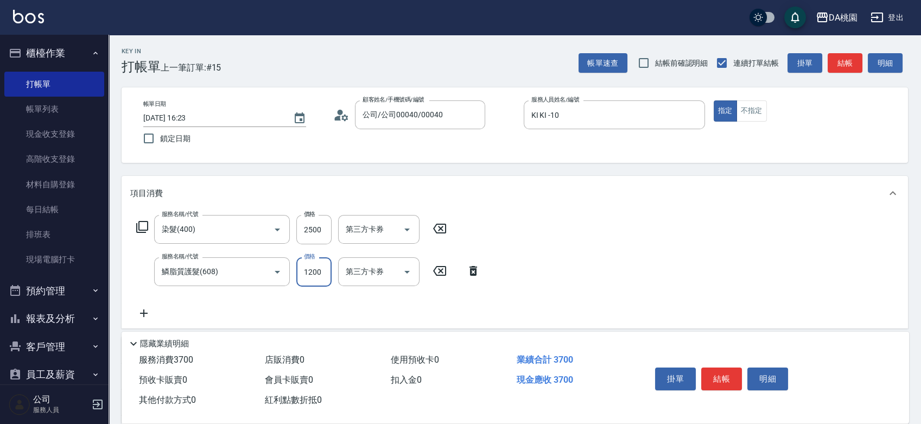
type input "1"
type input "250"
type input "150"
type input "260"
type input "1500"
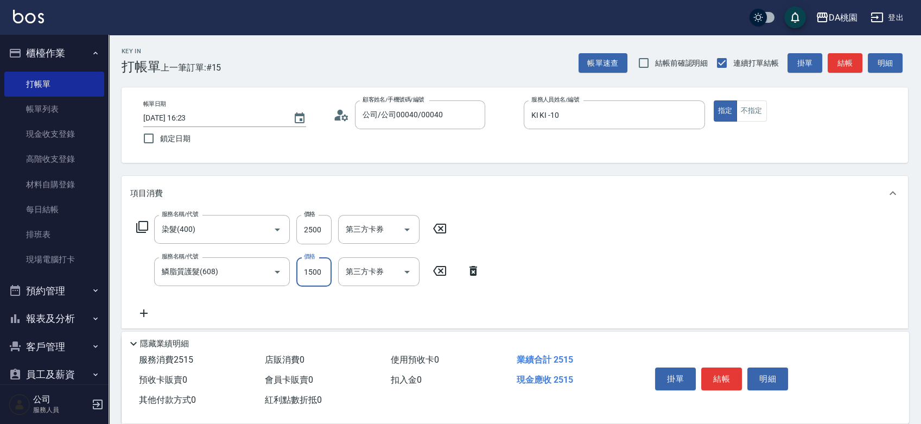
type input "400"
type input "1500"
click at [711, 368] on button "結帳" at bounding box center [721, 378] width 41 height 23
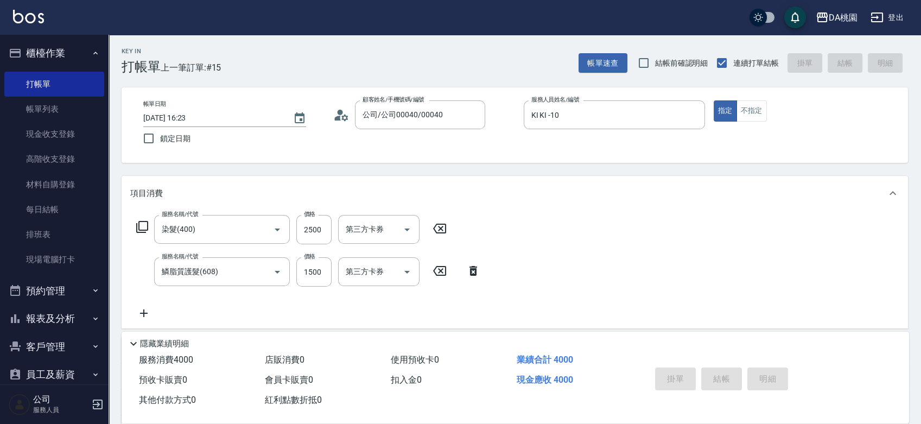
type input "0"
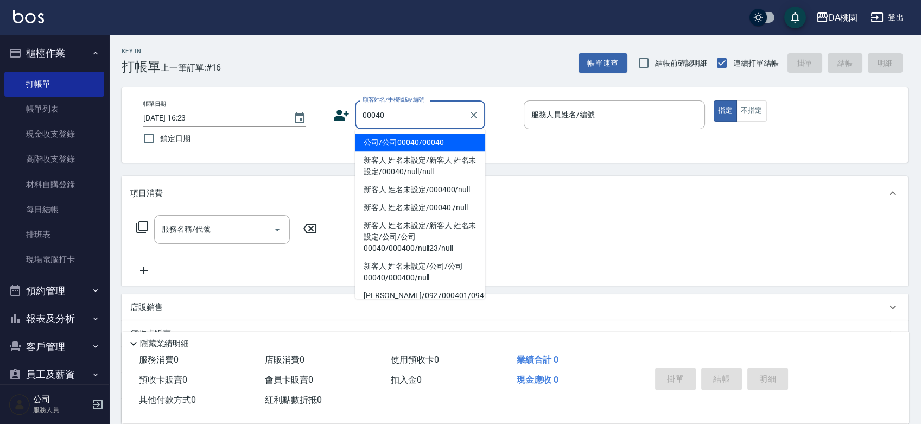
type input "公司/公司00040/00040"
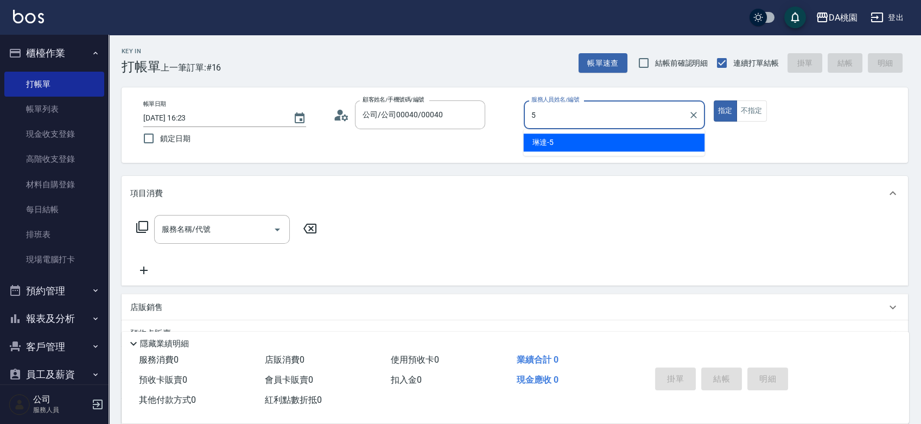
type input "[PERSON_NAME]-5"
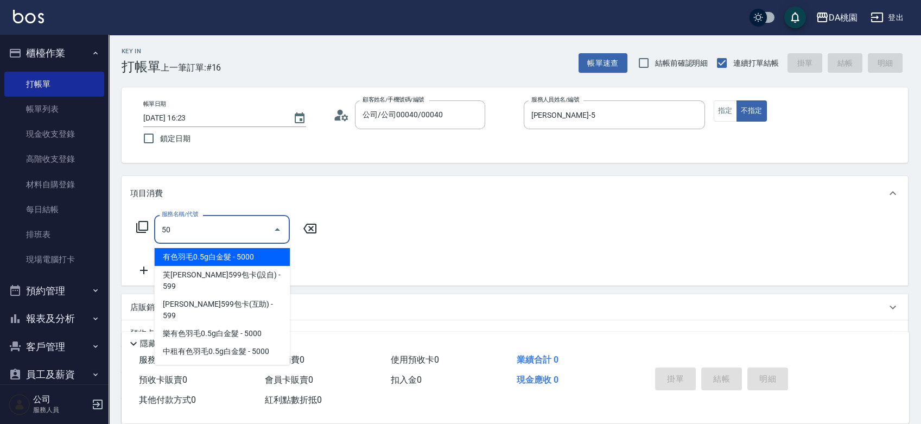
type input "508"
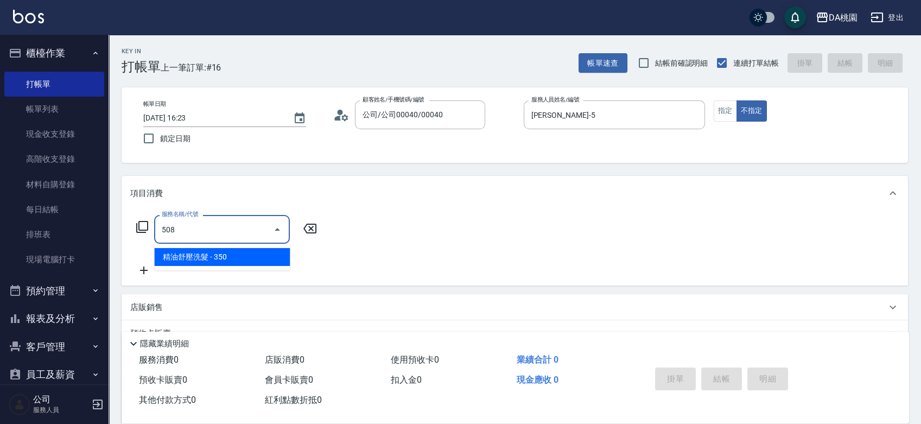
type input "30"
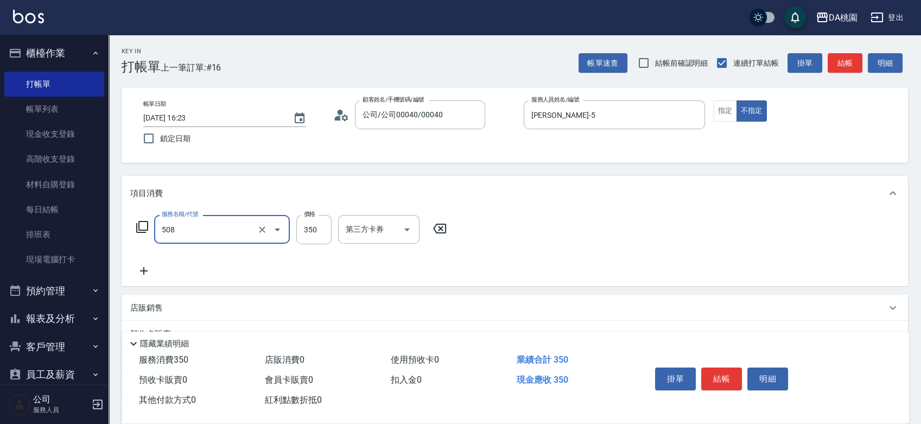
type input "精油舒壓洗髮(508)"
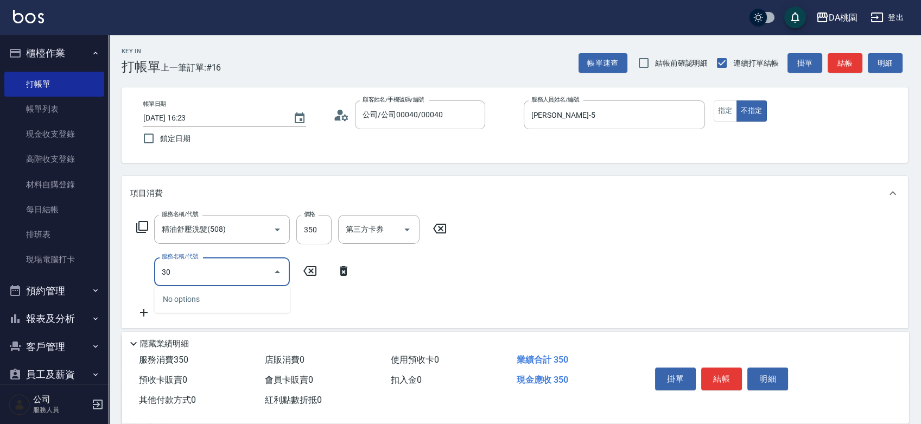
type input "300"
type input "40"
type input "剪瀏海(300)"
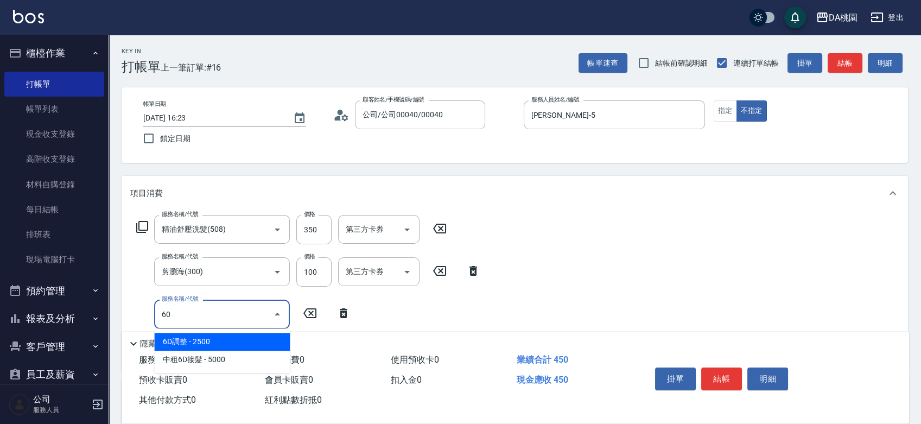
type input "608"
type input "160"
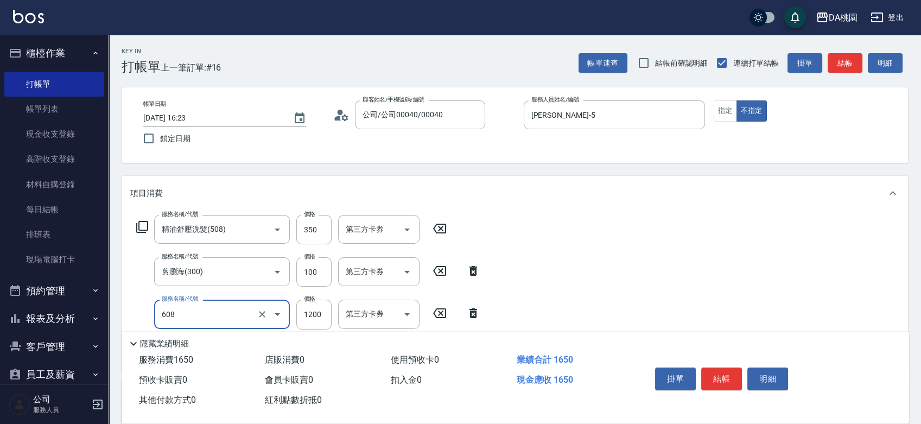
type input "鱗脂質護髮(608)"
type input "2"
type input "40"
type input "250"
type input "70"
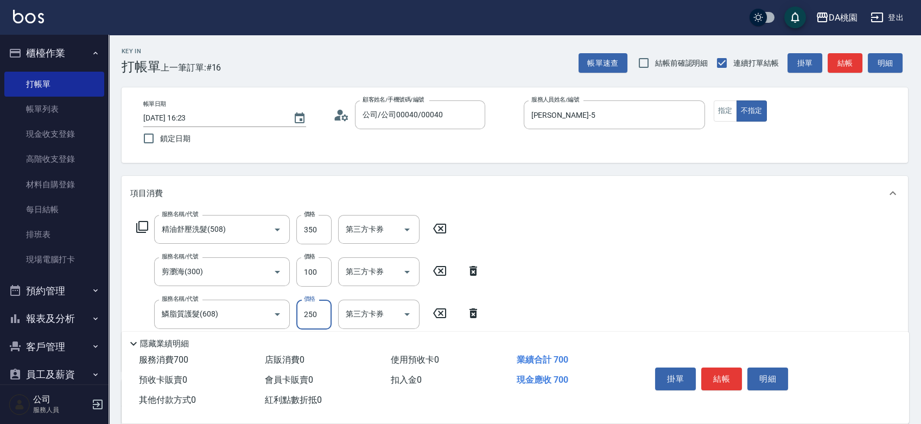
type input "2500"
type input "290"
type input "2500"
click at [712, 368] on button "結帳" at bounding box center [721, 378] width 41 height 23
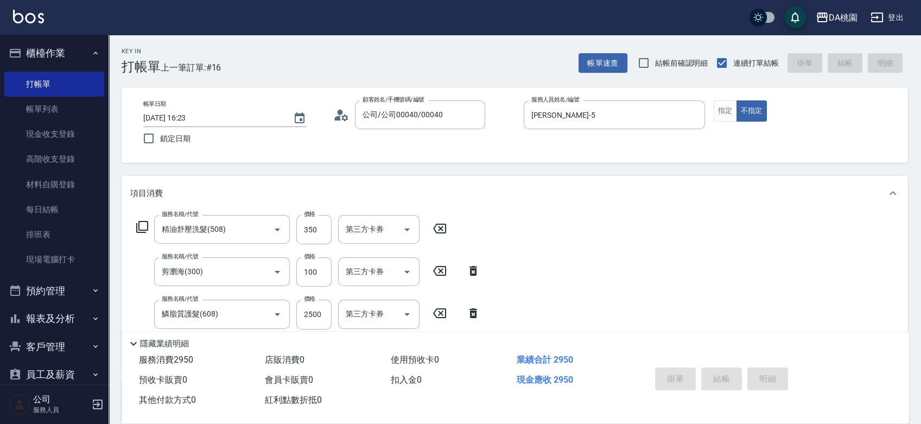
type input "[DATE] 16:29"
type input "0"
